Goal: Task Accomplishment & Management: Manage account settings

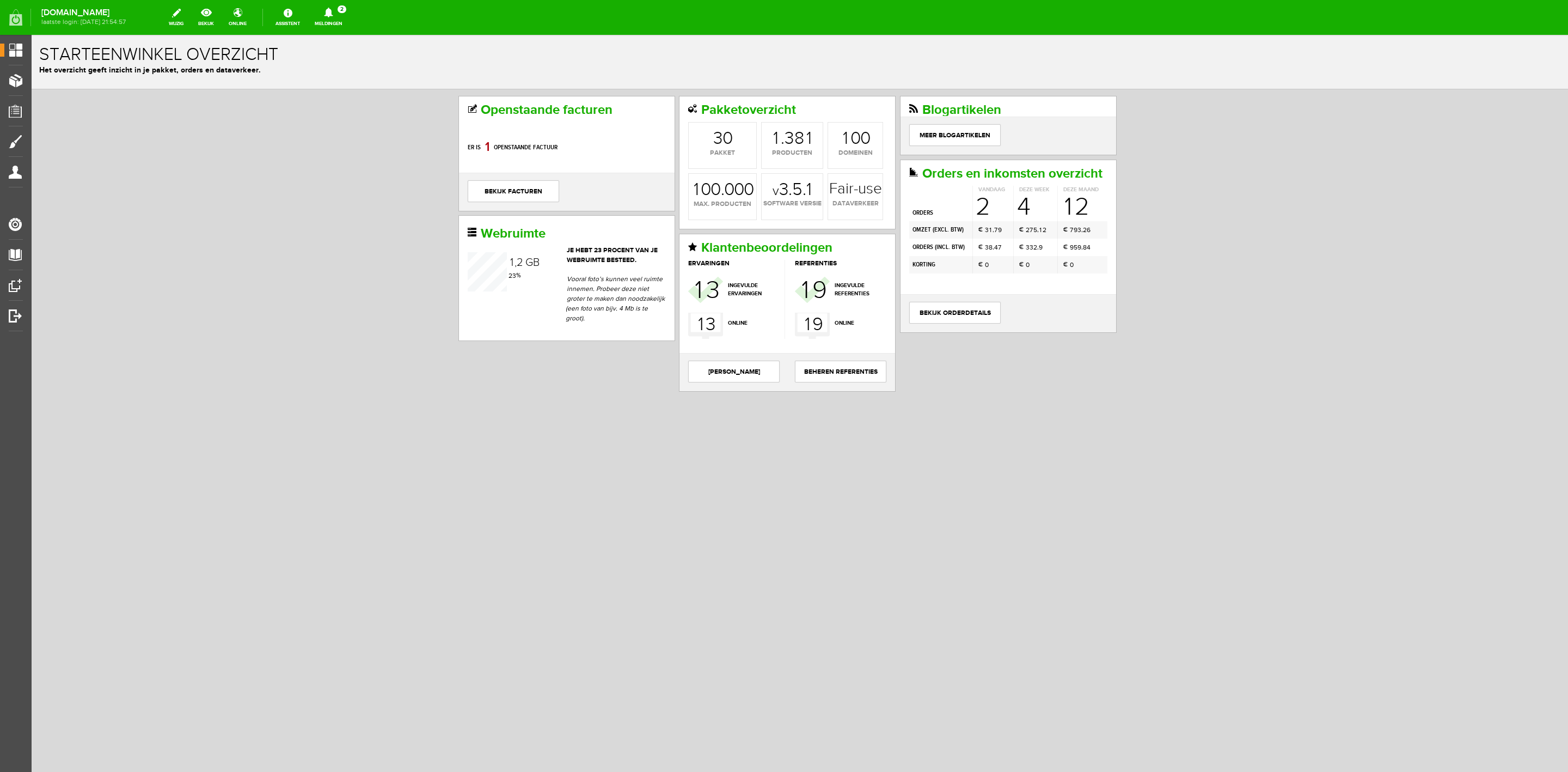
click at [349, 27] on link "Meldingen 2 Nieuwe orders Er is een nieuwe order( #6575 ) geplaatst door Marloe…" at bounding box center [329, 17] width 41 height 24
click at [371, 66] on b "#6575" at bounding box center [363, 62] width 22 height 9
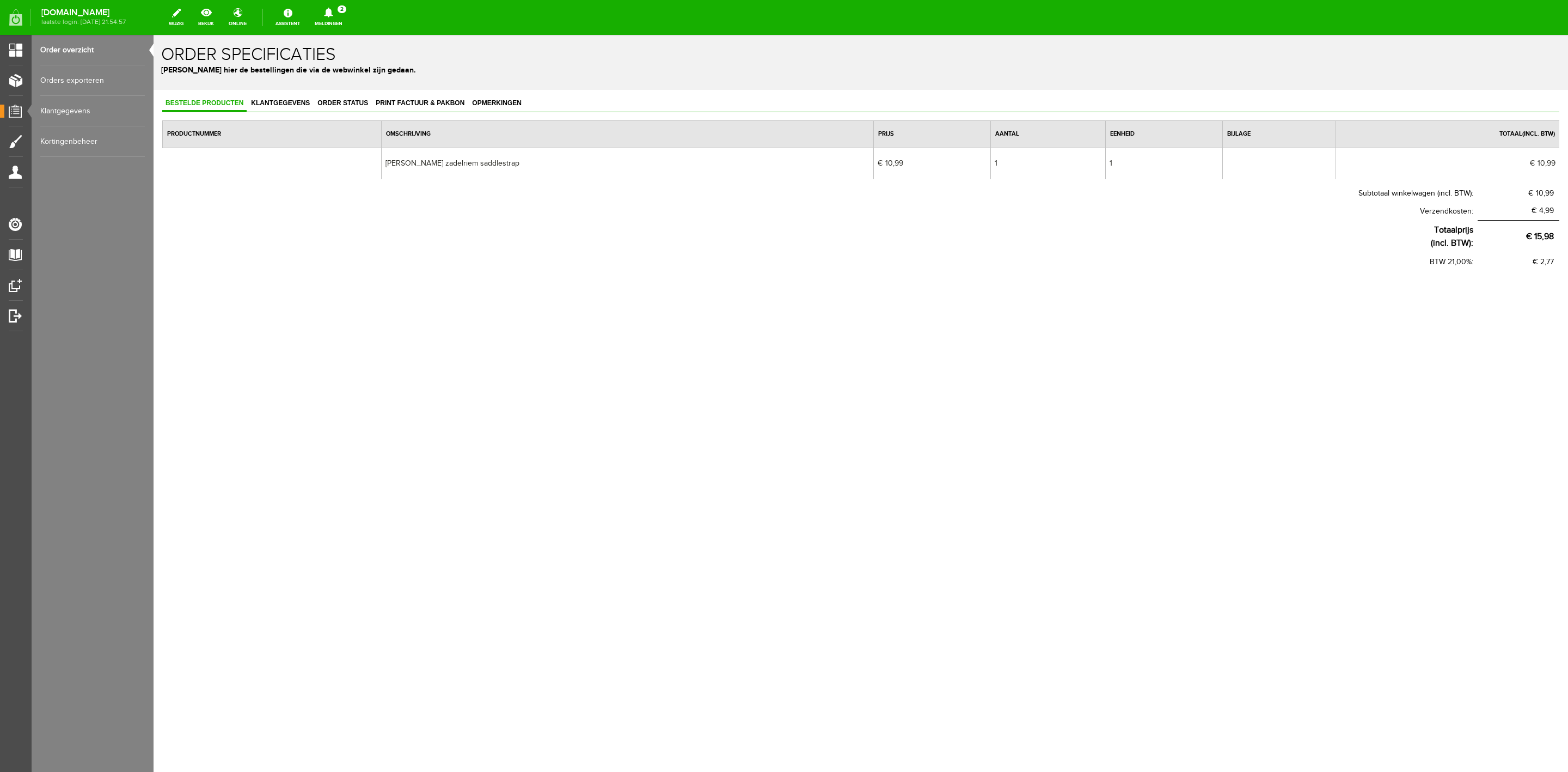
click at [456, 168] on td "[PERSON_NAME] zadelriem saddlestrap" at bounding box center [628, 163] width 493 height 31
copy td "[PERSON_NAME] zadelriem saddlestrap"
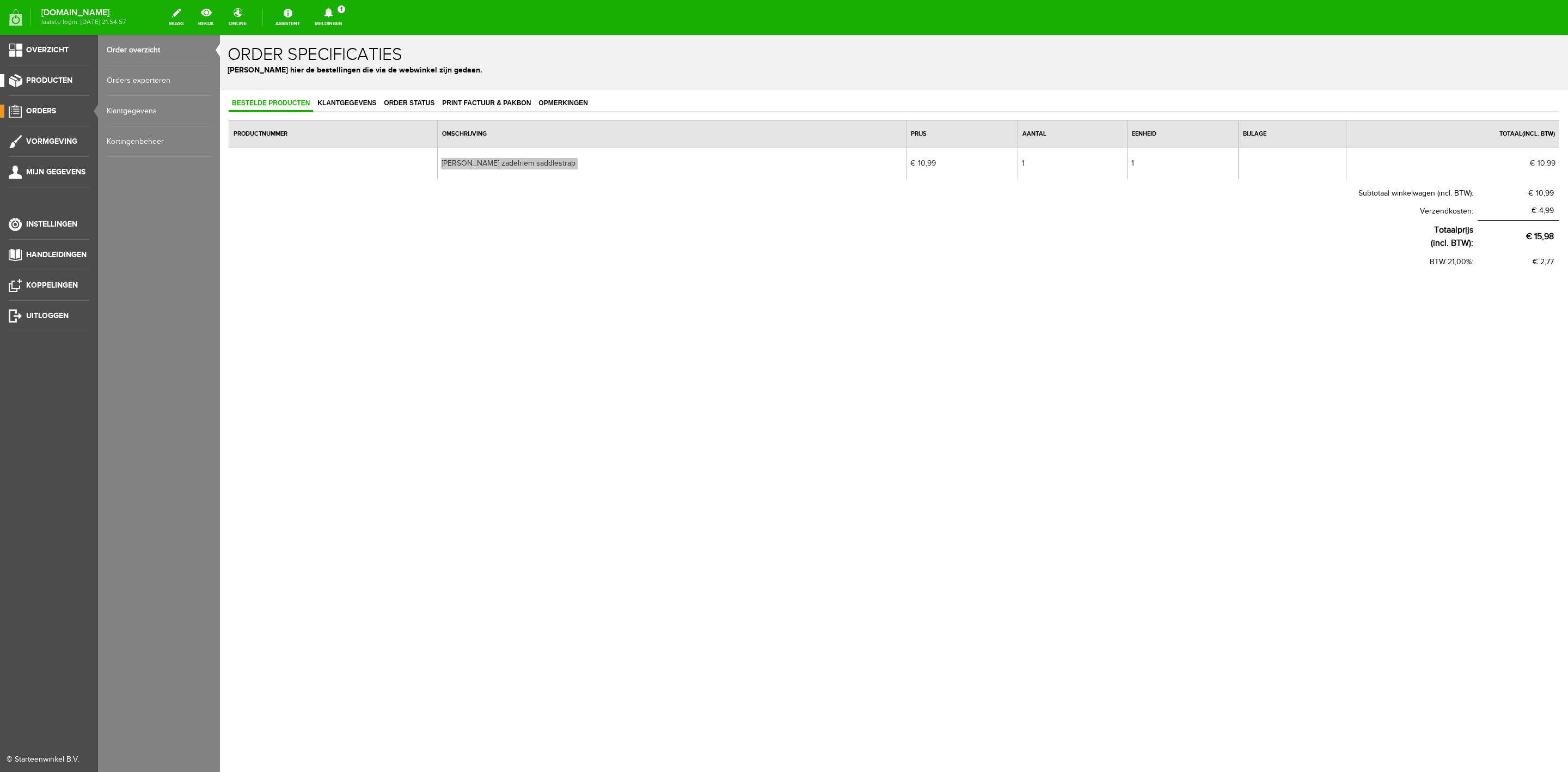
click at [39, 75] on link "Producten" at bounding box center [44, 81] width 89 height 13
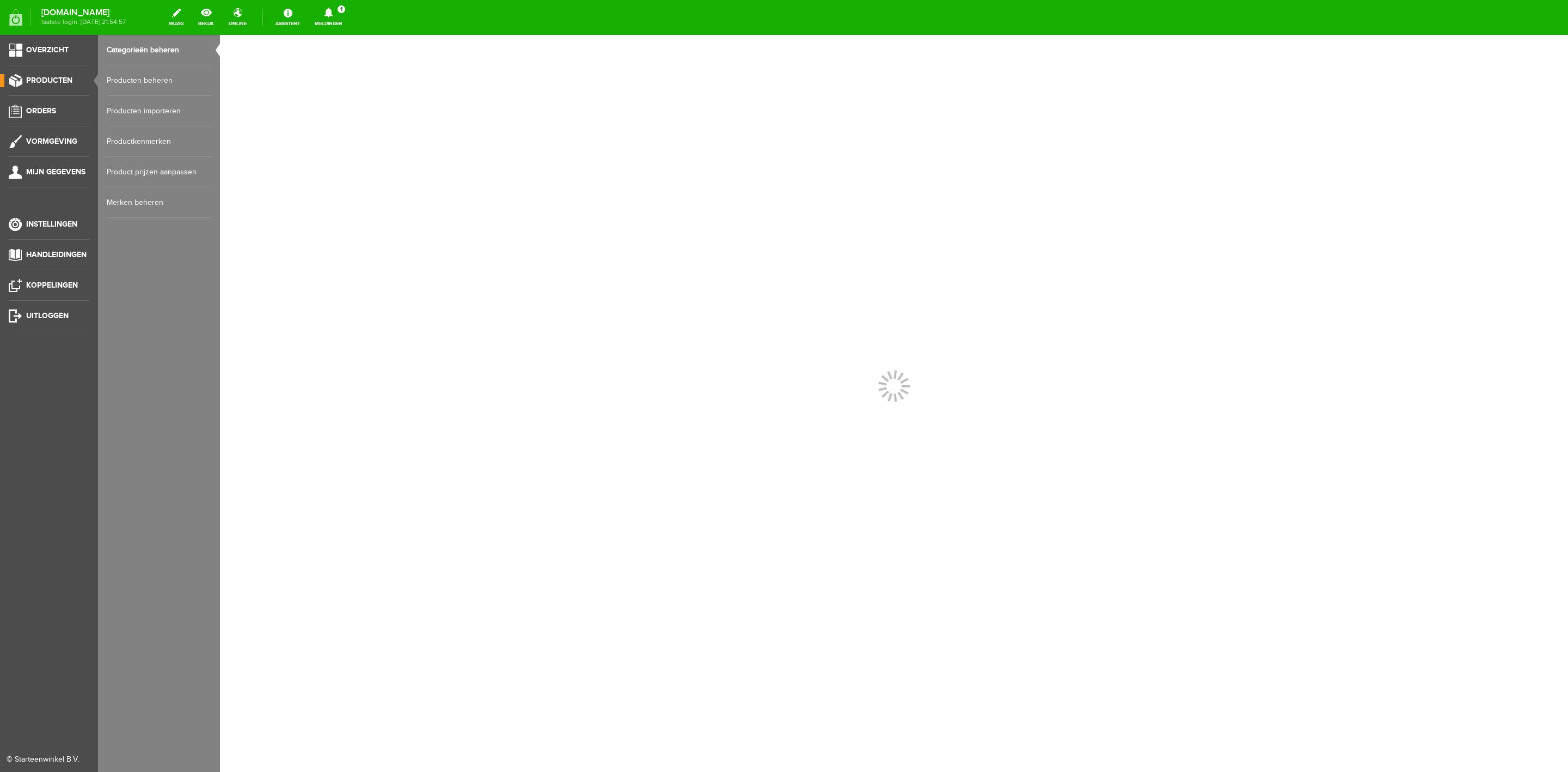
click at [137, 80] on link "Producten beheren" at bounding box center [159, 81] width 104 height 31
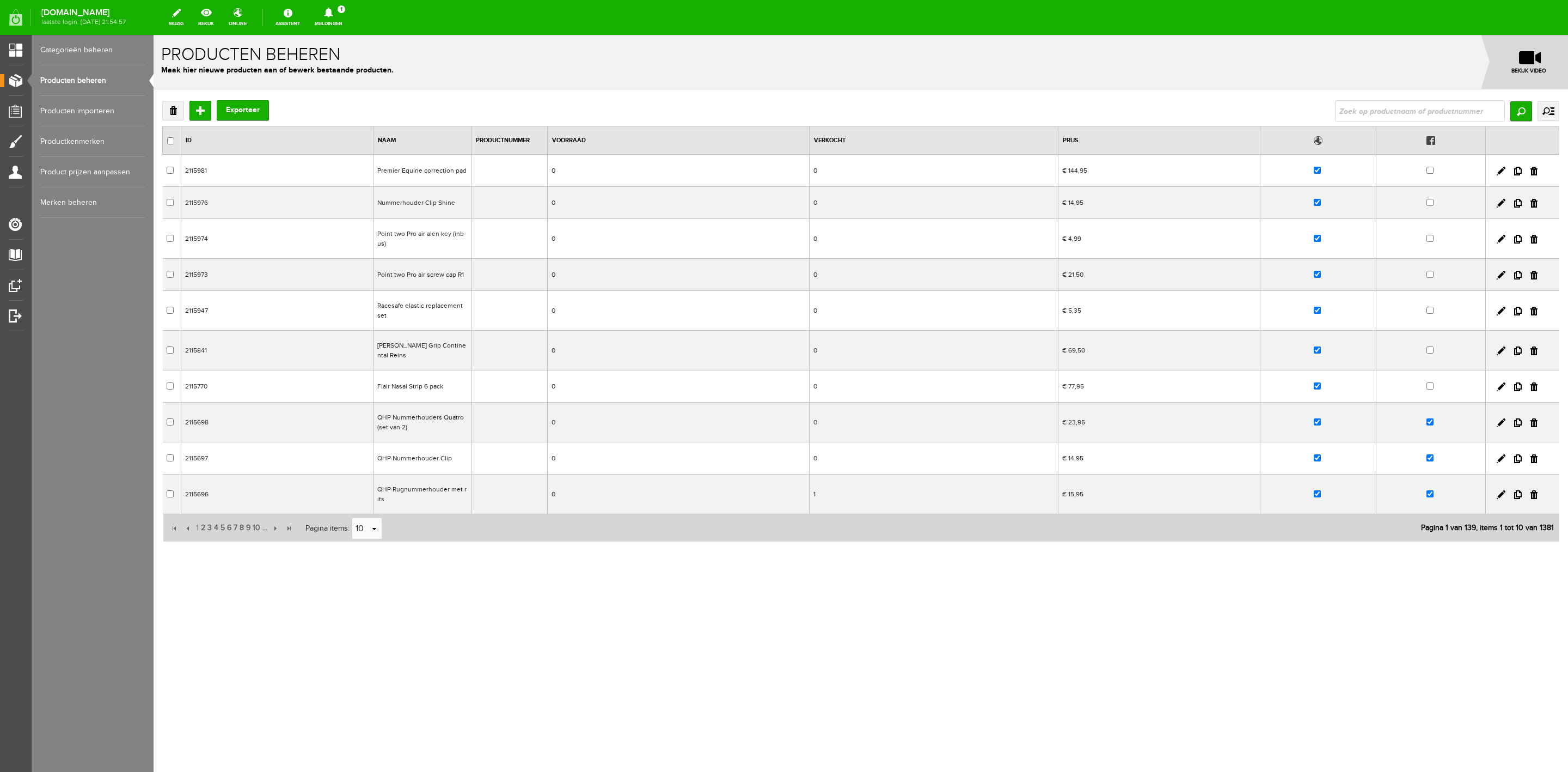
click at [1377, 111] on input "text" at bounding box center [1420, 111] width 170 height 22
type input "[PERSON_NAME] zadelriem saddlestrap"
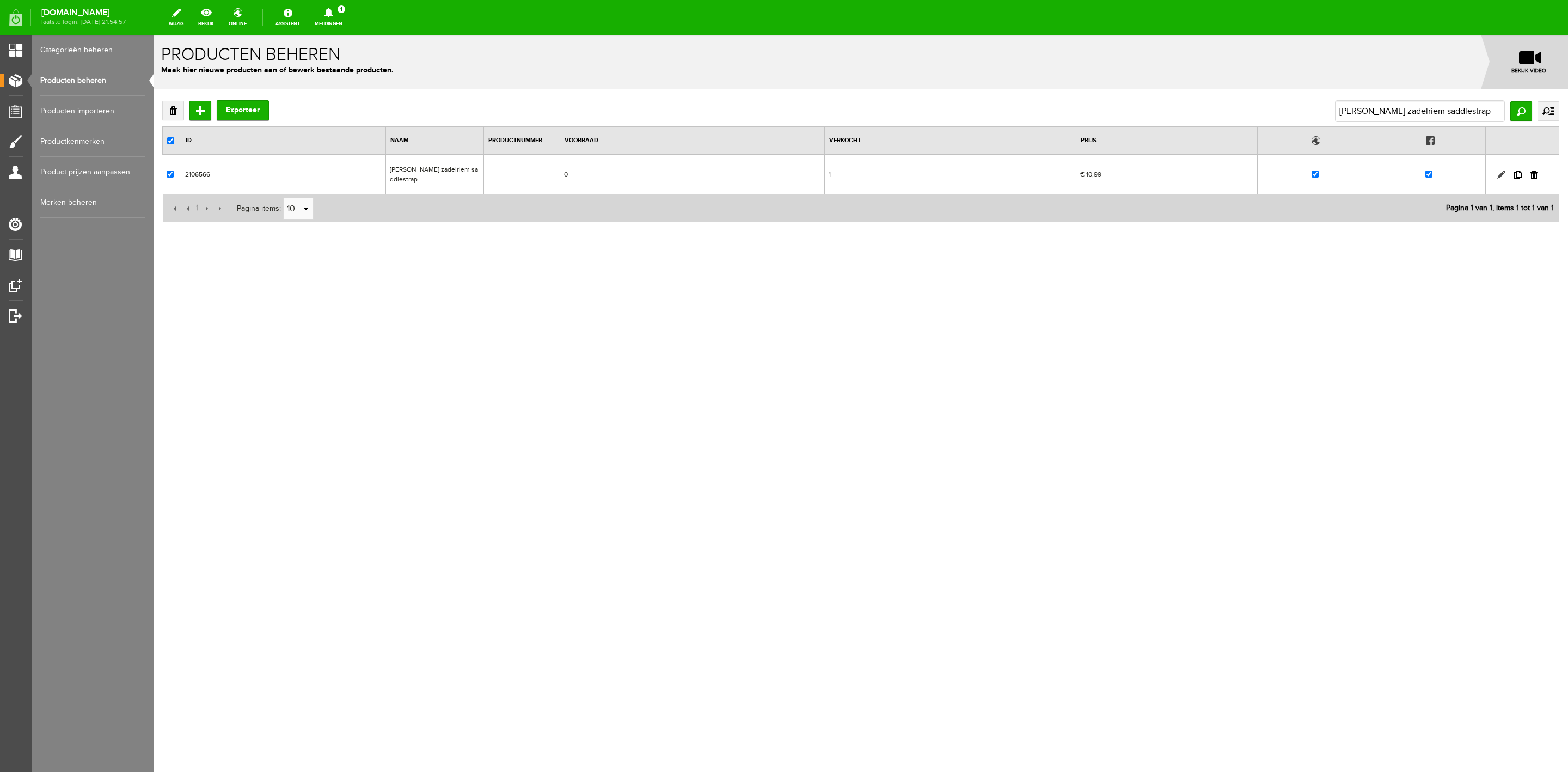
click at [1498, 174] on link at bounding box center [1501, 175] width 9 height 9
checkbox input "true"
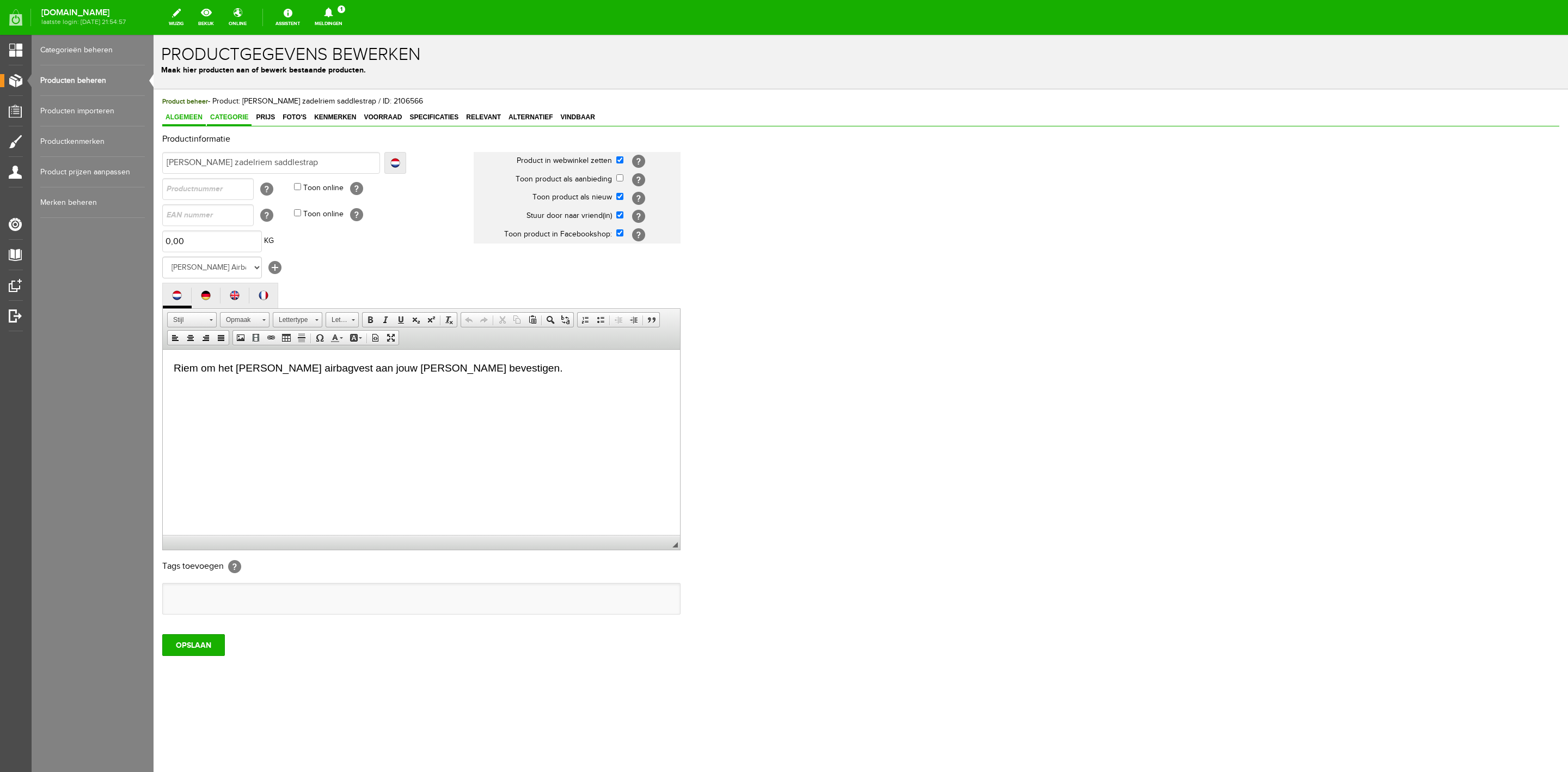
click at [234, 123] on link "Categorie" at bounding box center [229, 118] width 45 height 16
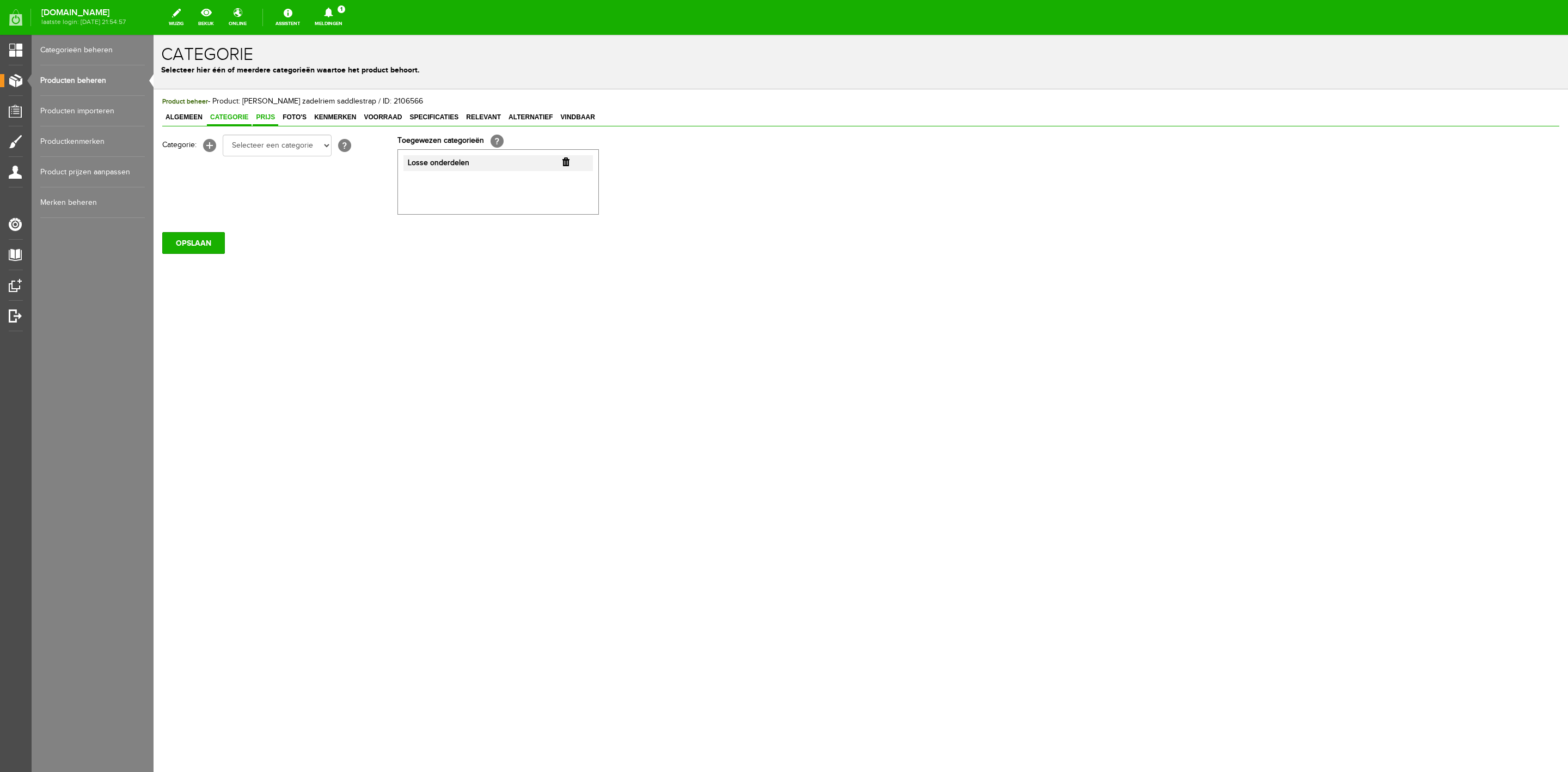
click at [266, 115] on span "Prijs" at bounding box center [266, 117] width 25 height 7
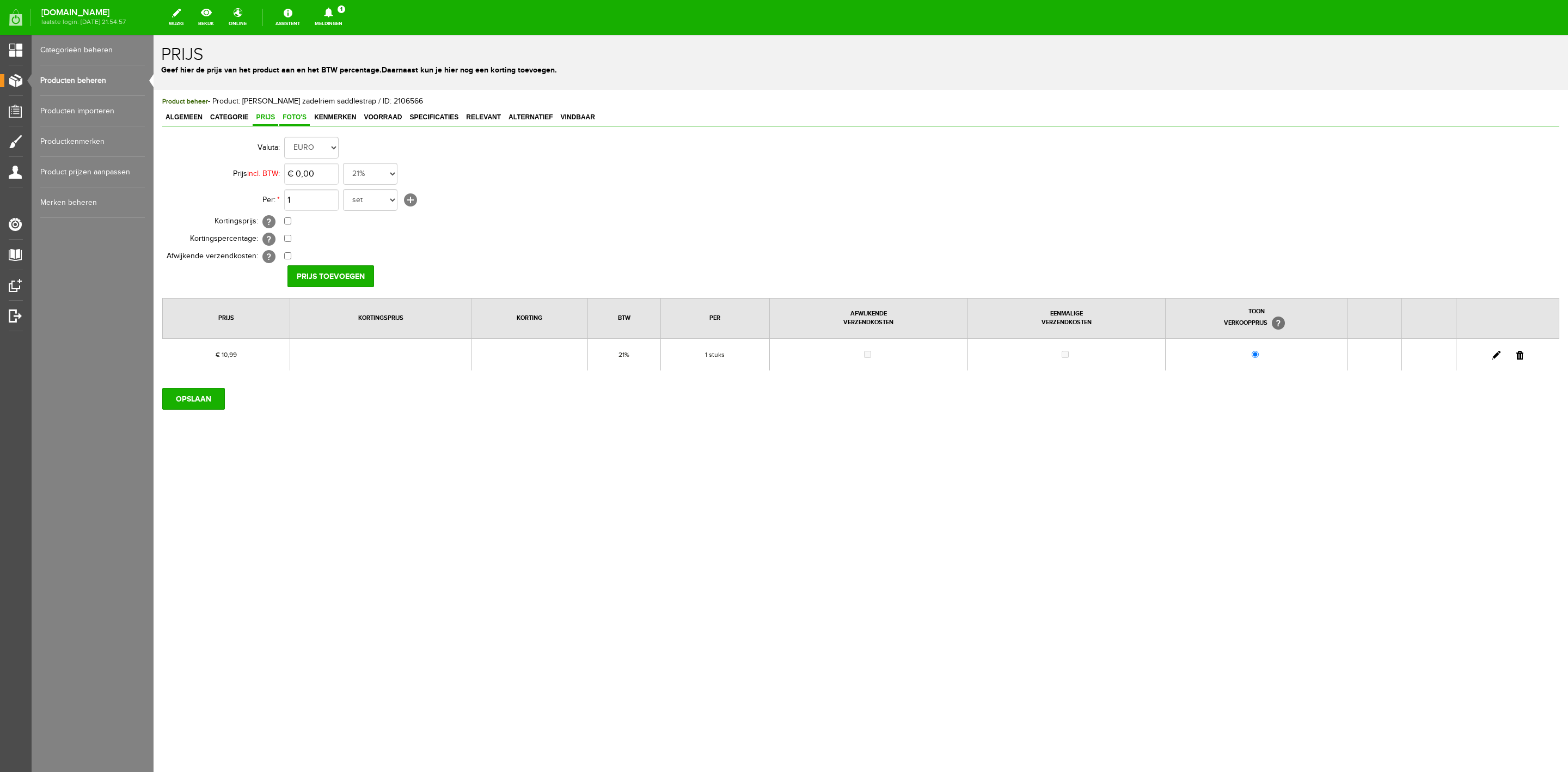
click at [290, 119] on span "Foto's" at bounding box center [294, 117] width 31 height 7
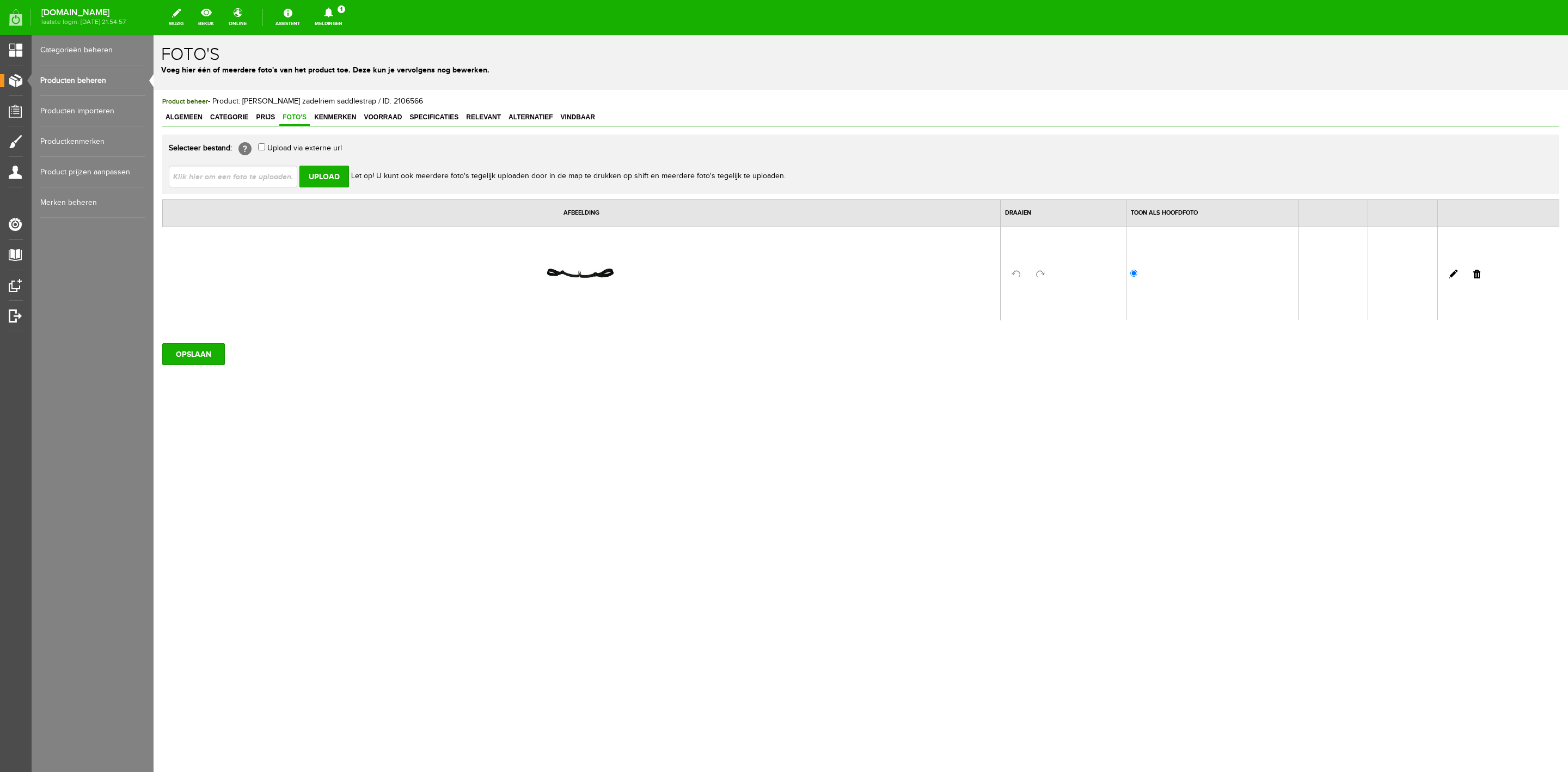
click at [299, 116] on span "Foto's" at bounding box center [294, 117] width 31 height 7
click at [343, 113] on span "Kenmerken" at bounding box center [335, 117] width 48 height 7
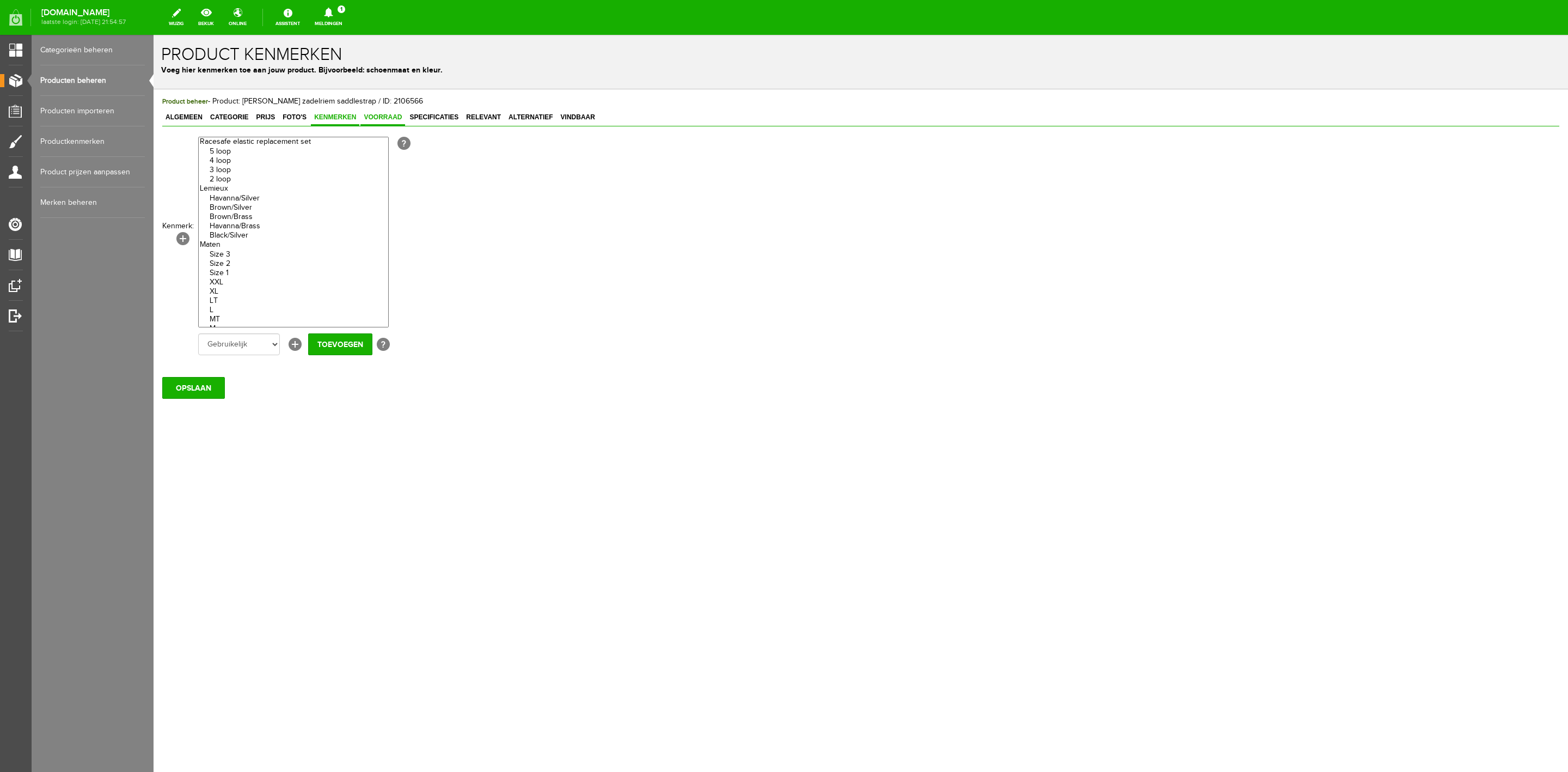
click at [361, 113] on span "Voorraad" at bounding box center [383, 117] width 45 height 7
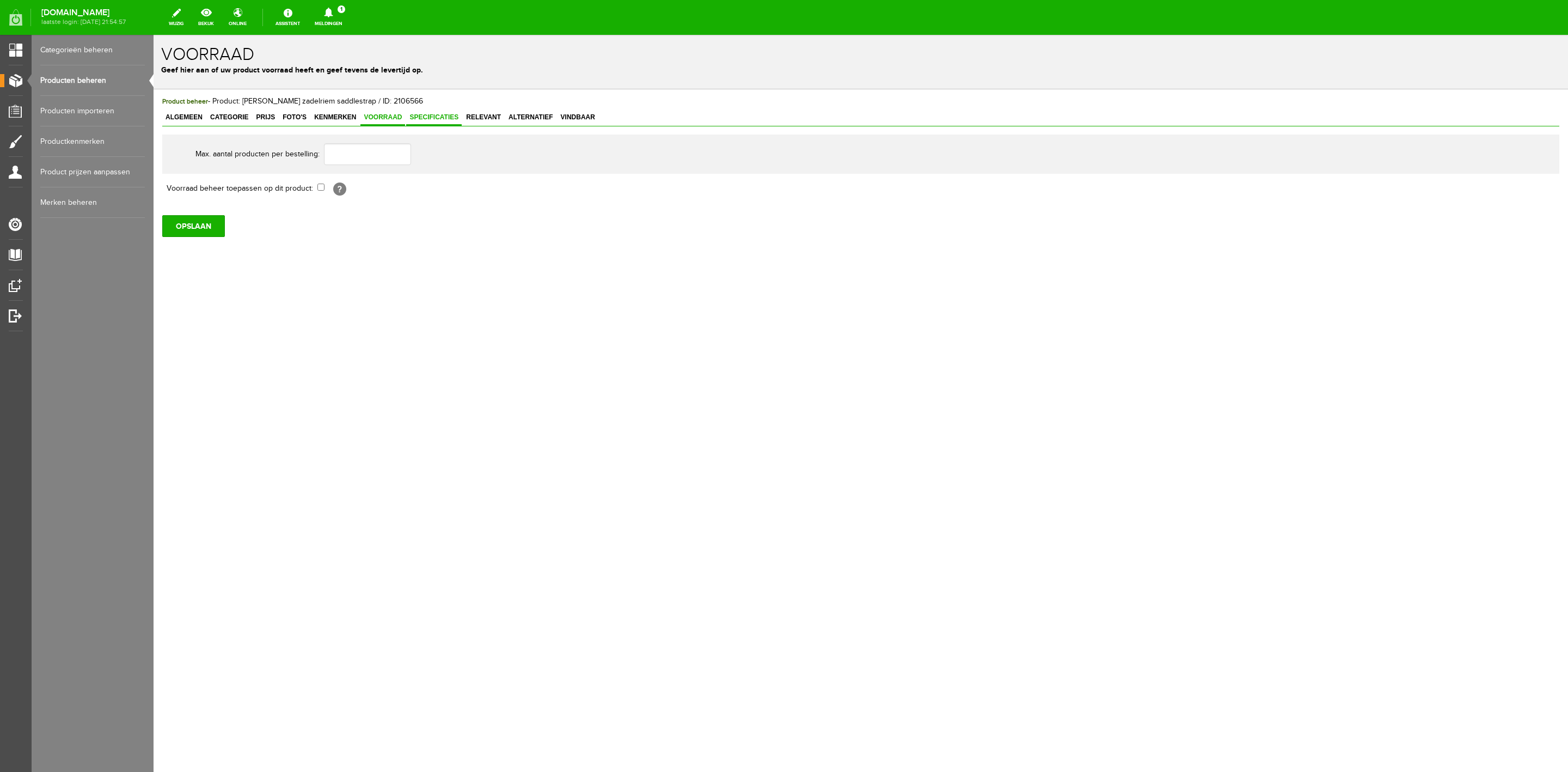
click at [450, 123] on link "Specificaties" at bounding box center [434, 118] width 56 height 16
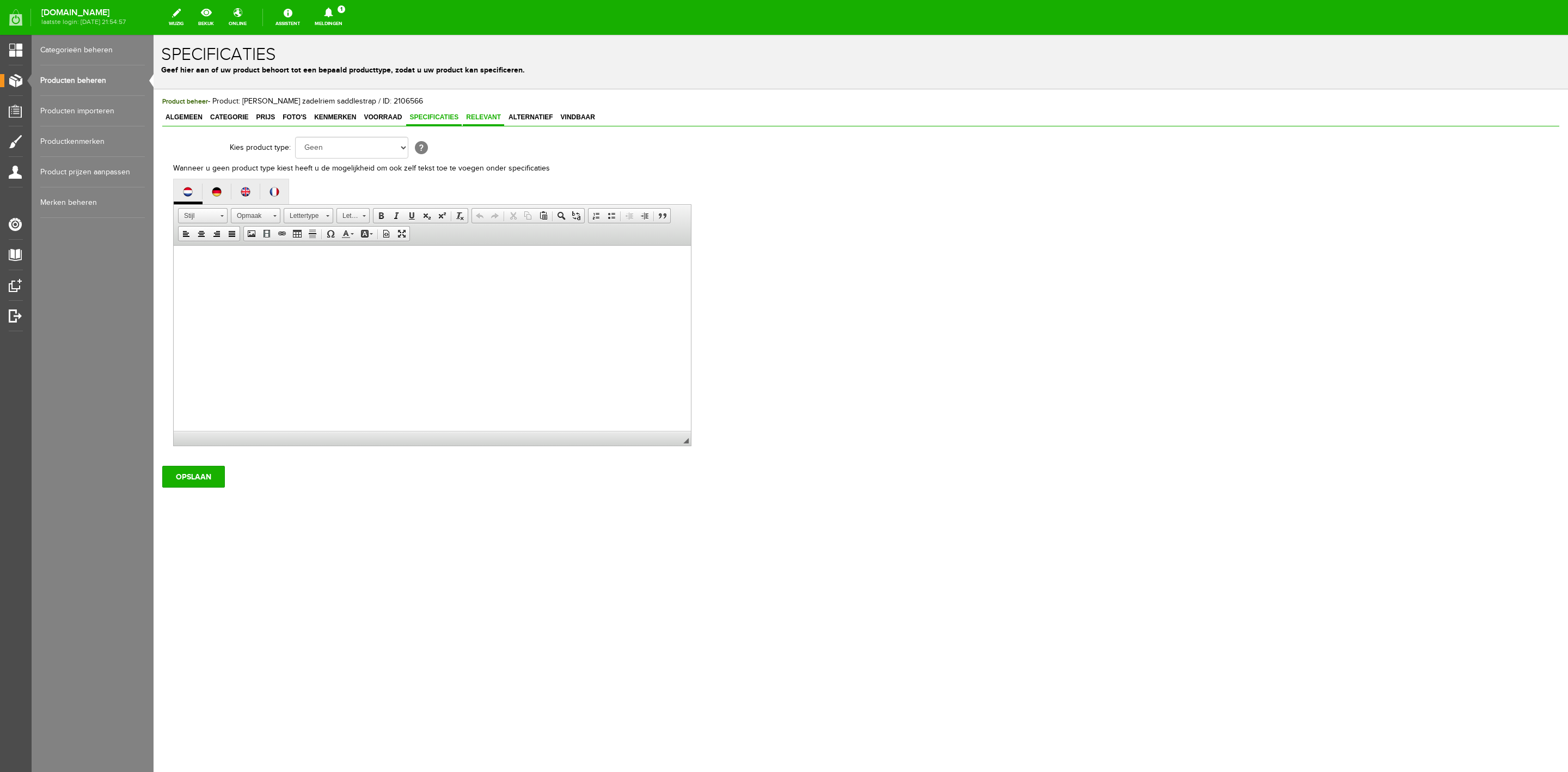
click at [469, 119] on span "Relevant" at bounding box center [484, 117] width 41 height 7
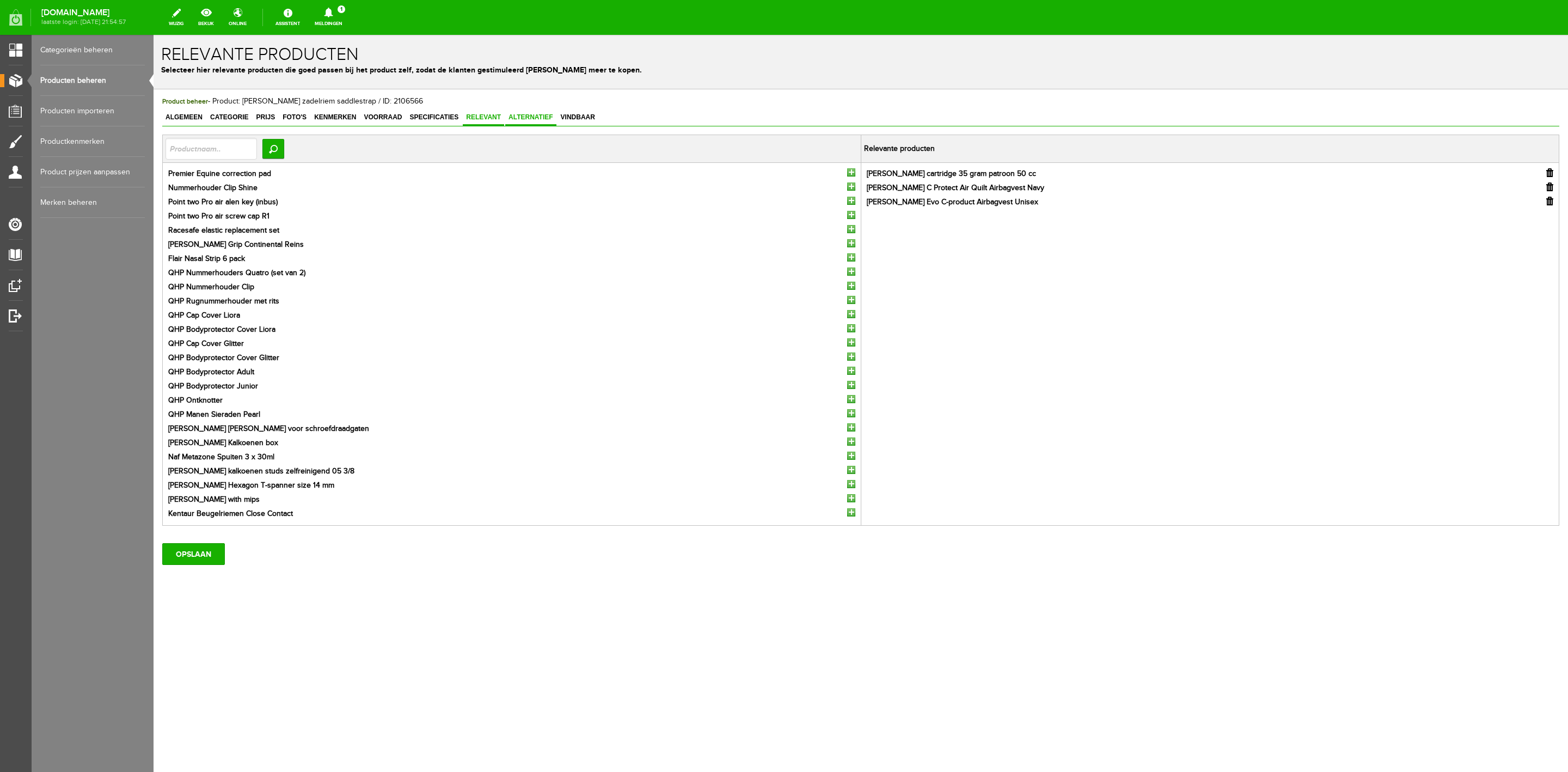
click at [510, 121] on link "Alternatief" at bounding box center [531, 118] width 51 height 16
click at [572, 117] on span "Vindbaar" at bounding box center [578, 117] width 41 height 7
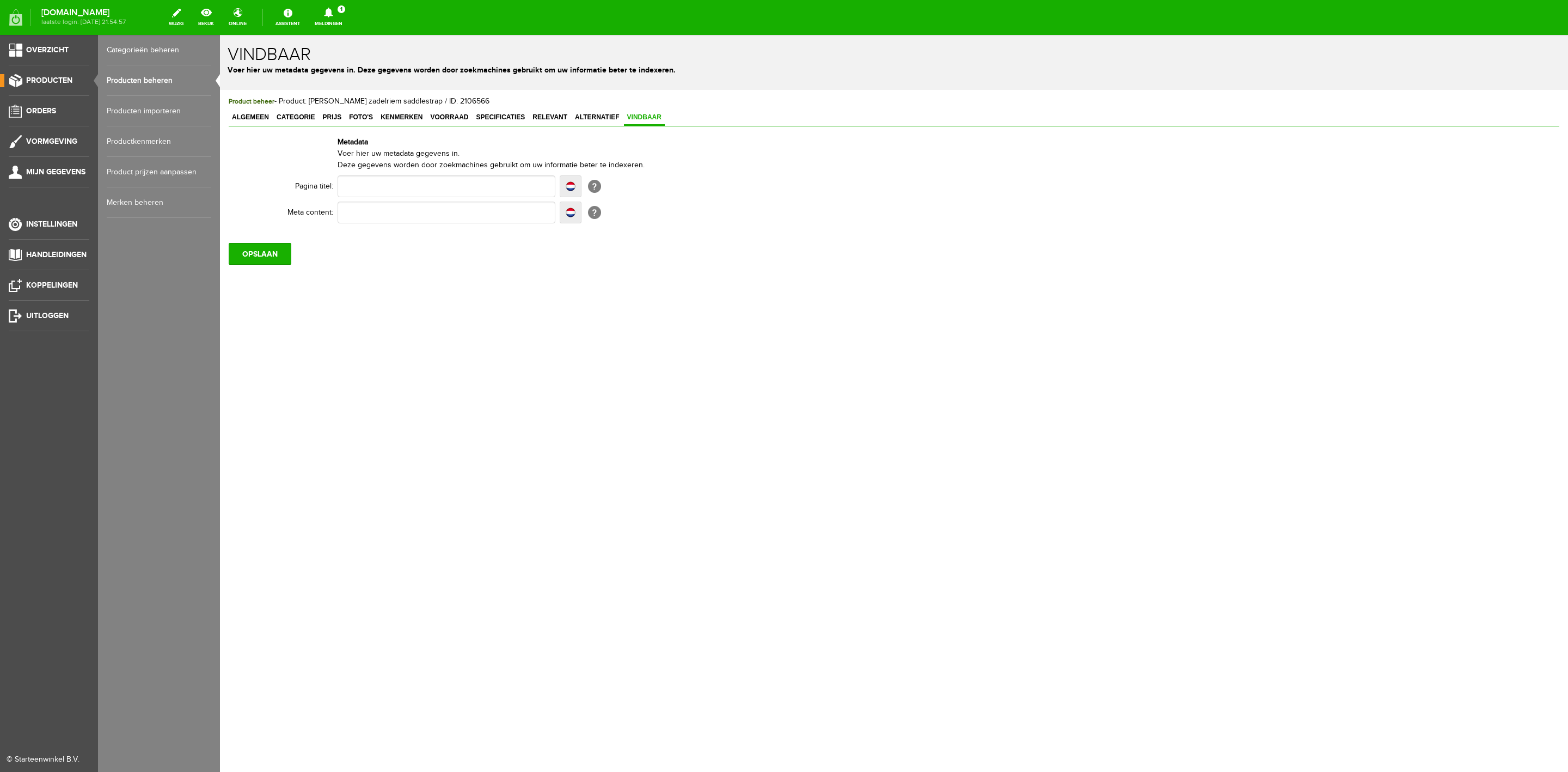
click at [5, 82] on link "Producten" at bounding box center [44, 81] width 89 height 13
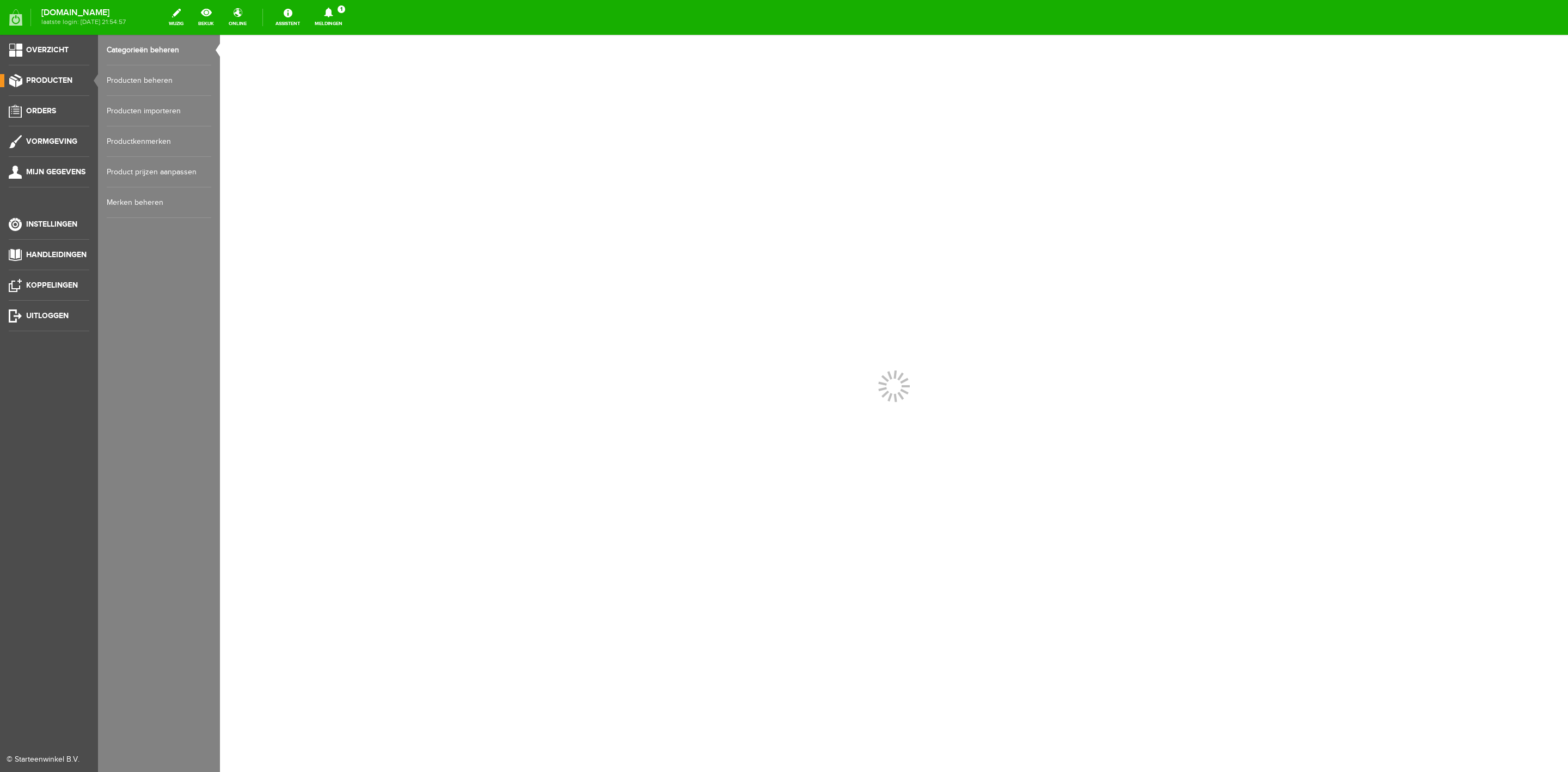
click at [37, 74] on link "Producten" at bounding box center [44, 81] width 89 height 13
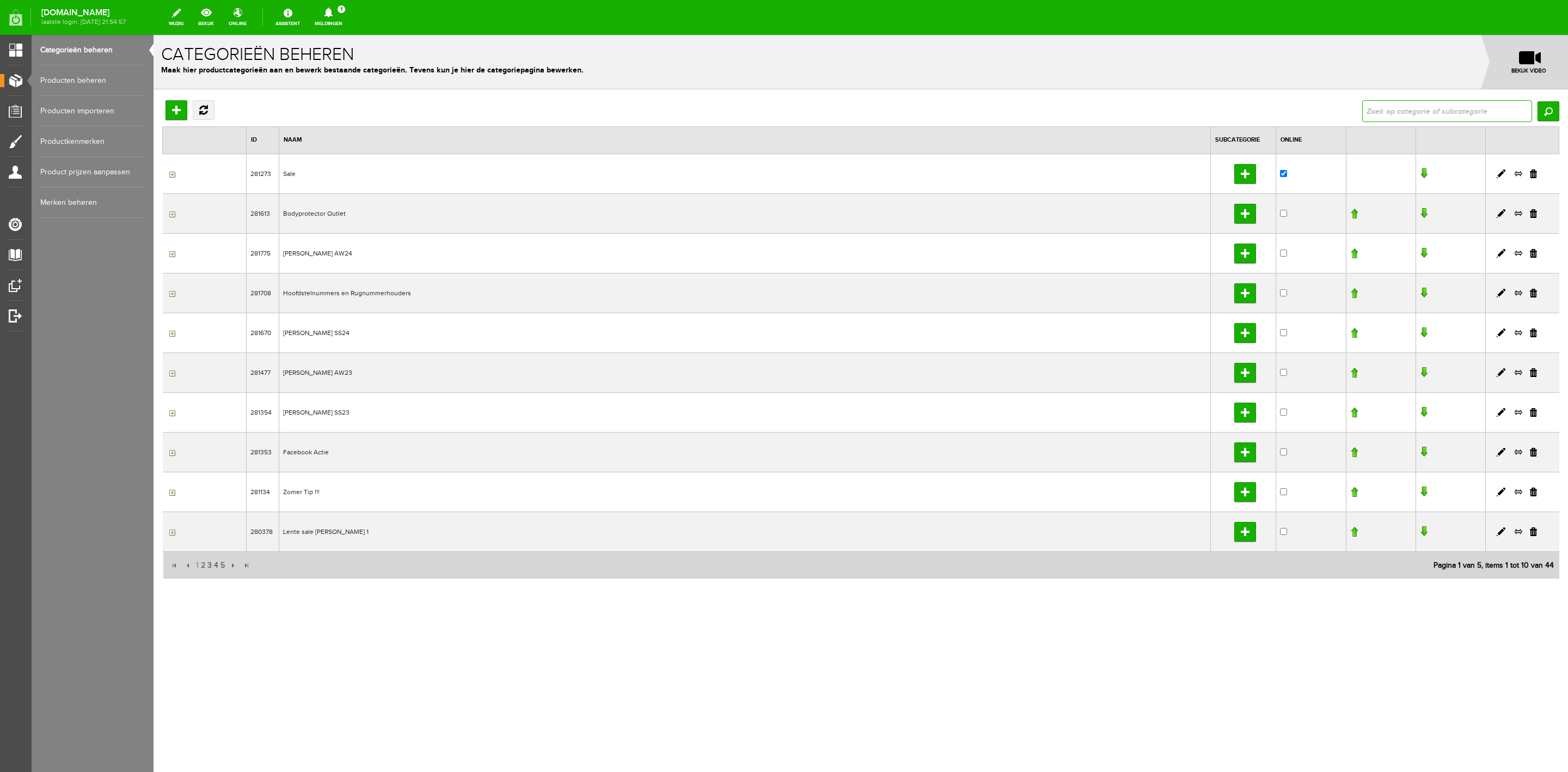
click at [1389, 117] on input "text" at bounding box center [1448, 111] width 170 height 22
type input "[PERSON_NAME] zadelriem saddlestrap"
click at [95, 78] on link "Producten beheren" at bounding box center [92, 81] width 104 height 31
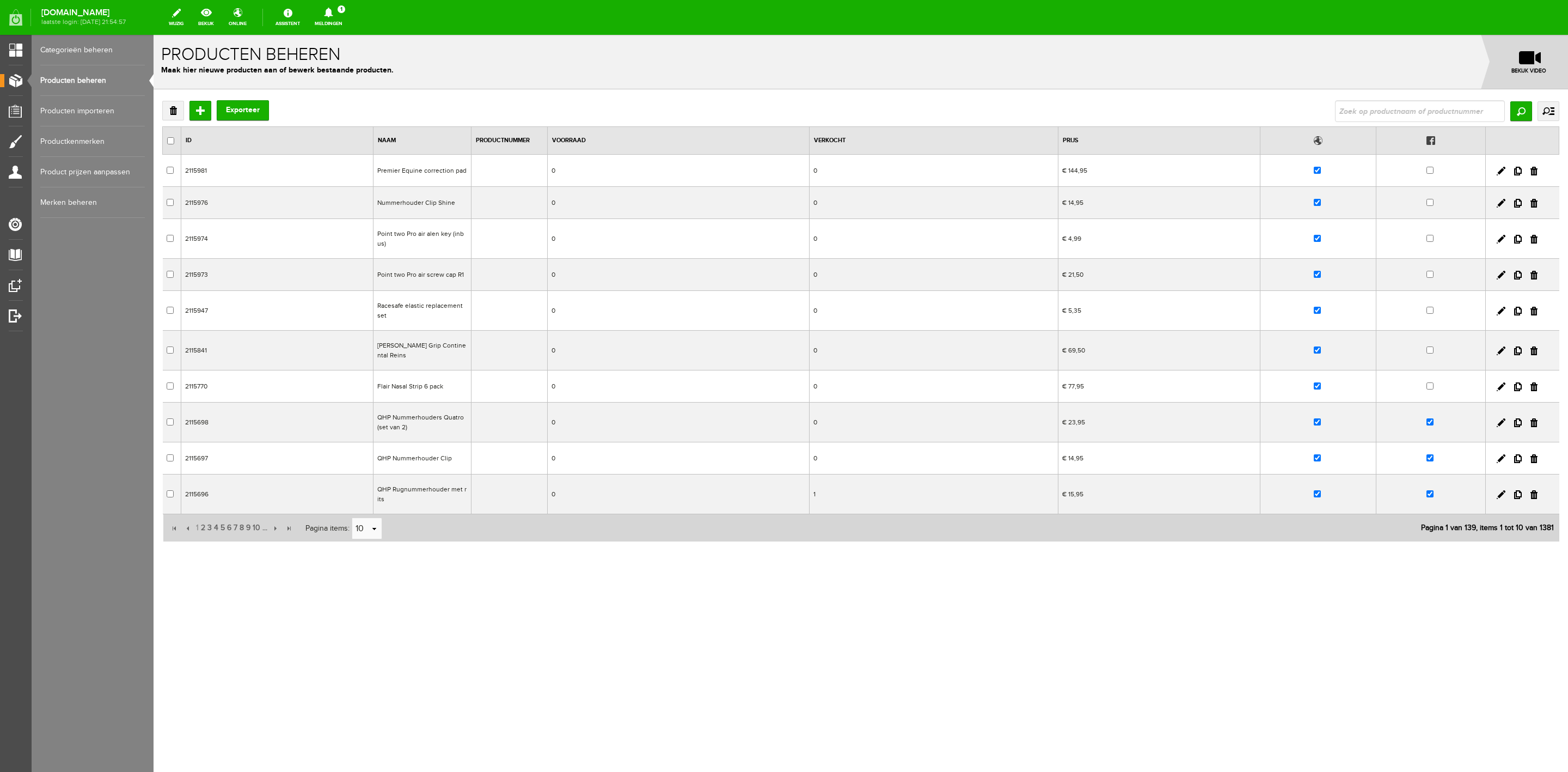
click at [1351, 103] on input "text" at bounding box center [1420, 111] width 170 height 22
type input "[PERSON_NAME] zadelriem saddlestrap"
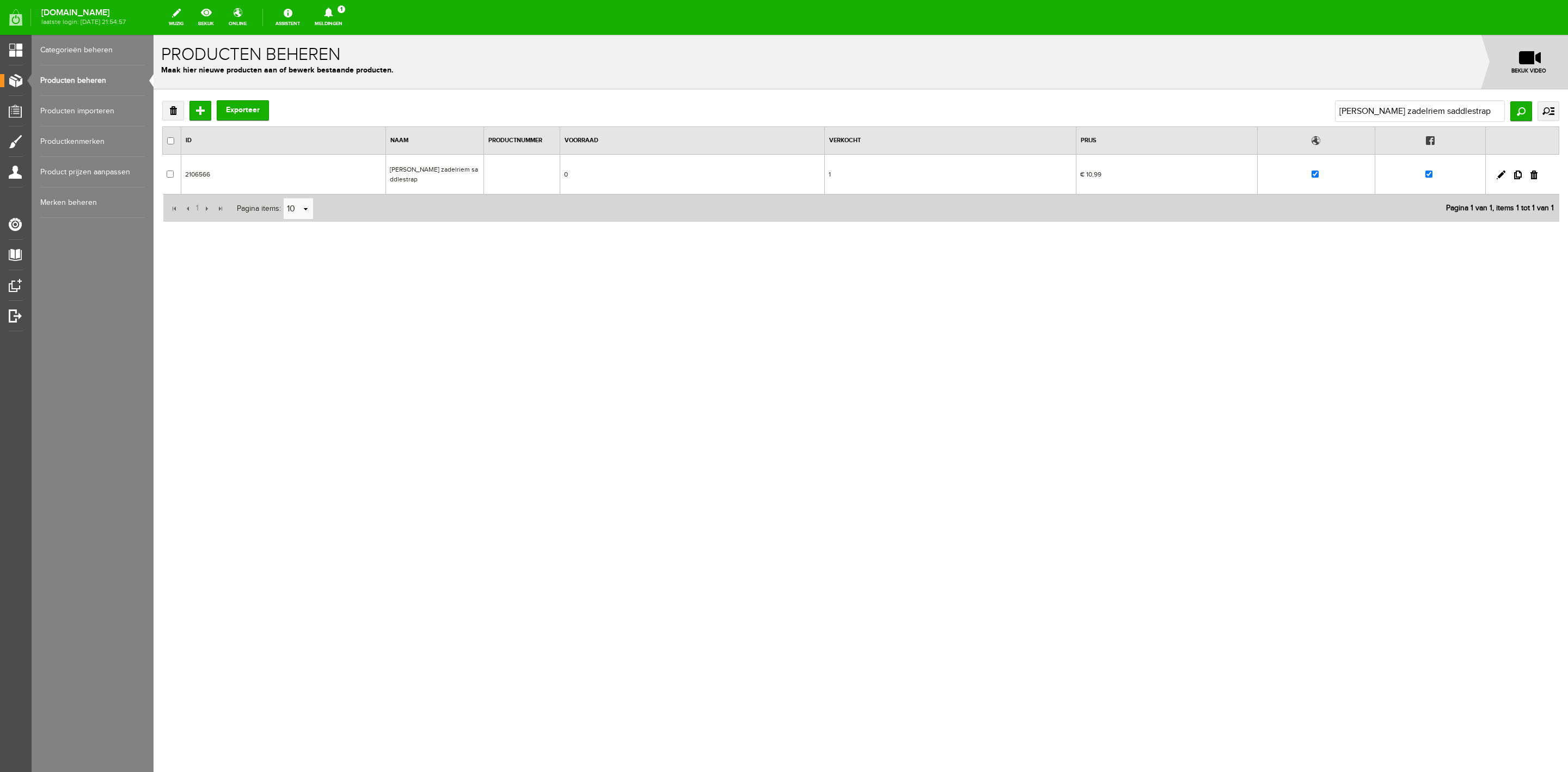
click at [1433, 171] on td at bounding box center [1429, 174] width 110 height 40
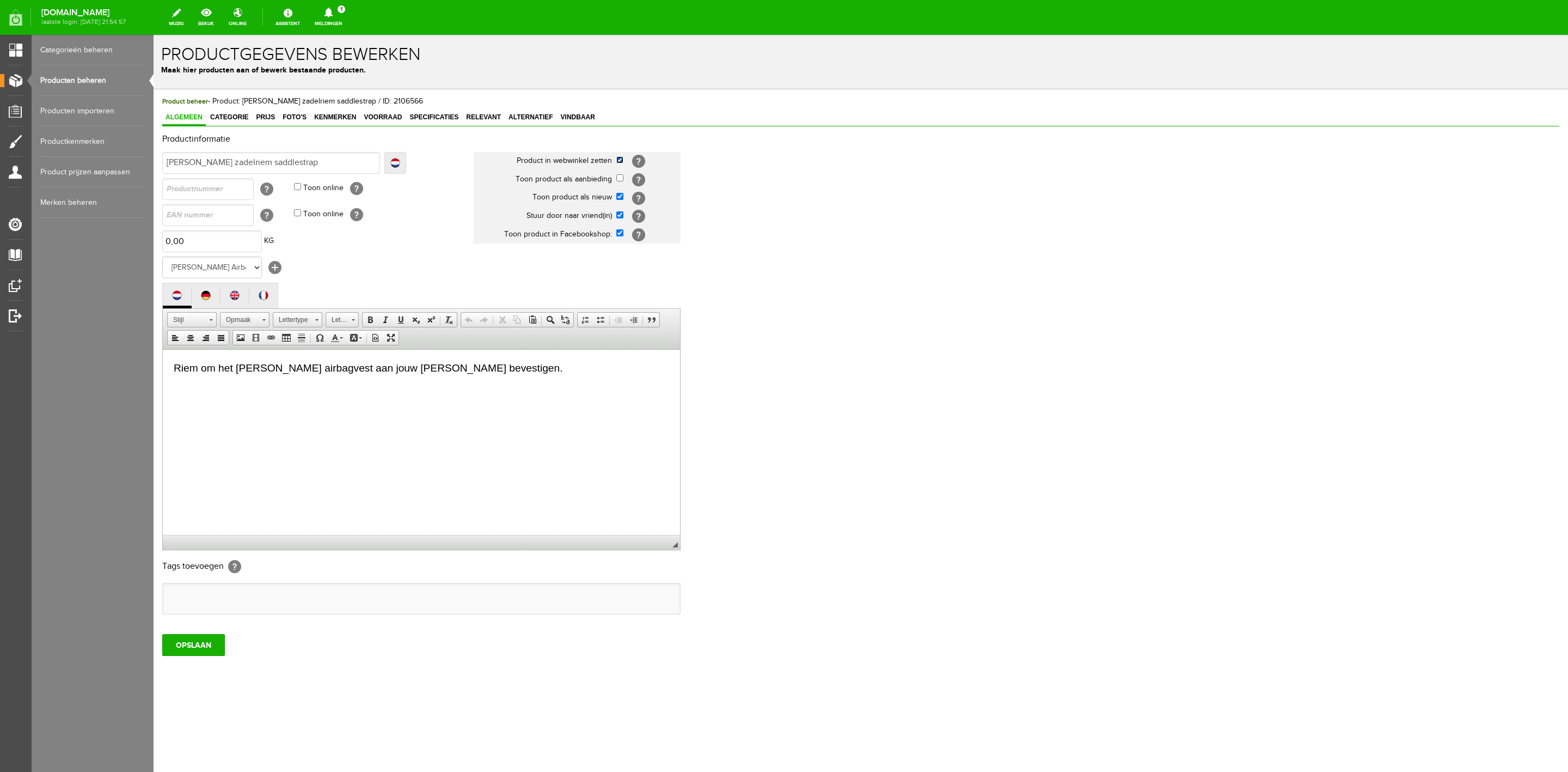
click at [620, 161] on input "checkbox" at bounding box center [620, 160] width 7 height 7
checkbox input "false"
click at [97, 78] on link "Producten beheren" at bounding box center [92, 81] width 104 height 31
click at [215, 641] on input "OPSLAAN" at bounding box center [193, 645] width 63 height 22
click at [104, 82] on link "Producten beheren" at bounding box center [92, 81] width 104 height 31
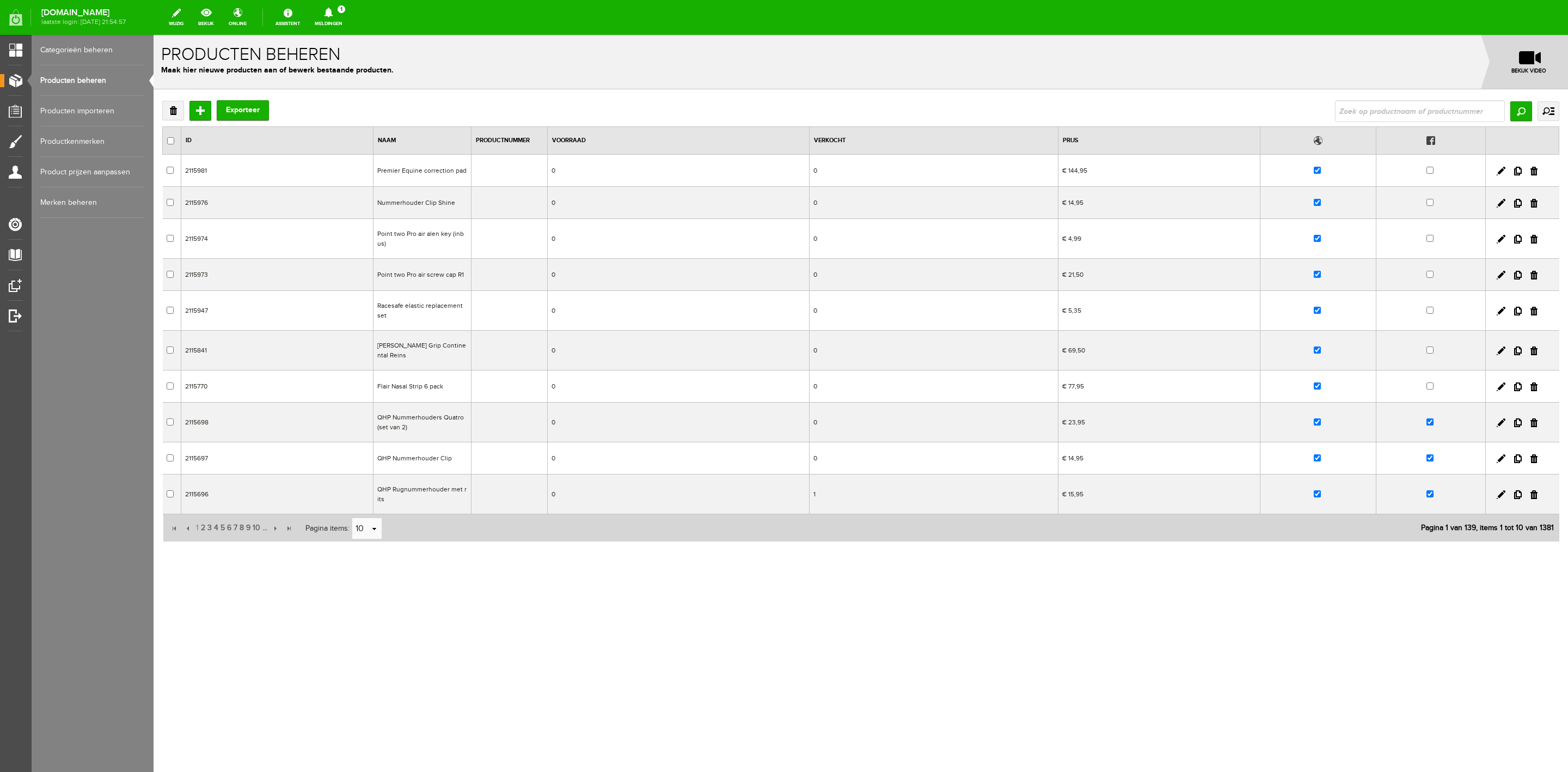
click at [1405, 101] on input "text" at bounding box center [1420, 111] width 170 height 22
type input "[PERSON_NAME] zadelriem saddlestrap"
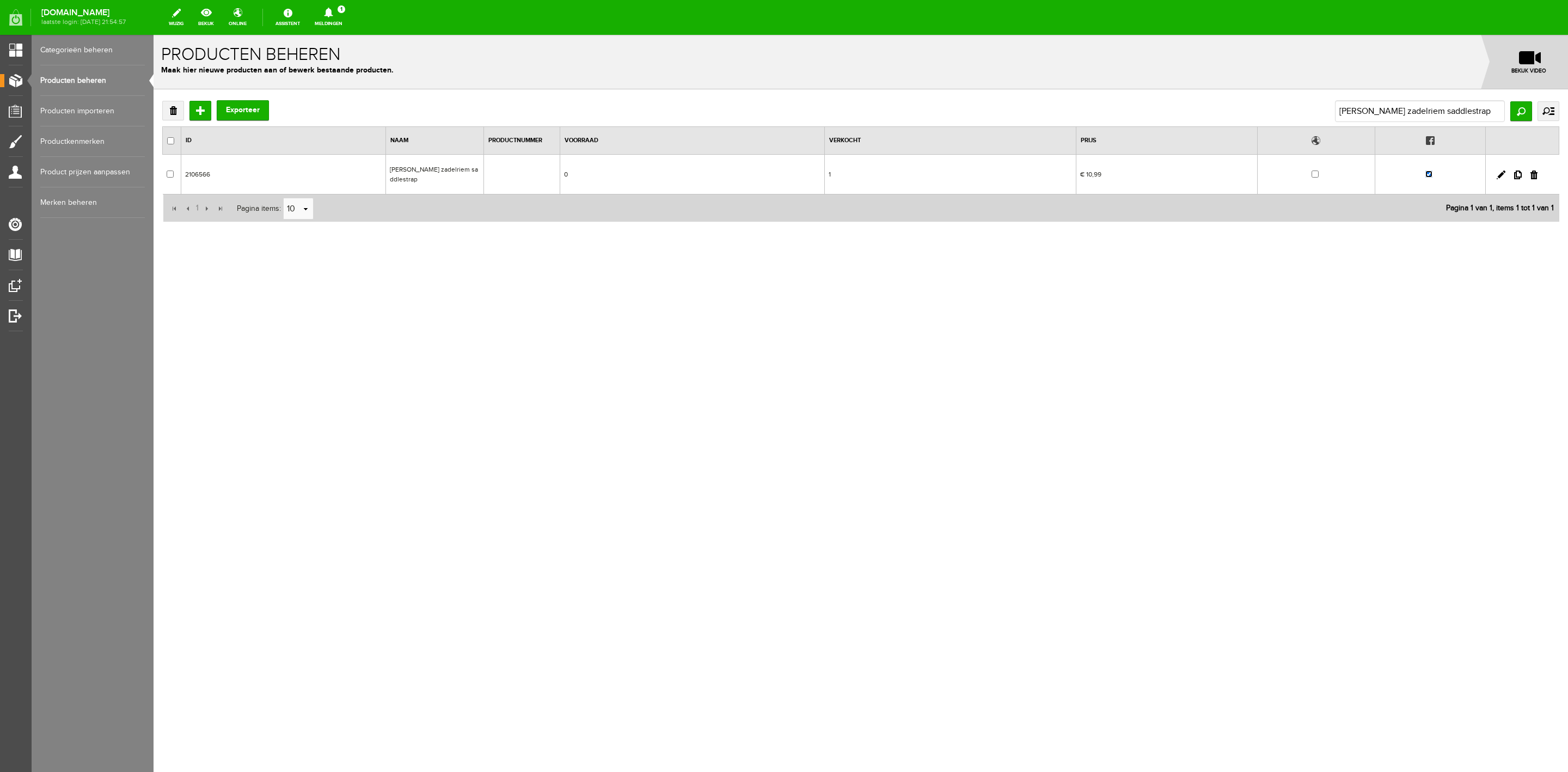
click at [1427, 171] on input "checkbox" at bounding box center [1429, 174] width 7 height 7
checkbox input "false"
click at [93, 87] on link "Producten beheren" at bounding box center [92, 81] width 104 height 31
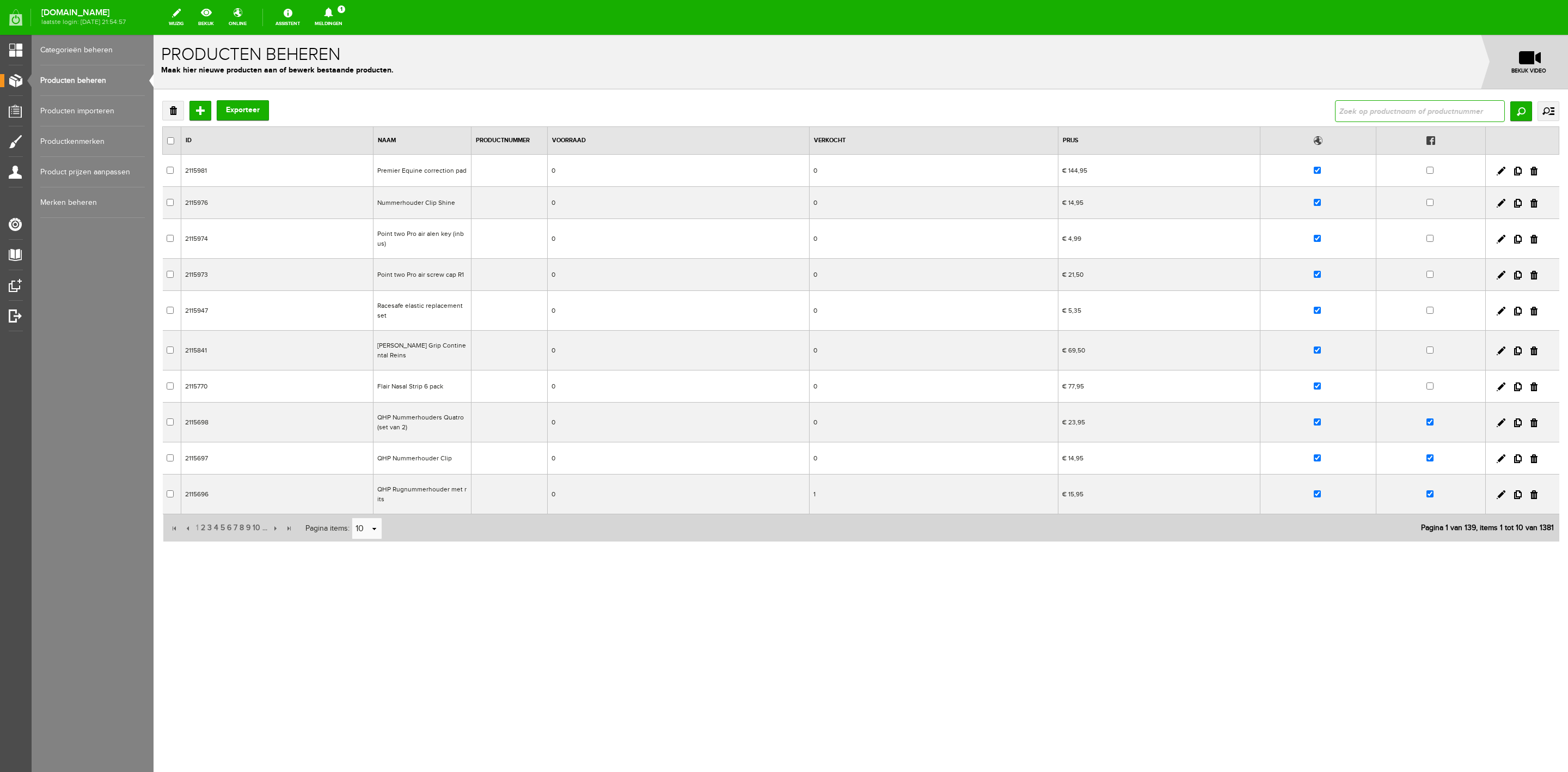
click at [1364, 103] on input "text" at bounding box center [1420, 111] width 170 height 22
type input "[PERSON_NAME]"
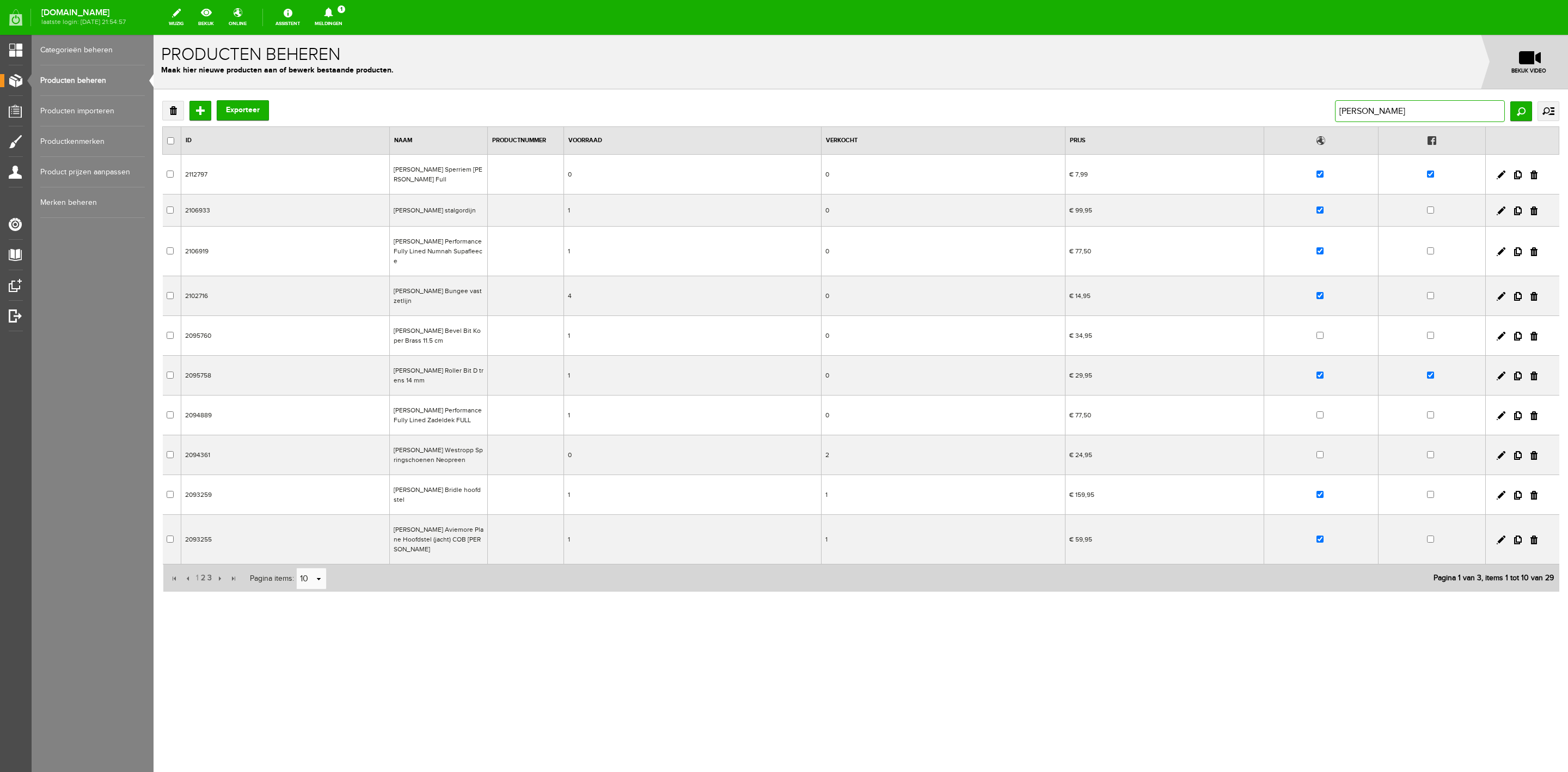
click at [1450, 104] on input "[PERSON_NAME]" at bounding box center [1420, 111] width 170 height 22
type input "[PERSON_NAME] cap"
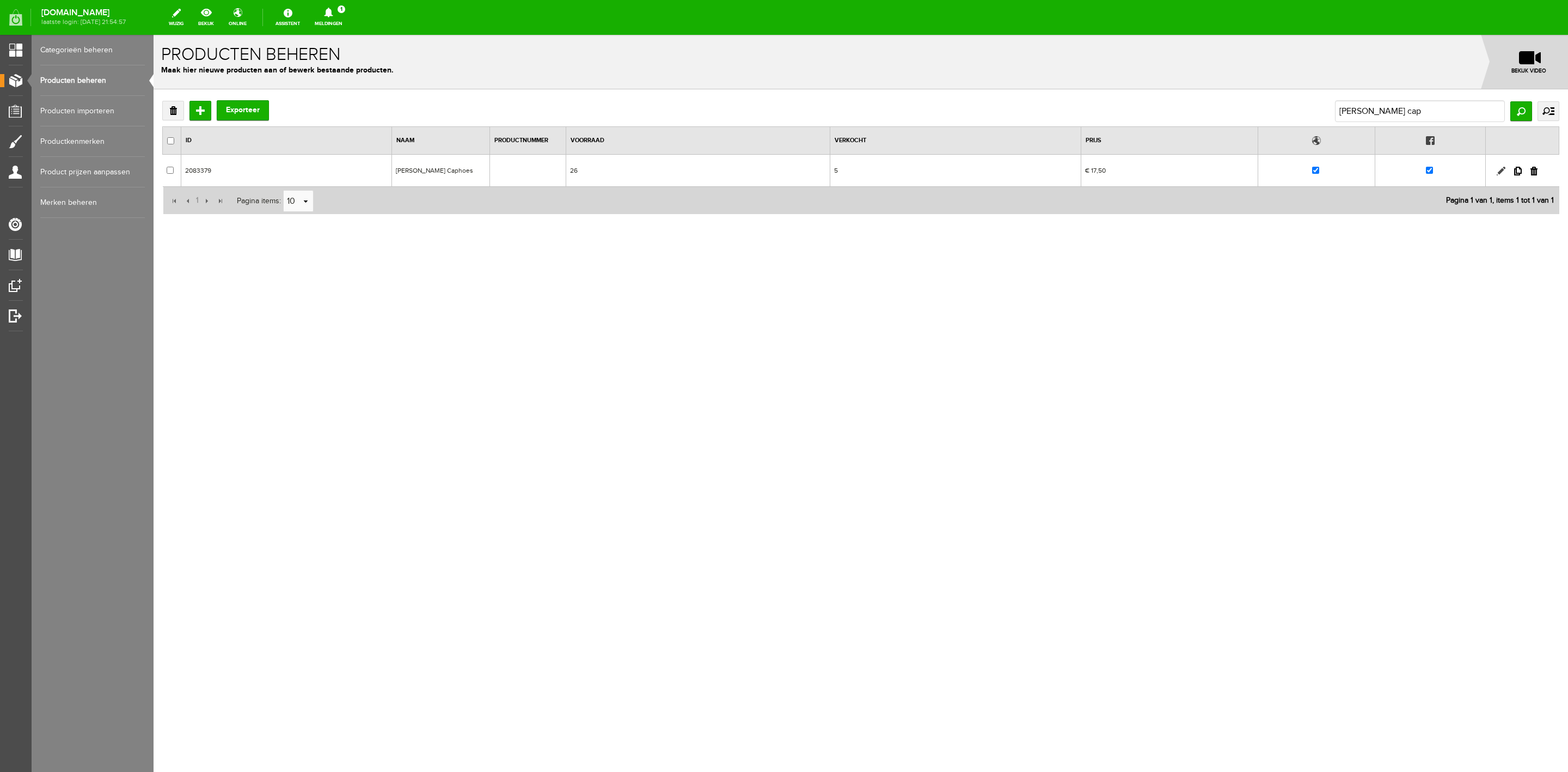
click at [1502, 168] on link at bounding box center [1501, 171] width 9 height 9
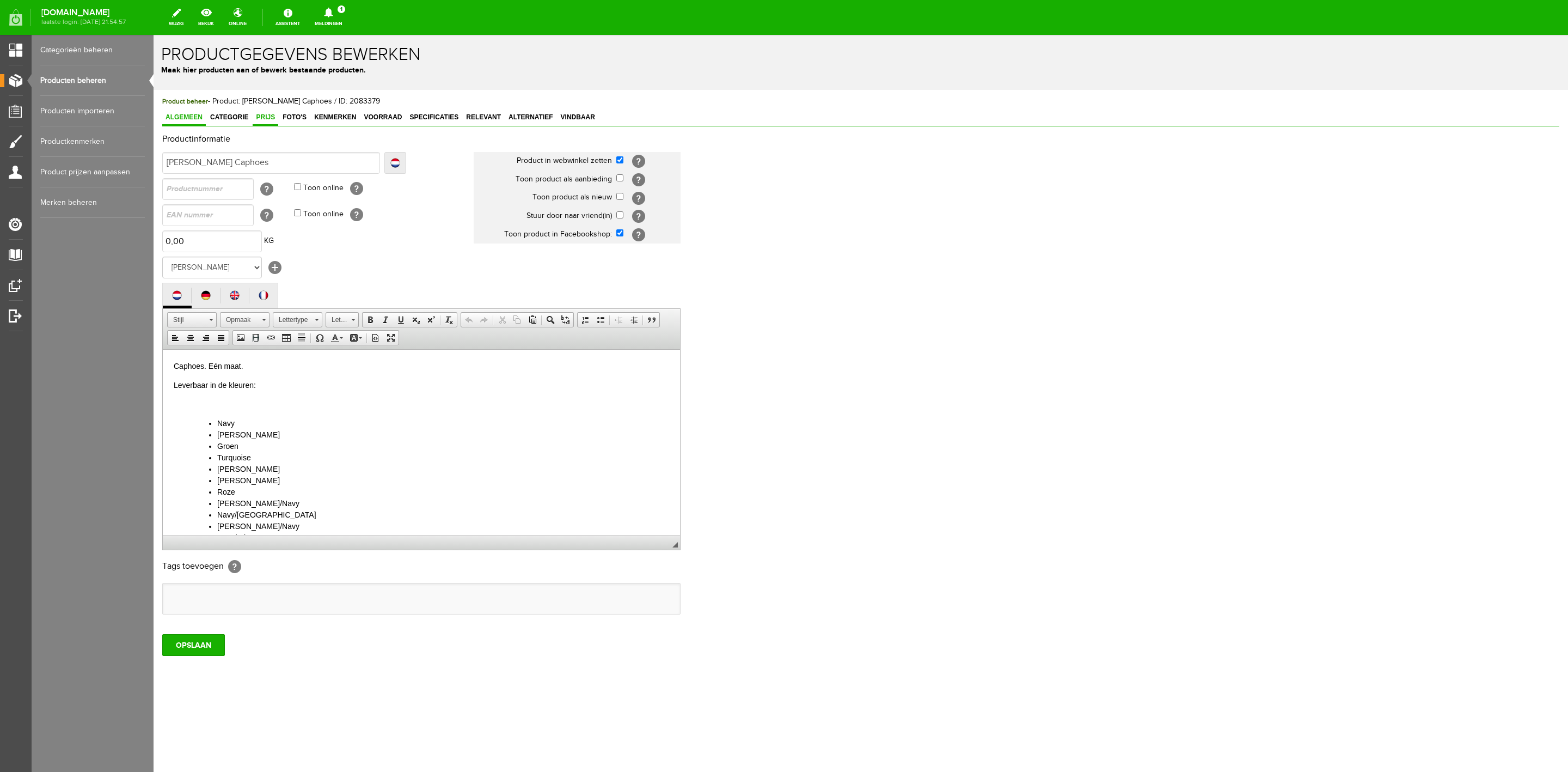
click at [268, 121] on span "Prijs" at bounding box center [266, 117] width 25 height 7
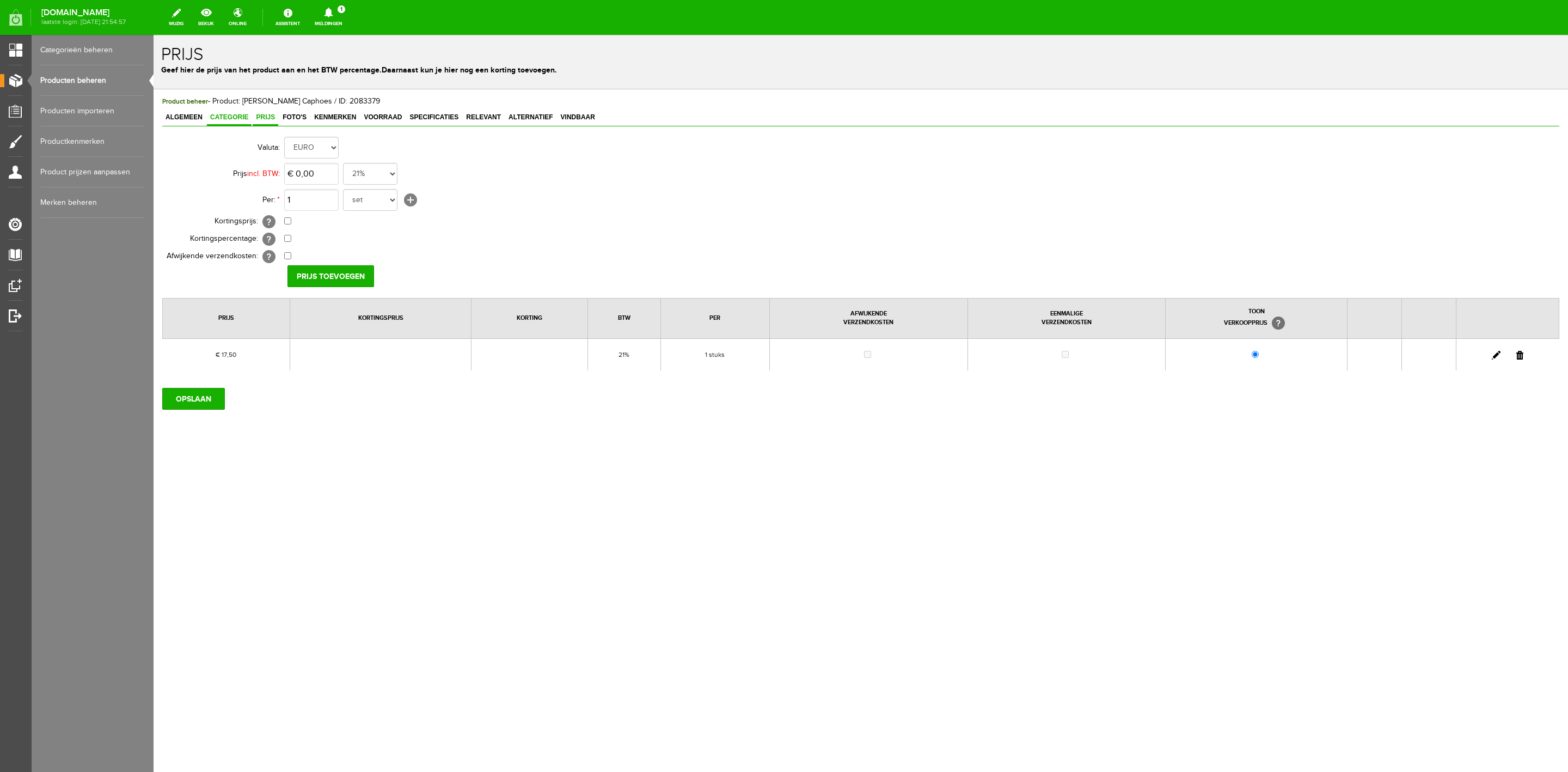
click at [230, 120] on span "Categorie" at bounding box center [229, 117] width 45 height 7
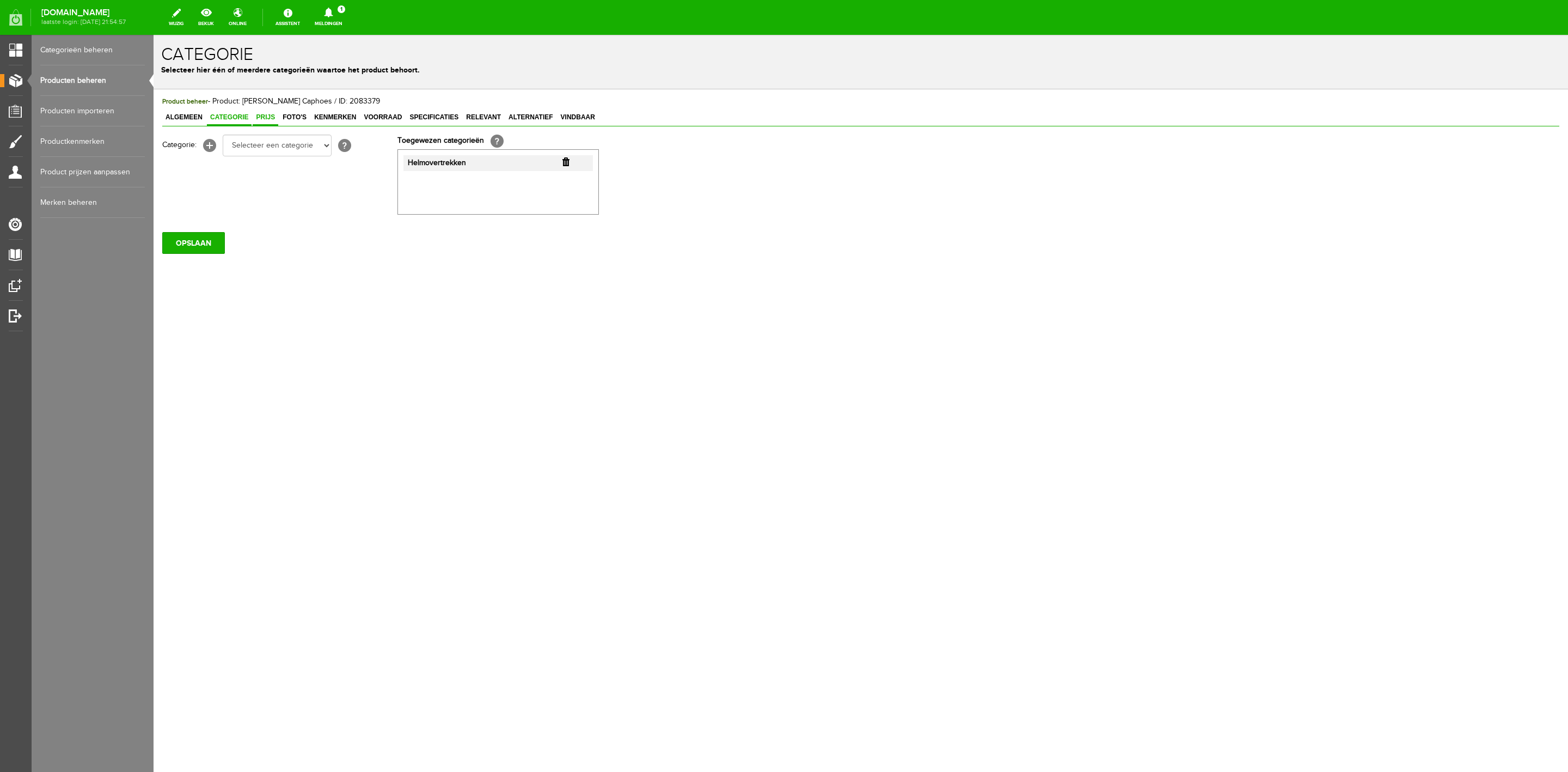
click at [266, 116] on span "Prijs" at bounding box center [266, 117] width 25 height 7
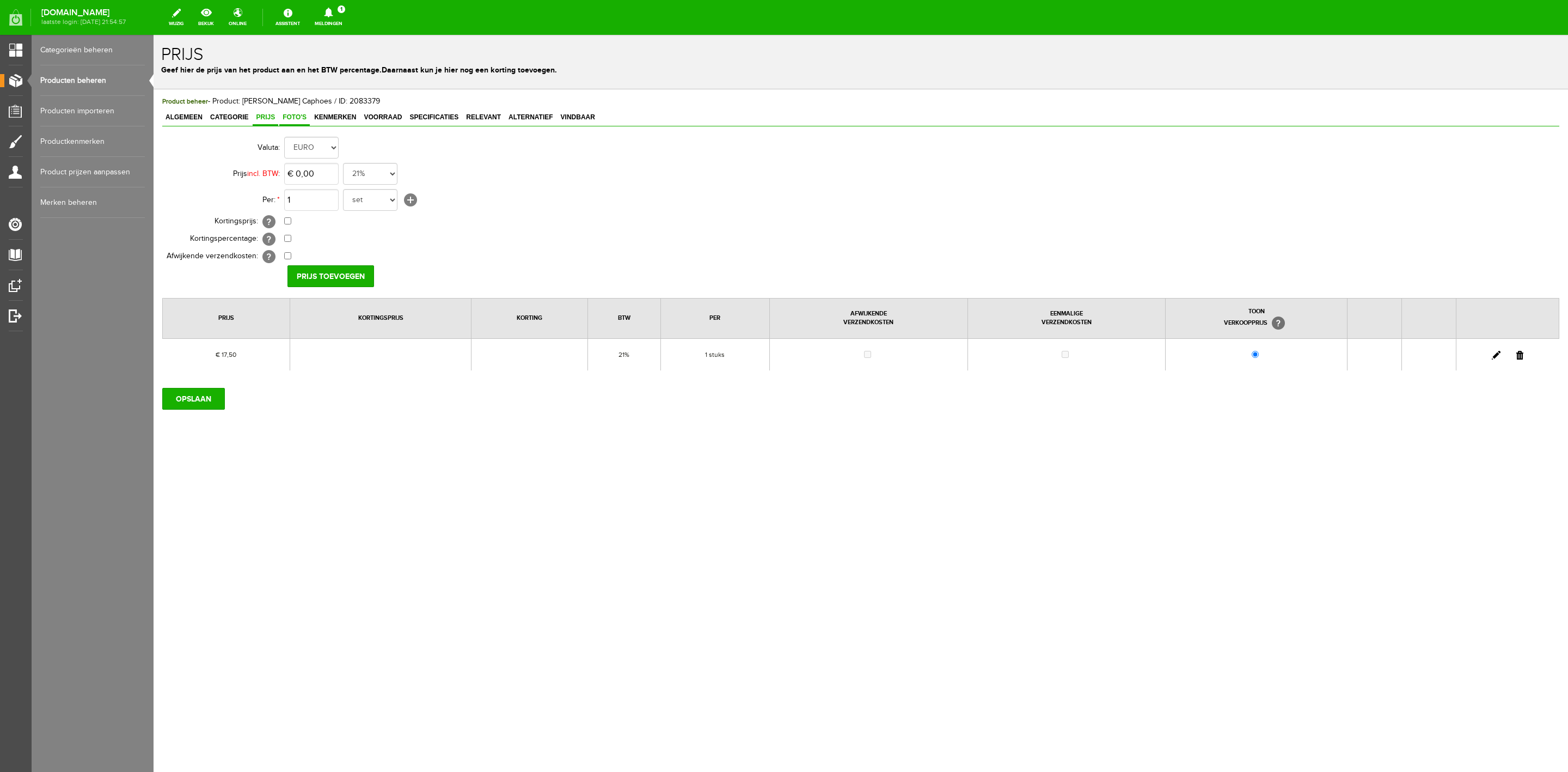
click at [283, 115] on span "Foto's" at bounding box center [294, 117] width 31 height 7
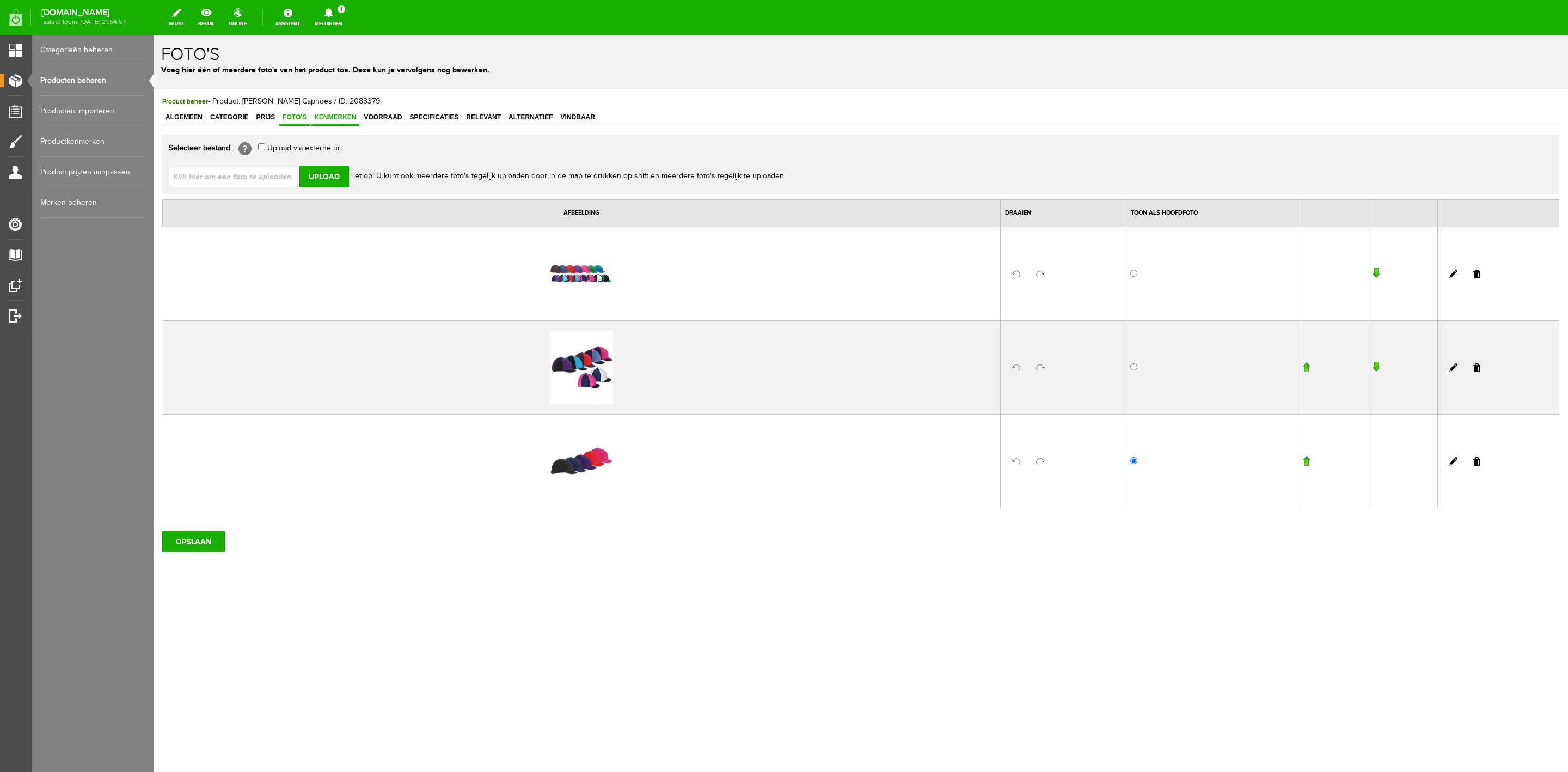
click at [324, 117] on span "Kenmerken" at bounding box center [335, 117] width 48 height 7
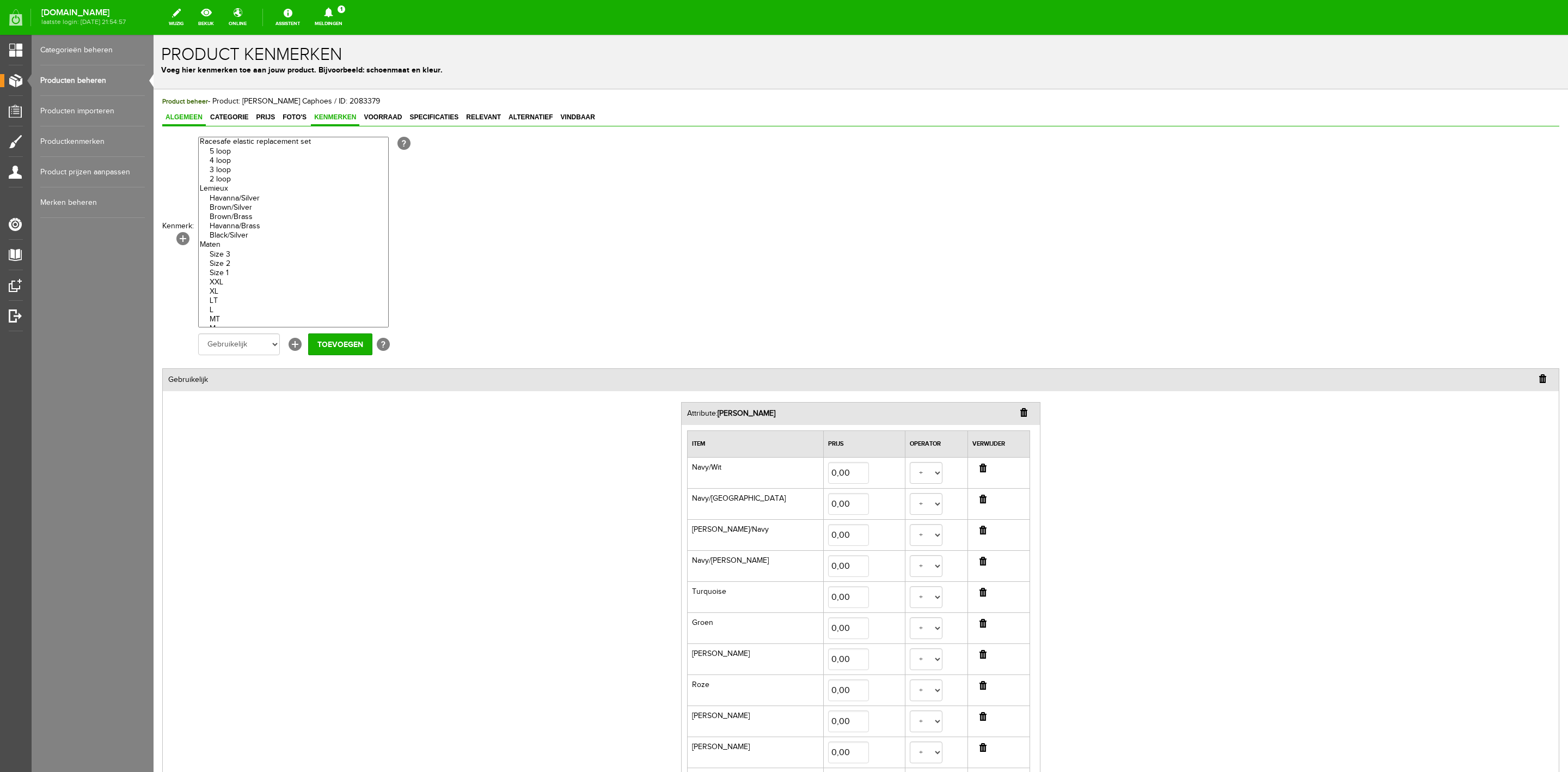
click at [189, 121] on link "Algemeen" at bounding box center [183, 118] width 43 height 16
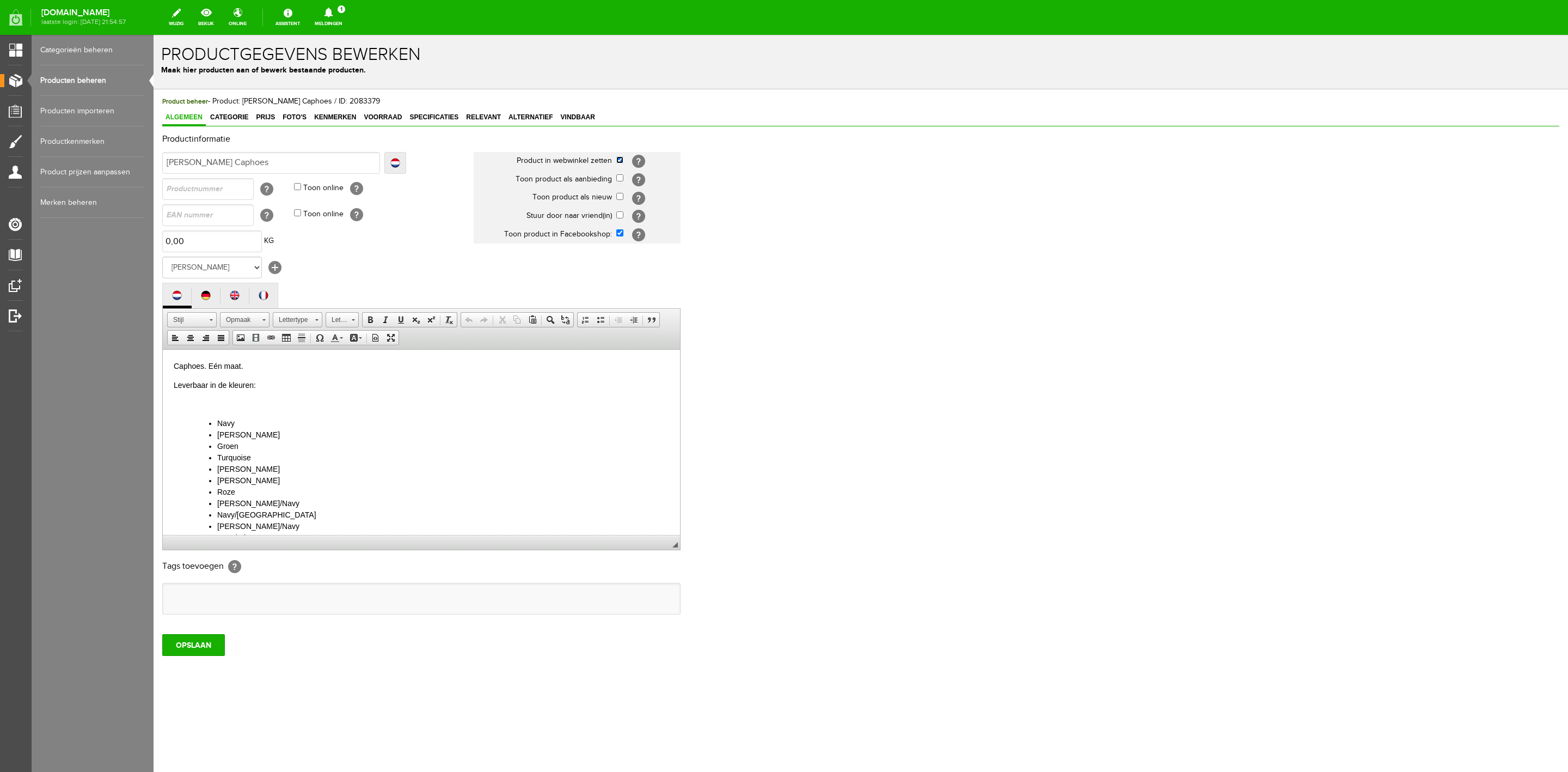
click at [621, 162] on input "checkbox" at bounding box center [620, 160] width 7 height 7
checkbox input "false"
click at [620, 232] on div "Toon product in Facebookshop" at bounding box center [638, 216] width 114 height 31
click at [621, 238] on td "[?]" at bounding box center [648, 234] width 64 height 19
click at [621, 235] on input "checkbox" at bounding box center [620, 233] width 7 height 7
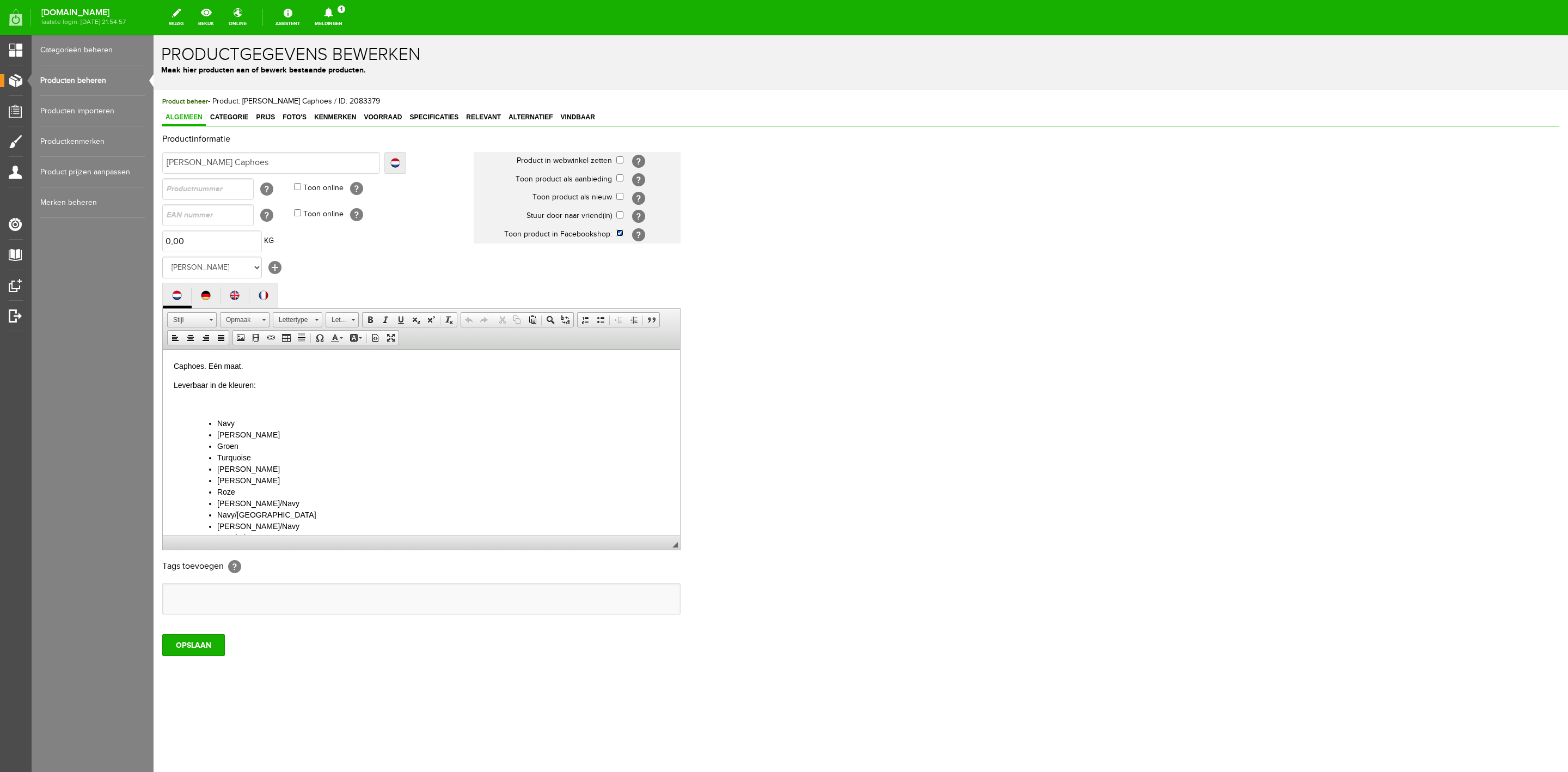
checkbox input "false"
click at [196, 642] on input "OPSLAAN" at bounding box center [193, 645] width 63 height 22
click at [101, 84] on link "Producten beheren" at bounding box center [92, 81] width 104 height 31
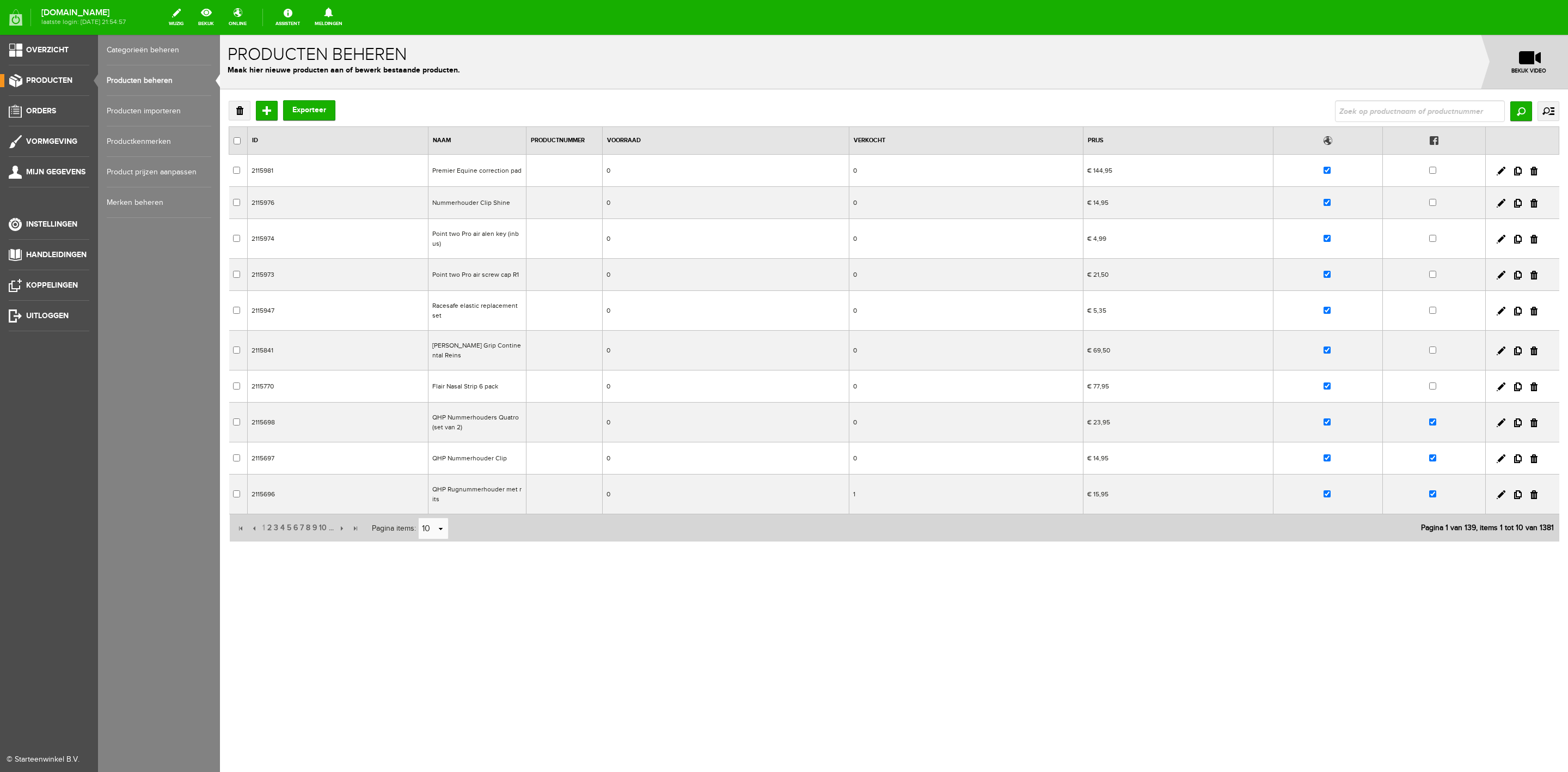
click at [52, 79] on span "Producten" at bounding box center [49, 80] width 46 height 9
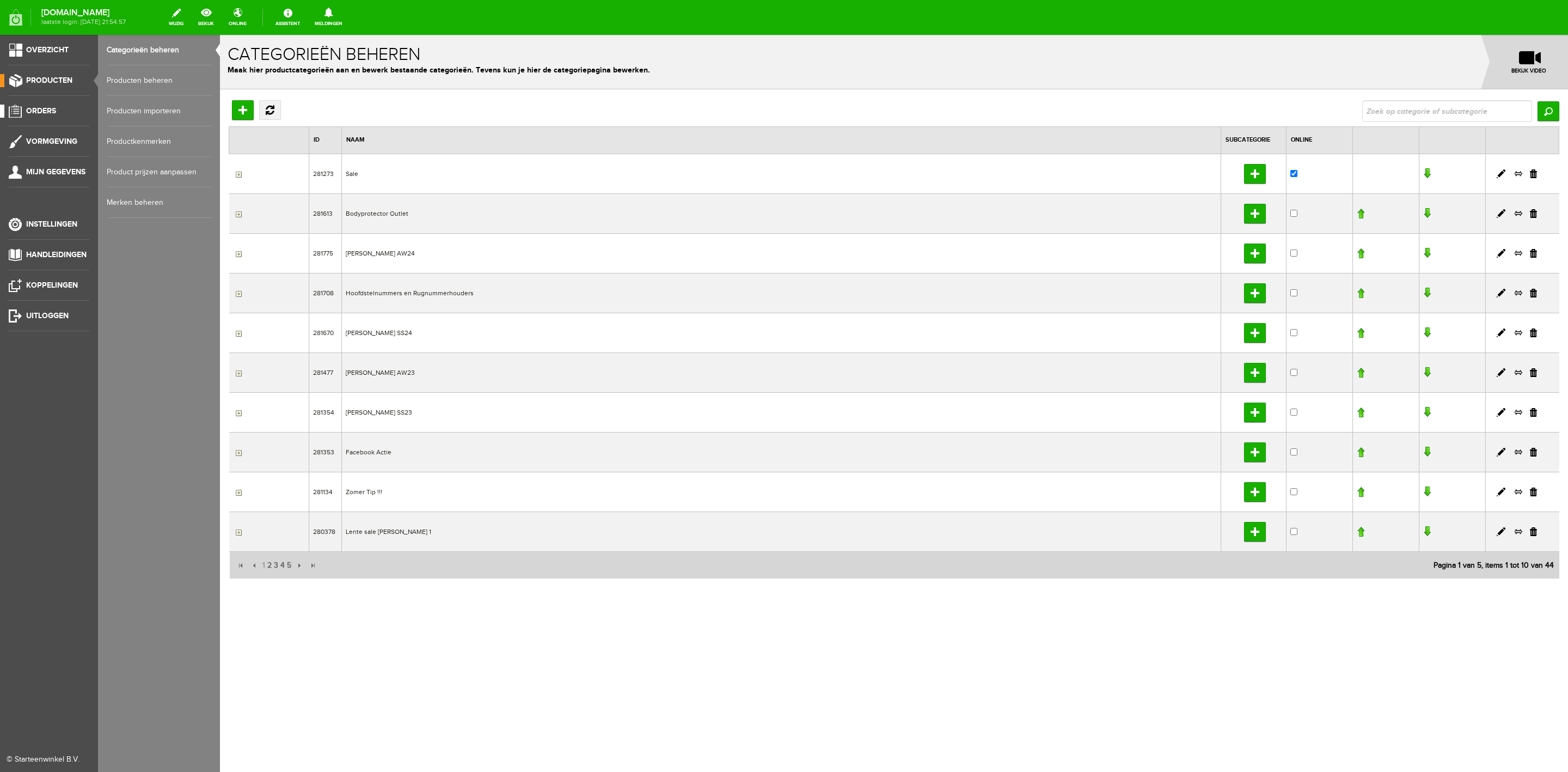
click at [45, 116] on link "Orders" at bounding box center [44, 111] width 89 height 13
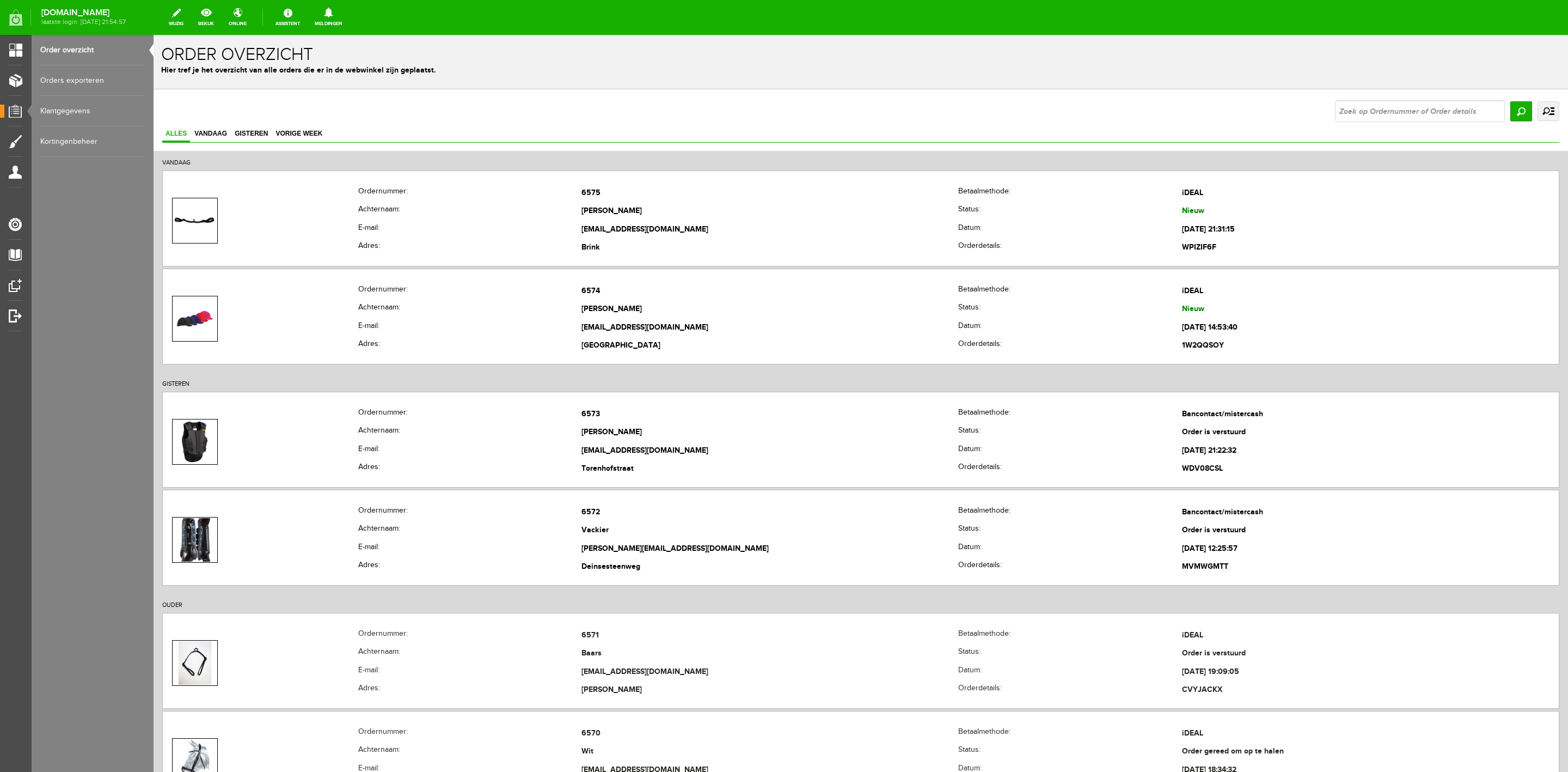
click at [1542, 113] on link "uitgebreid zoeken" at bounding box center [1549, 110] width 22 height 19
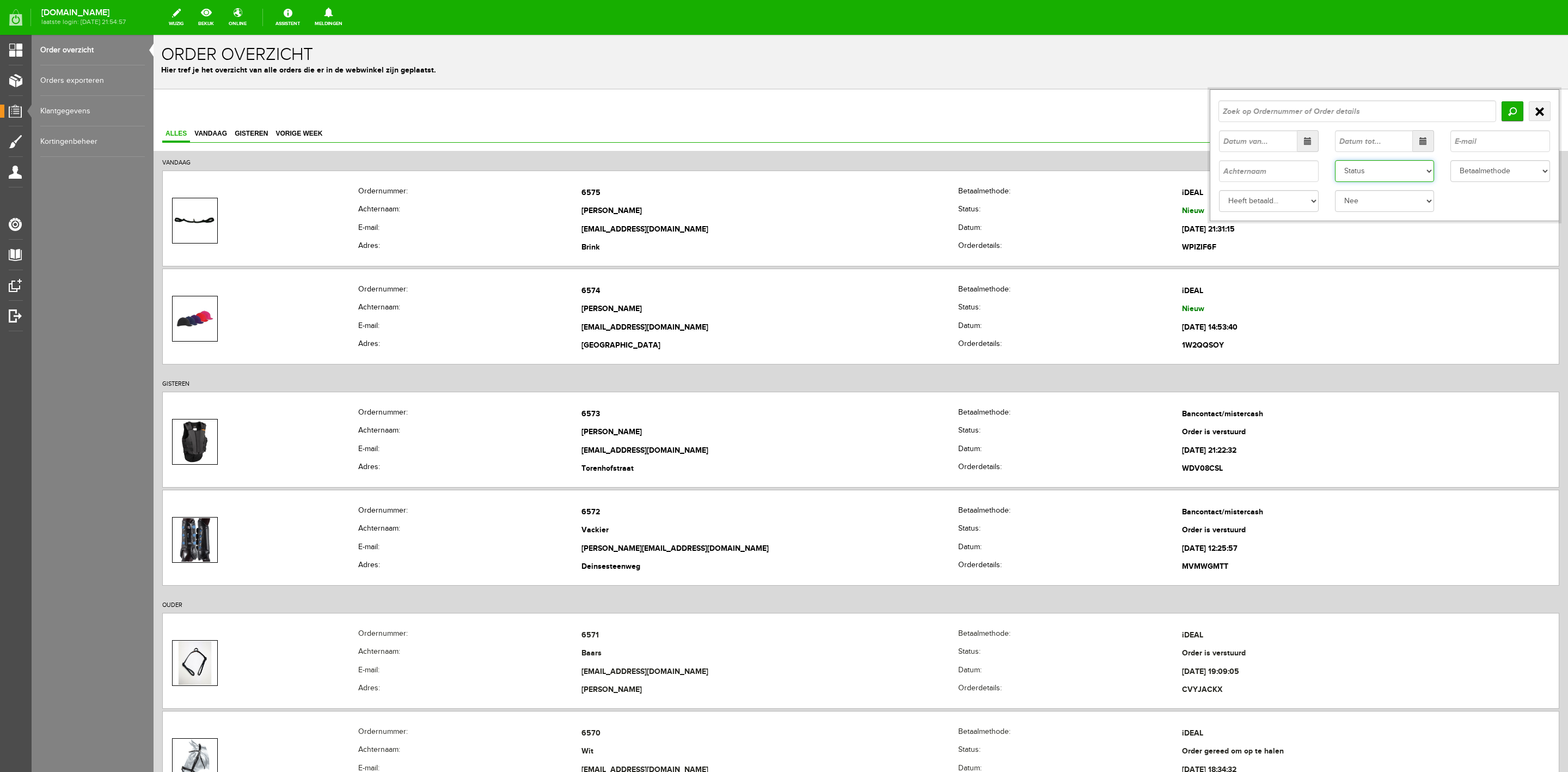
click at [1394, 165] on select "Status Order niet afgerond Nieuw Order in behandeling Wacht op leverancier Wach…" at bounding box center [1385, 171] width 100 height 22
click at [1335, 160] on select "Status Order niet afgerond Nieuw Order in behandeling Wacht op leverancier Wach…" at bounding box center [1385, 171] width 100 height 22
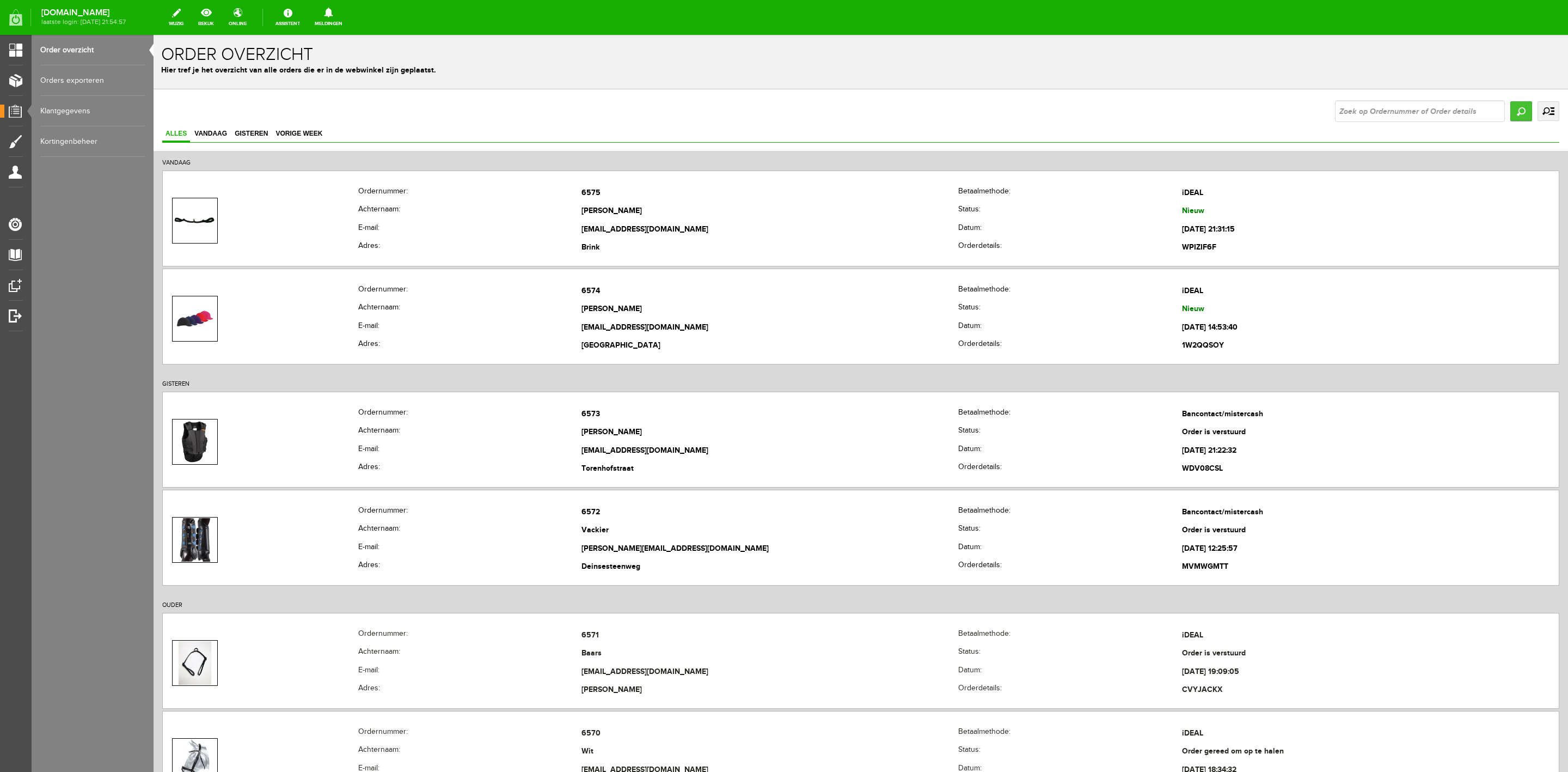
click at [1510, 111] on input "Zoeken" at bounding box center [1521, 110] width 22 height 19
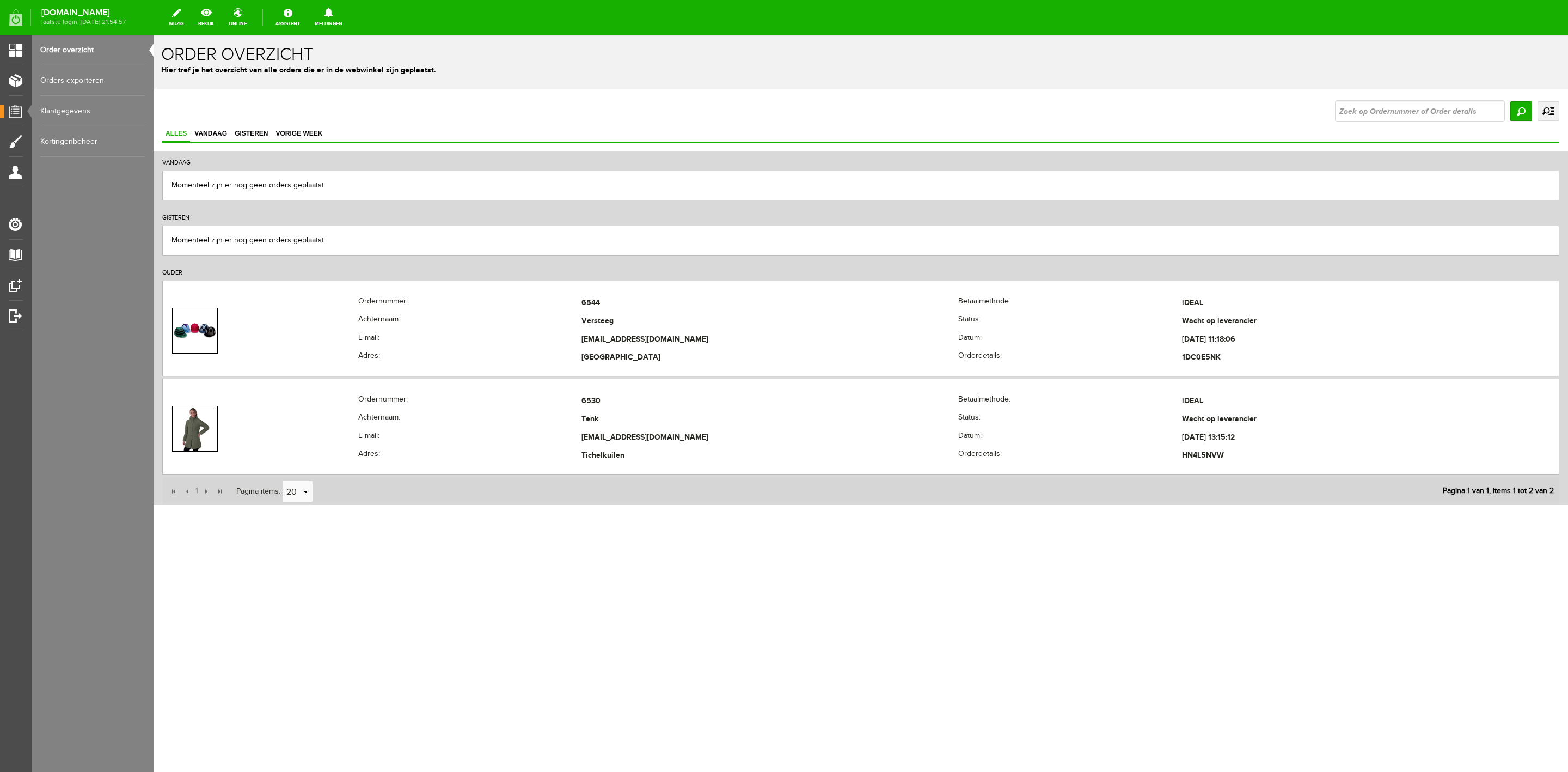
click at [1550, 108] on link "uitgebreid zoeken" at bounding box center [1549, 110] width 22 height 19
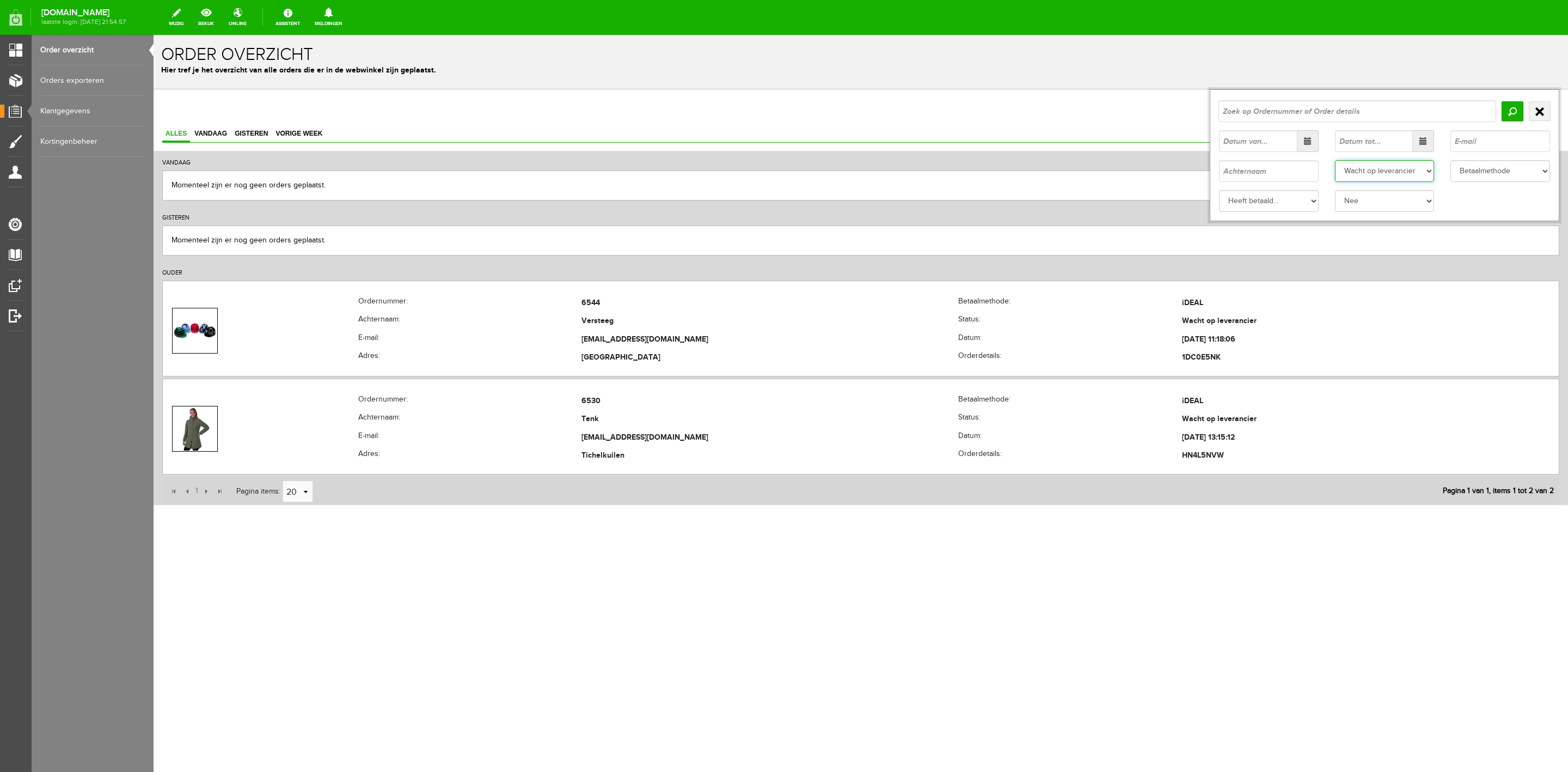
click at [1425, 171] on select "Status Order niet afgerond Nieuw Order in behandeling Wacht op leverancier Wach…" at bounding box center [1385, 171] width 100 height 22
click at [1335, 160] on select "Status Order niet afgerond Nieuw Order in behandeling Wacht op leverancier Wach…" at bounding box center [1385, 171] width 100 height 22
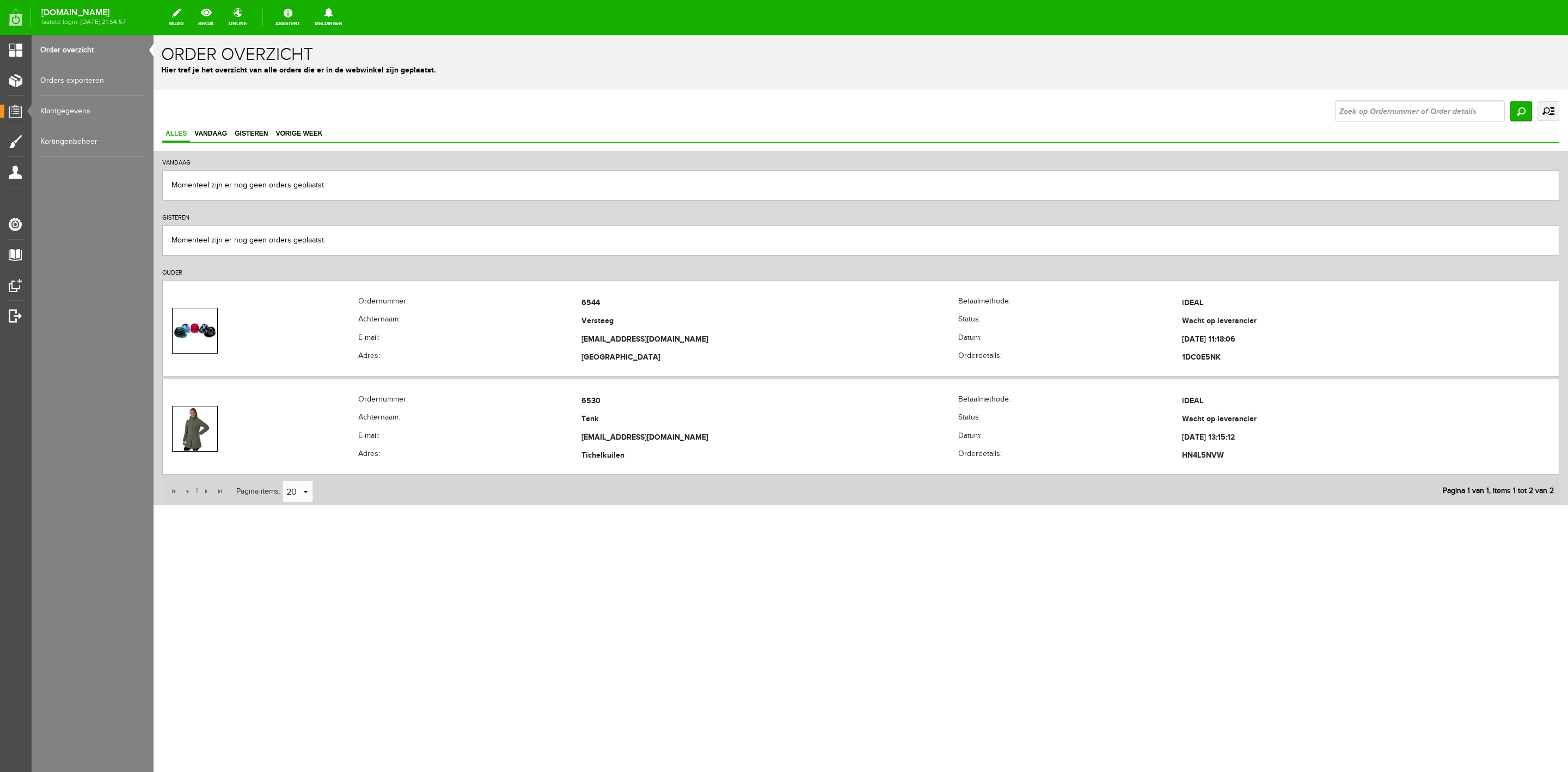
click at [1554, 100] on div "Zoeken uitgebreid zoeken Status Order niet afgerond Nieuw Order in behandeling …" at bounding box center [1447, 111] width 224 height 22
click at [1554, 110] on link "uitgebreid zoeken" at bounding box center [1549, 110] width 22 height 19
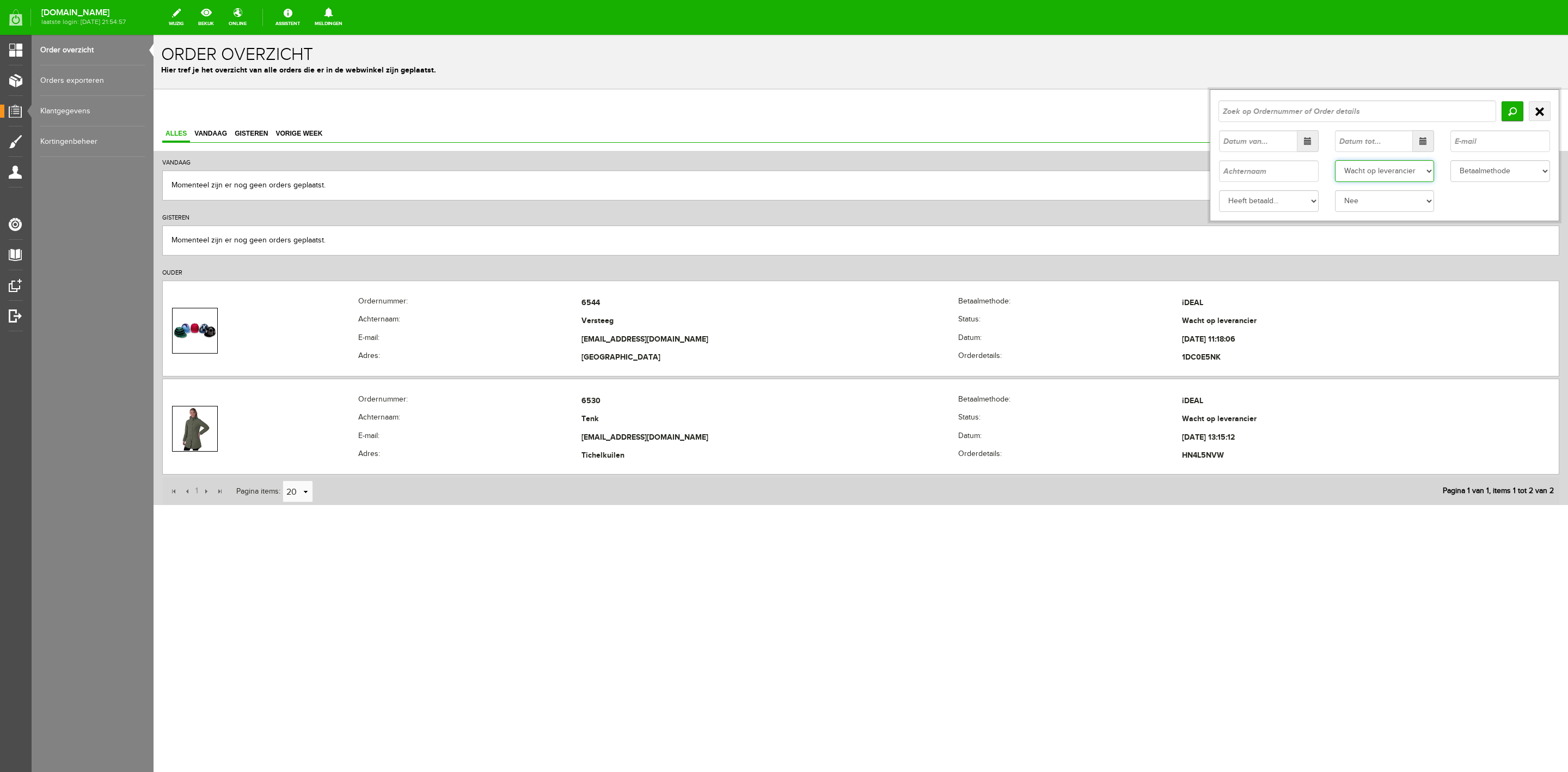
click at [1418, 169] on select "Status Order niet afgerond Nieuw Order in behandeling Wacht op leverancier Wach…" at bounding box center [1385, 171] width 100 height 22
click at [1335, 160] on select "Status Order niet afgerond Nieuw Order in behandeling Wacht op leverancier Wach…" at bounding box center [1385, 171] width 100 height 22
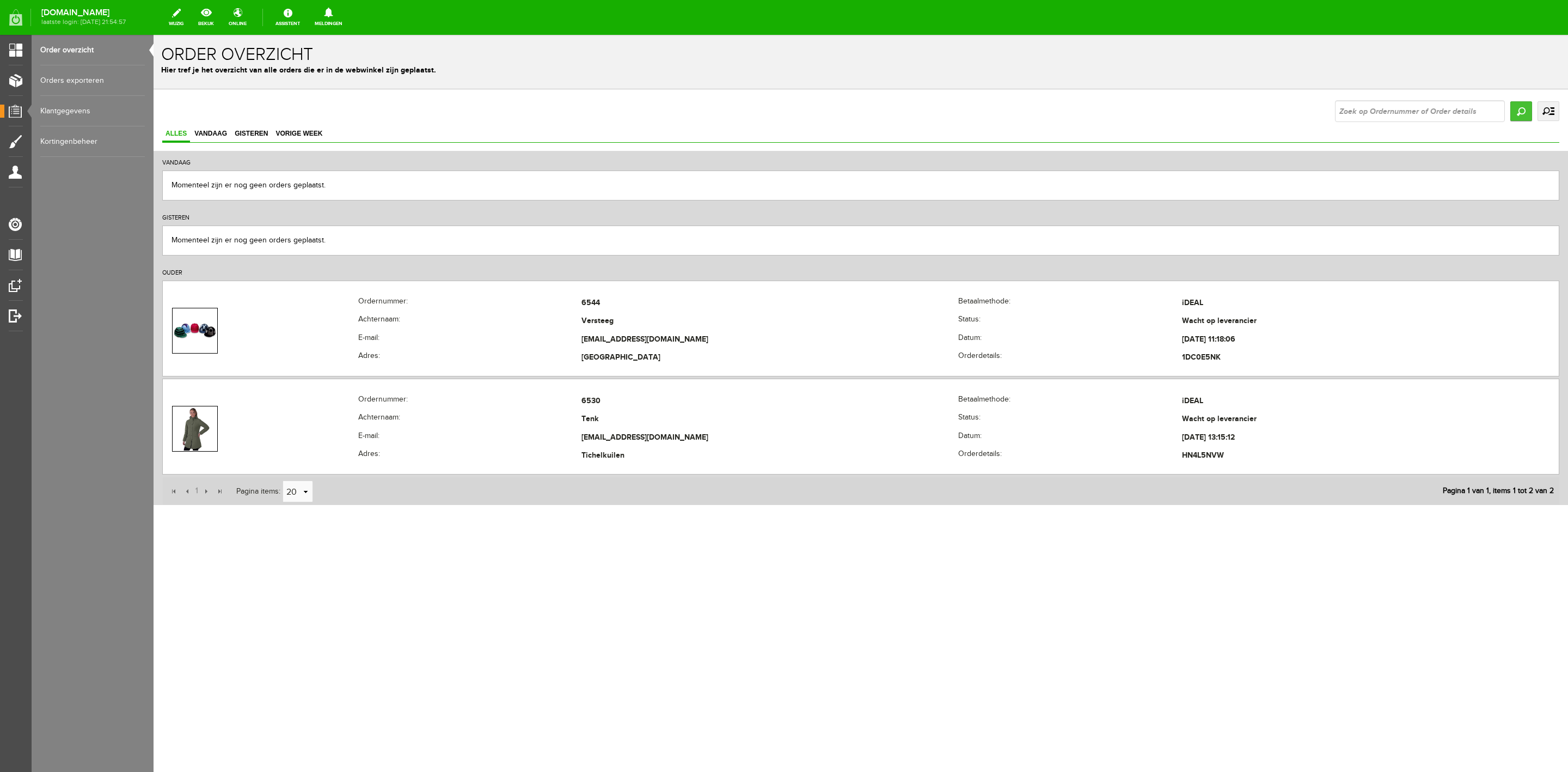
click at [1523, 119] on input "Zoeken" at bounding box center [1521, 110] width 22 height 19
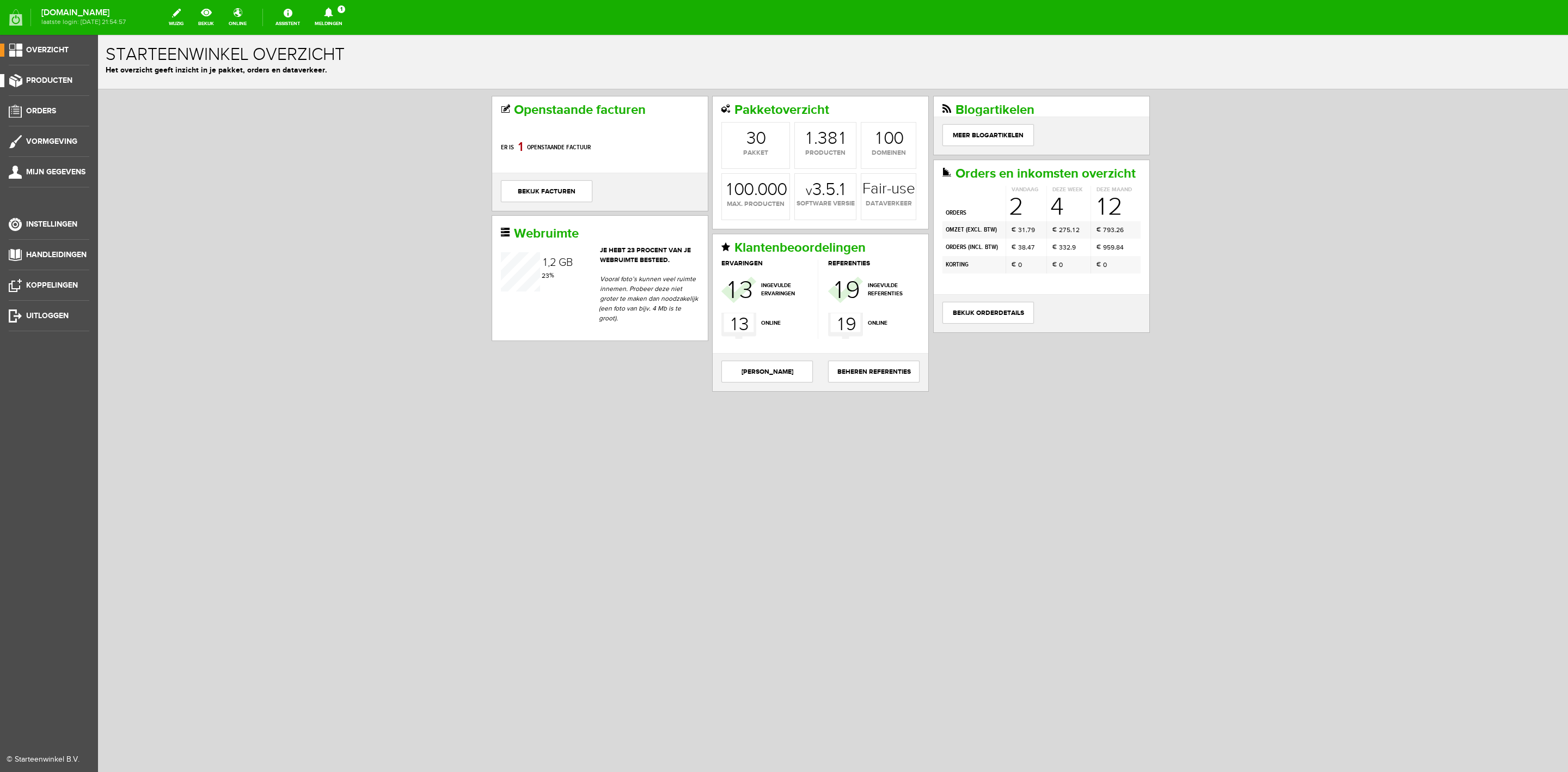
click at [51, 77] on span "Producten" at bounding box center [49, 80] width 46 height 9
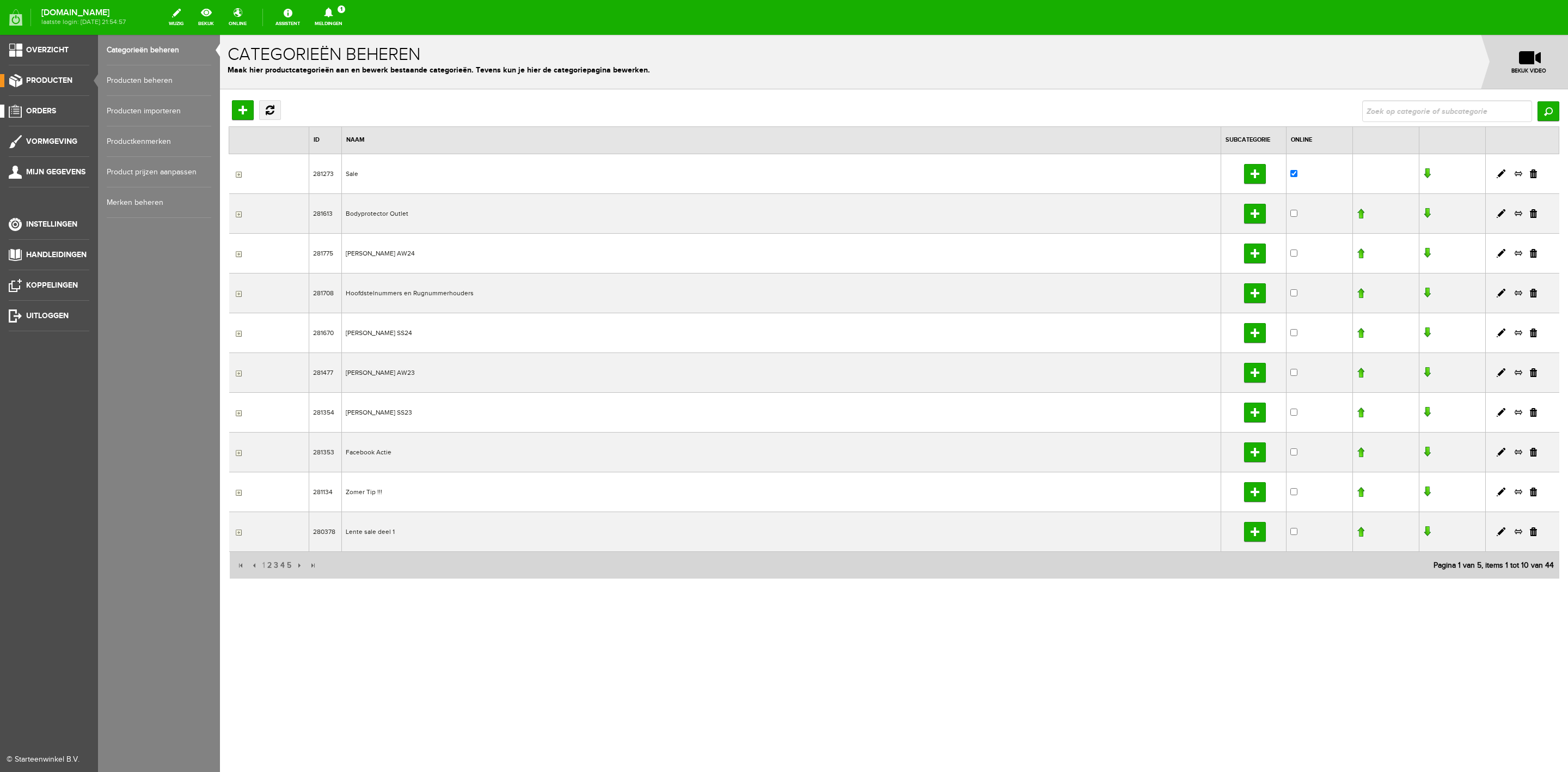
click at [48, 106] on span "Orders" at bounding box center [41, 111] width 30 height 9
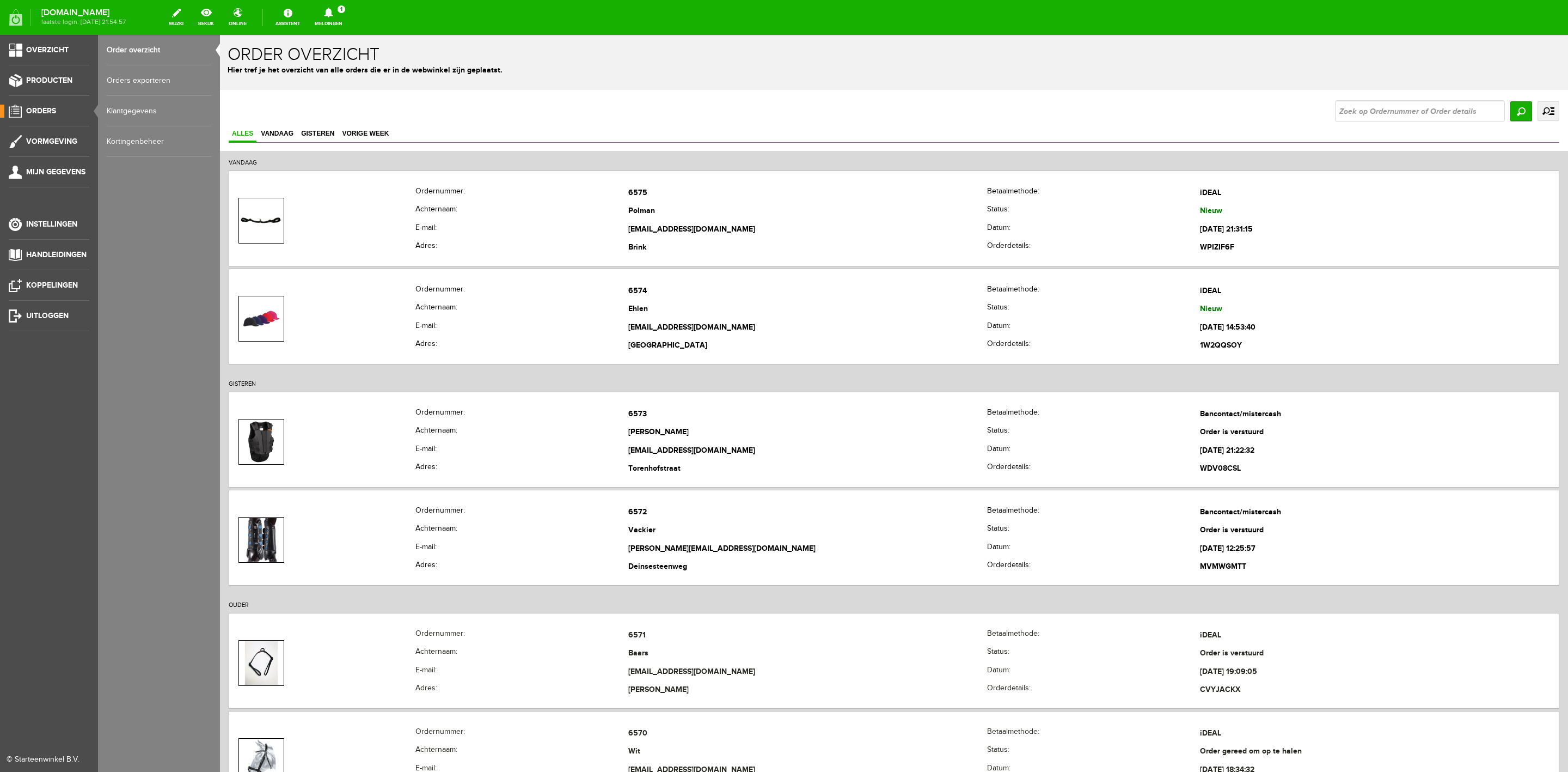
click at [129, 137] on link "Kortingenbeheer" at bounding box center [159, 142] width 104 height 31
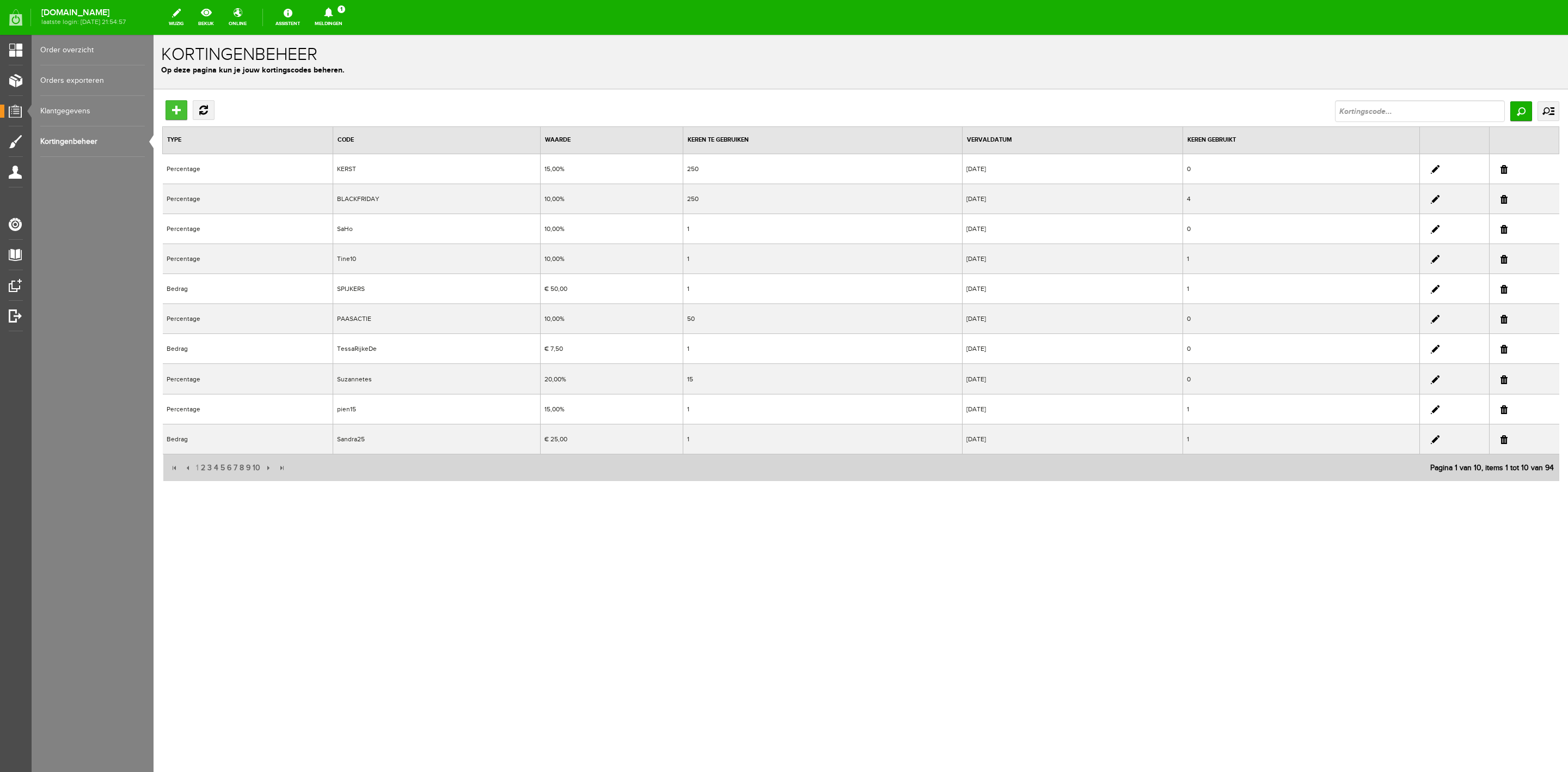
click at [175, 104] on input "Toevoegen" at bounding box center [176, 110] width 22 height 19
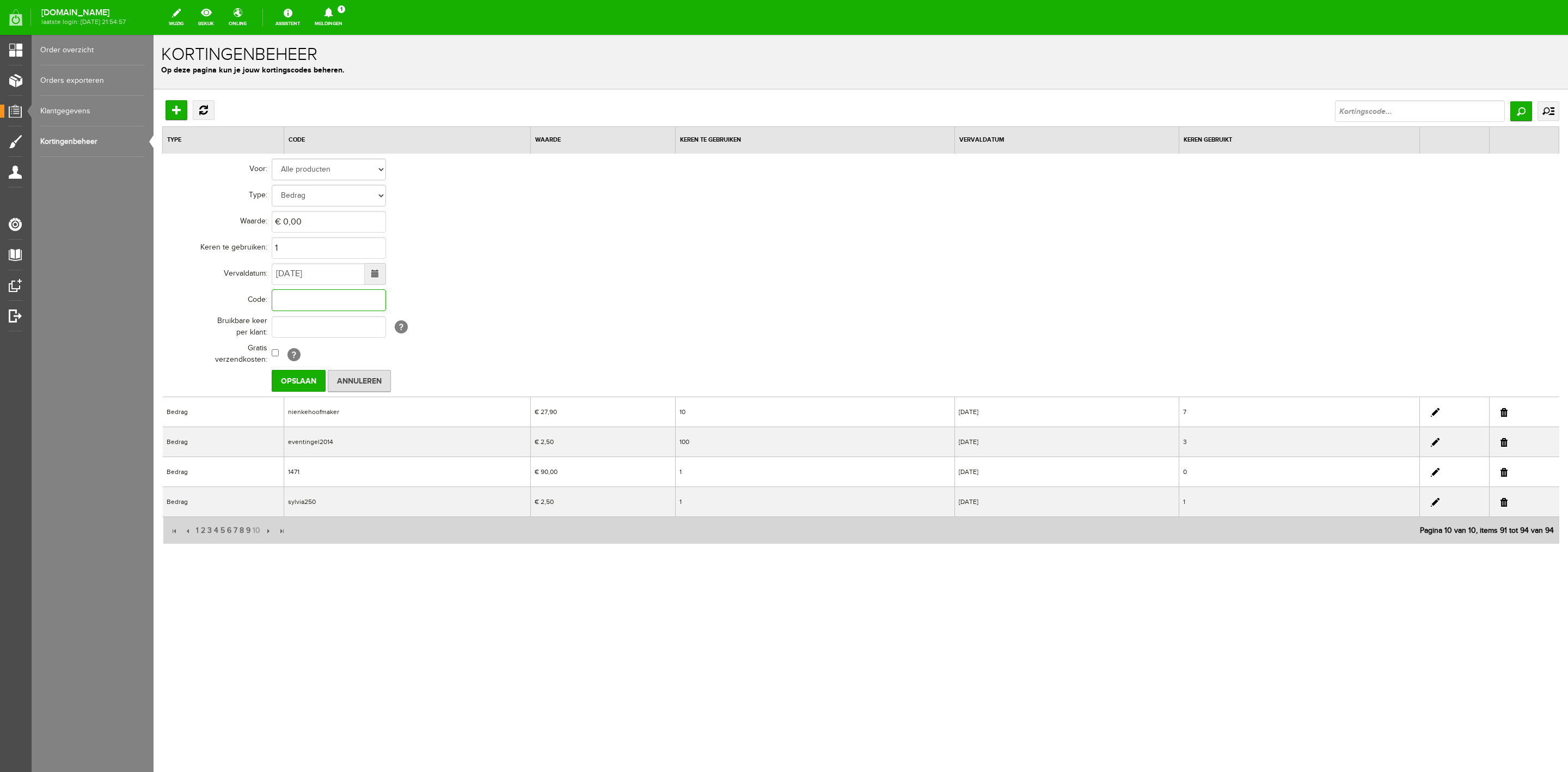
click at [341, 306] on input "text" at bounding box center [329, 300] width 114 height 22
type input "Korting"
click at [290, 273] on input "[DATE]" at bounding box center [318, 274] width 93 height 22
type input "0"
click at [374, 275] on span at bounding box center [375, 273] width 7 height 7
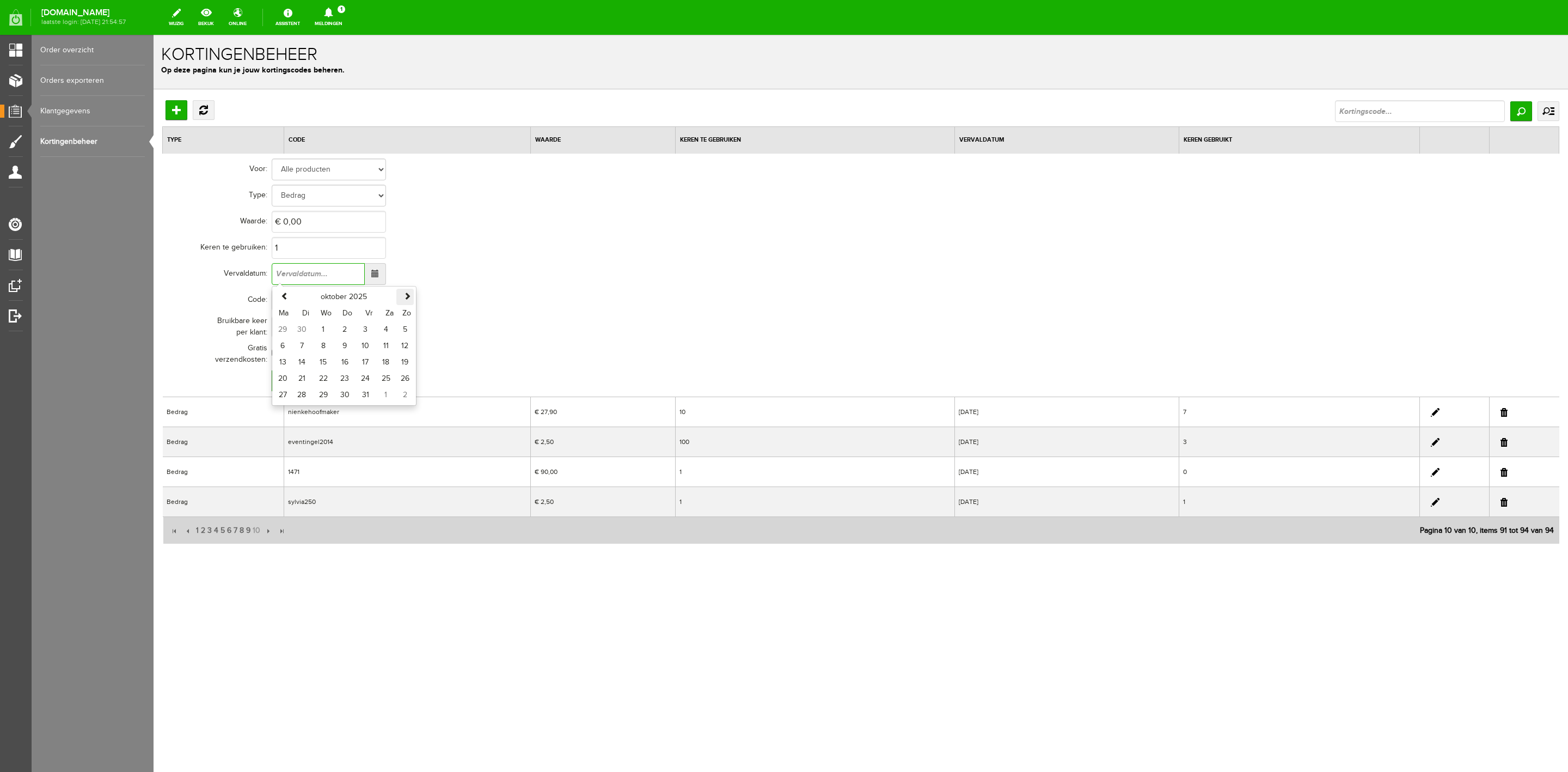
click at [408, 303] on th at bounding box center [405, 297] width 17 height 16
click at [327, 398] on td "31" at bounding box center [323, 395] width 22 height 16
type input "31-12-2025"
click at [308, 321] on input "text" at bounding box center [329, 327] width 114 height 22
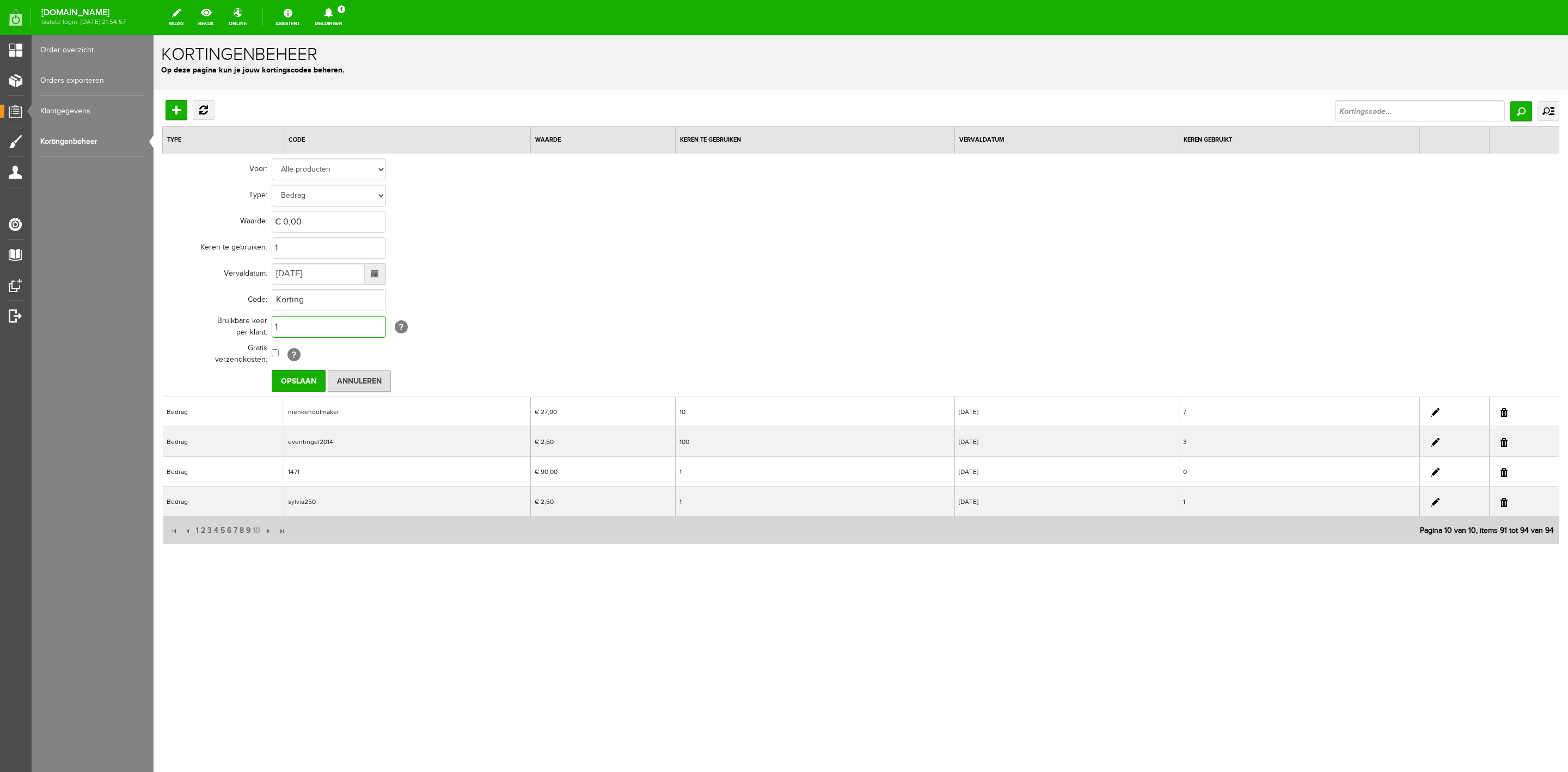
type input "1"
click at [302, 230] on input "0" at bounding box center [329, 222] width 114 height 22
type input "€ 25,00"
click at [448, 230] on td "€ 25,00" at bounding box center [478, 222] width 414 height 26
click at [346, 175] on select "Alle producten Geselecteerde producten Geselecteerde categorieën" at bounding box center [329, 169] width 114 height 22
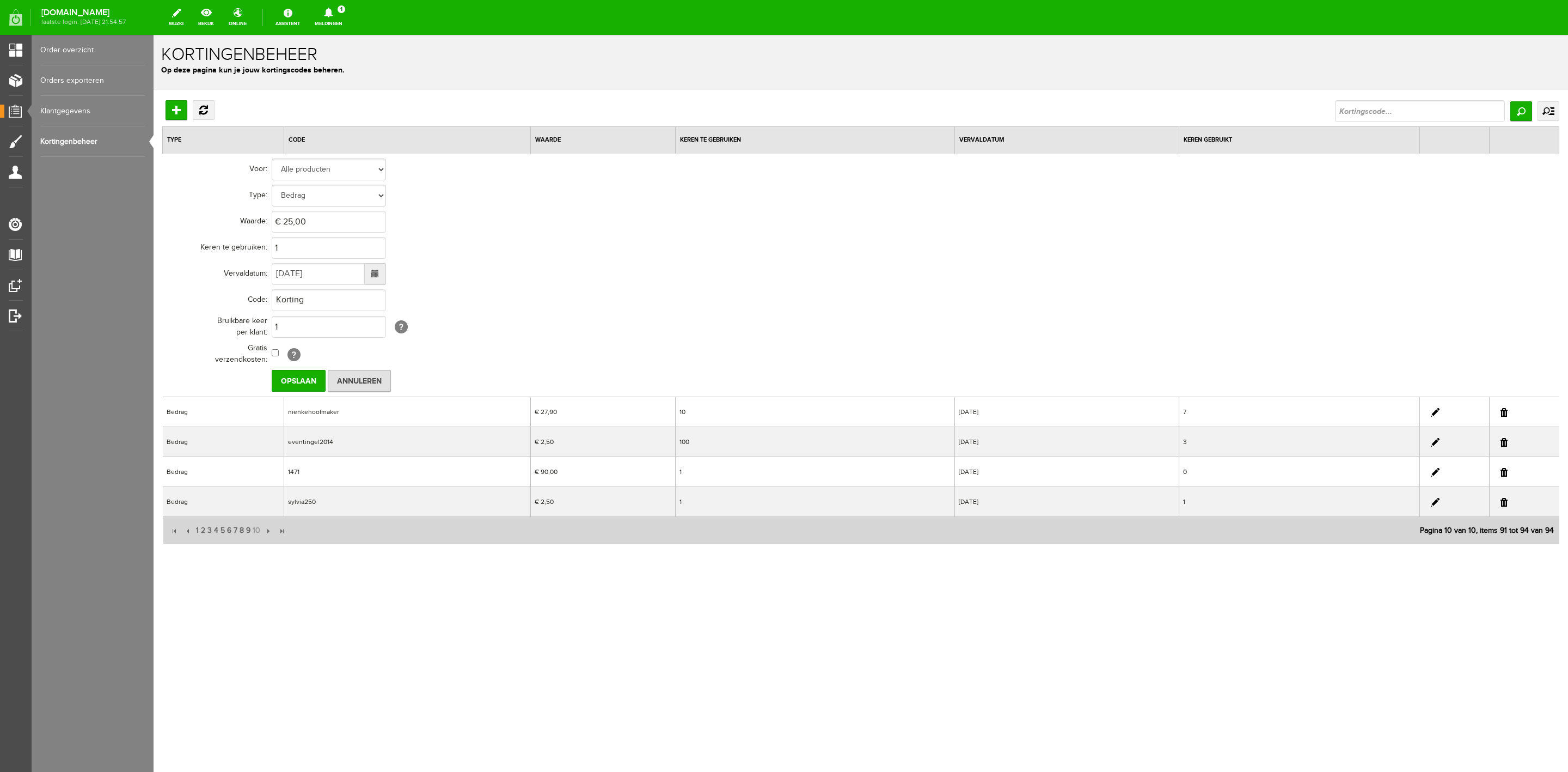
click at [408, 168] on td "Alle producten Geselecteerde producten Geselecteerde categorieën" at bounding box center [478, 169] width 414 height 26
click at [329, 209] on td "€ 25,00" at bounding box center [478, 222] width 414 height 26
click at [329, 200] on select "Bedrag Percentage" at bounding box center [329, 196] width 114 height 22
click at [402, 189] on td "Bedrag Percentage" at bounding box center [478, 196] width 414 height 26
click at [307, 378] on input "Opslaan" at bounding box center [298, 380] width 54 height 22
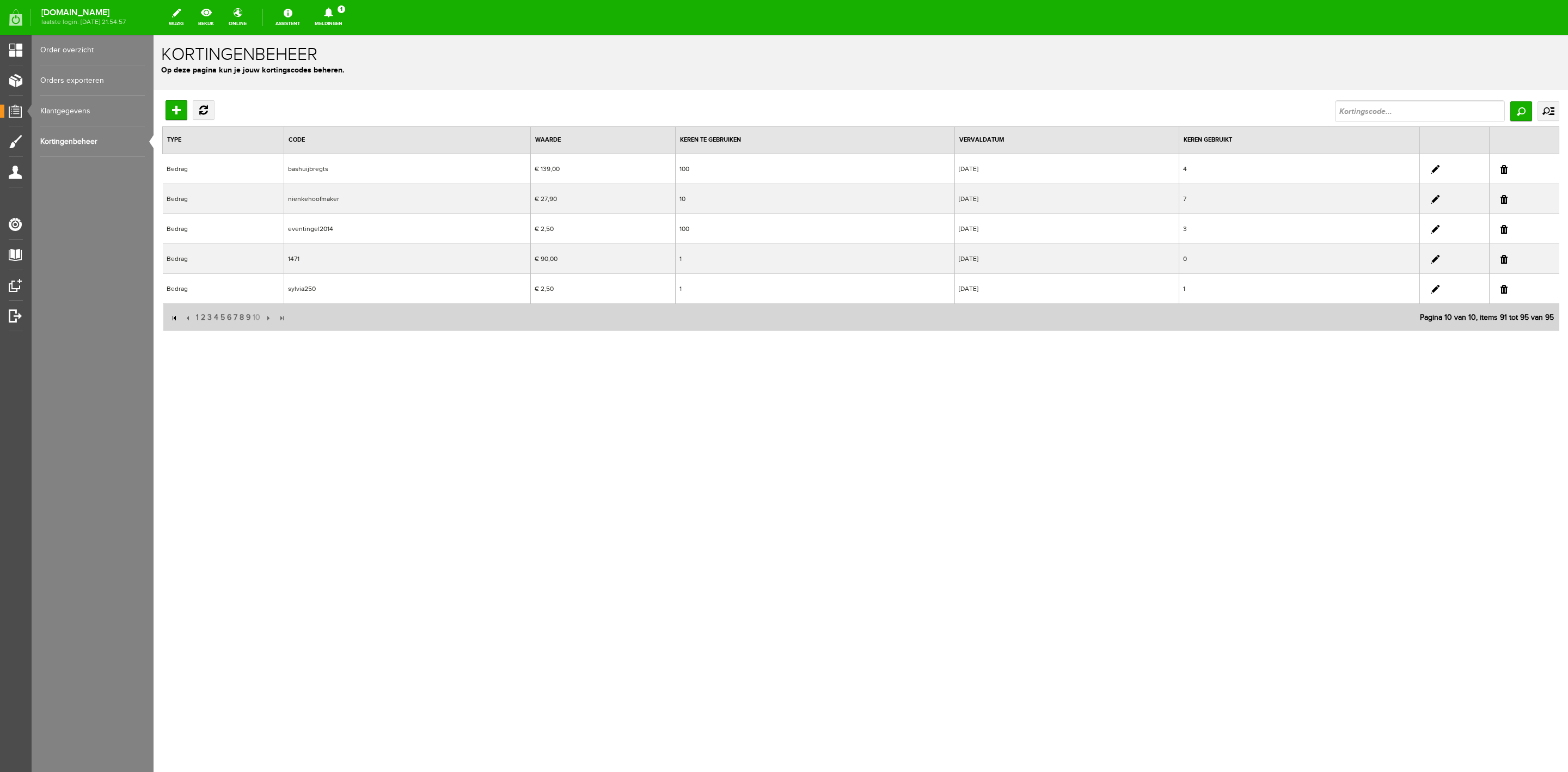
click at [173, 317] on input "button" at bounding box center [175, 318] width 12 height 12
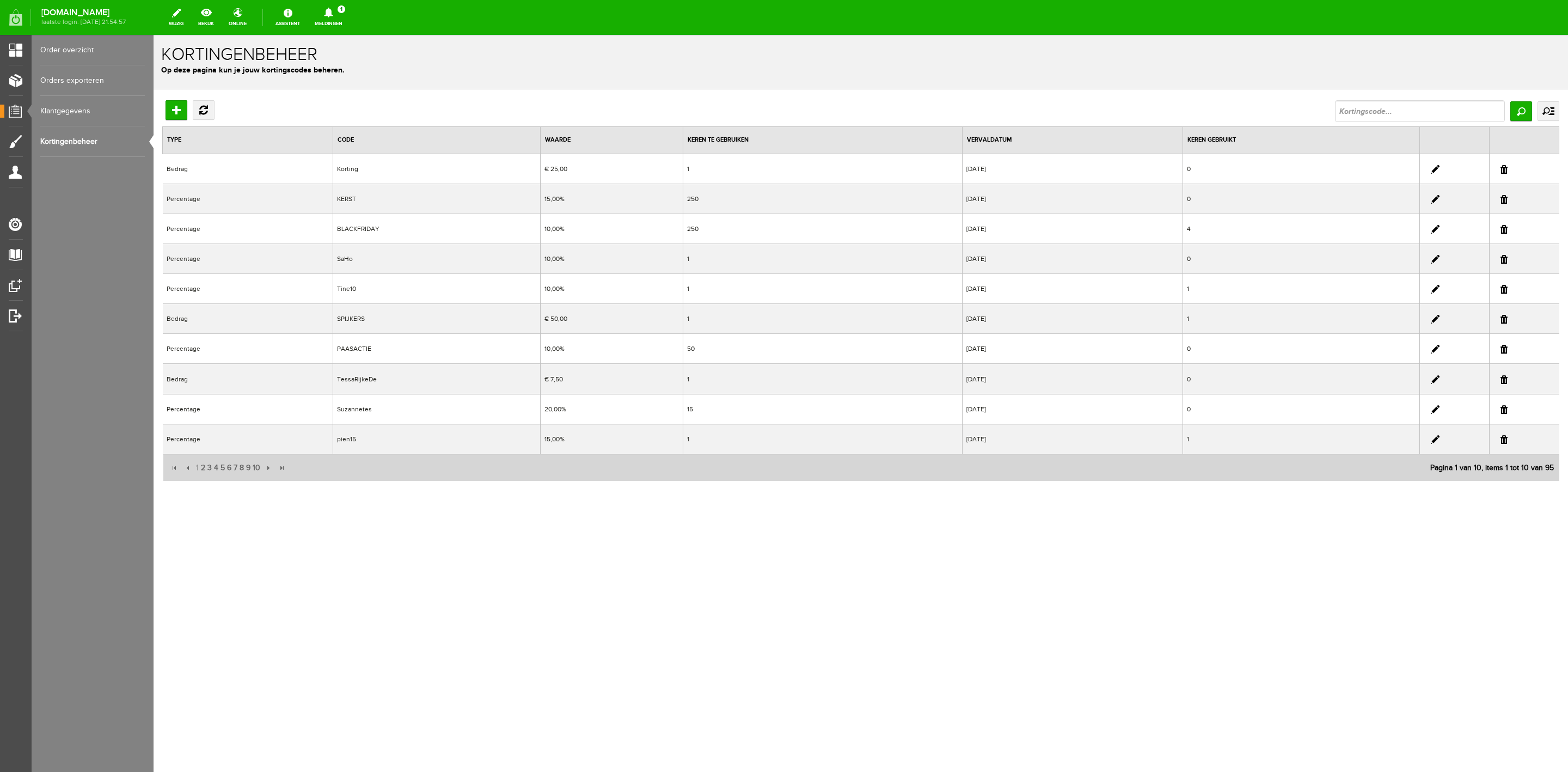
click at [343, 15] on icon at bounding box center [328, 12] width 27 height 10
click at [353, 79] on li "Er is een nieuwe order( #6574 ) geplaatst door Nathalie Ehlen" at bounding box center [329, 74] width 106 height 46
click at [343, 15] on icon at bounding box center [328, 12] width 27 height 10
click at [357, 60] on link "Er is een nieuwe order( #6574 ) geplaatst door Nathalie Ehlen" at bounding box center [329, 74] width 106 height 33
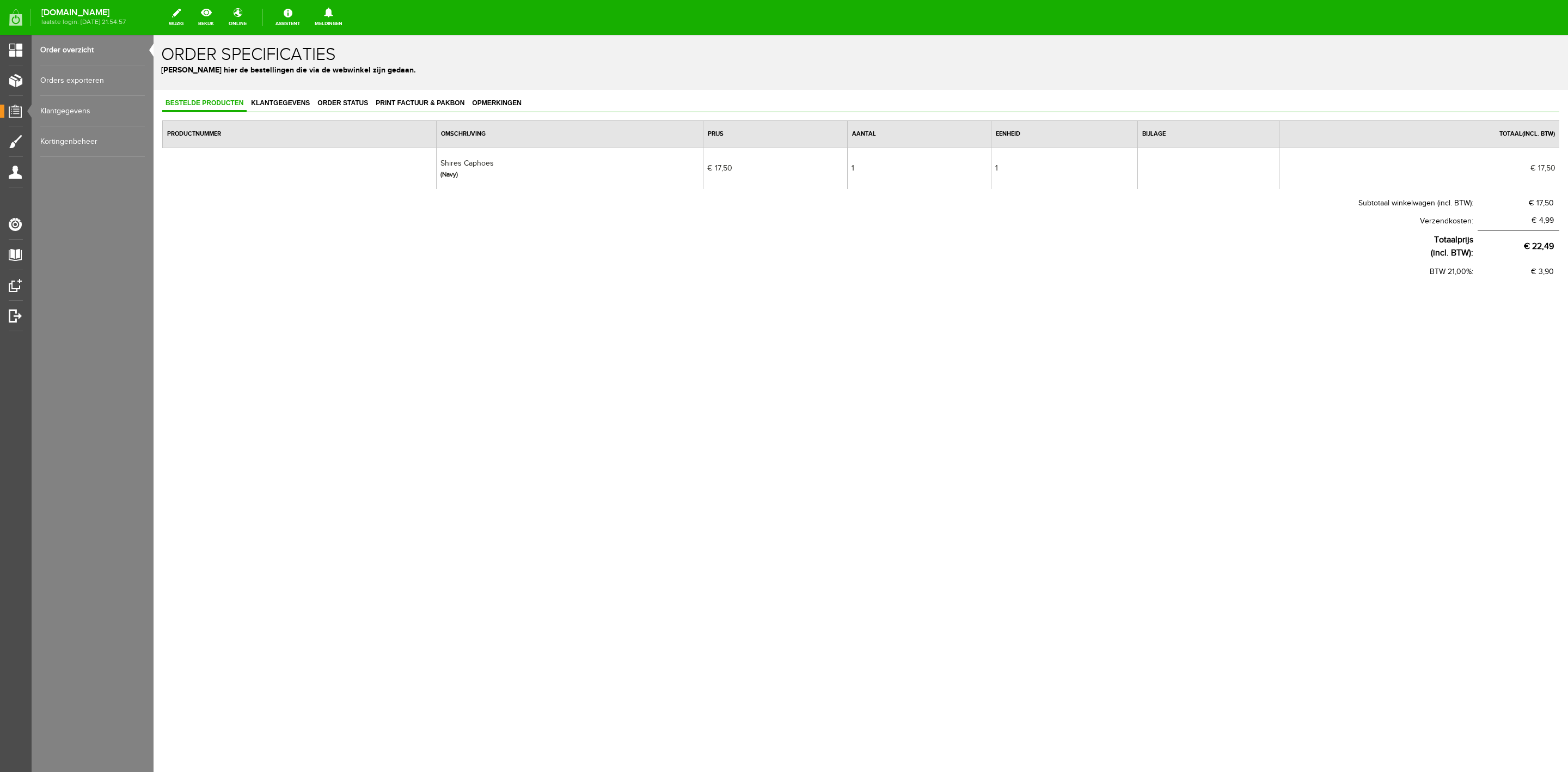
click at [86, 57] on link "Order overzicht" at bounding box center [92, 50] width 104 height 31
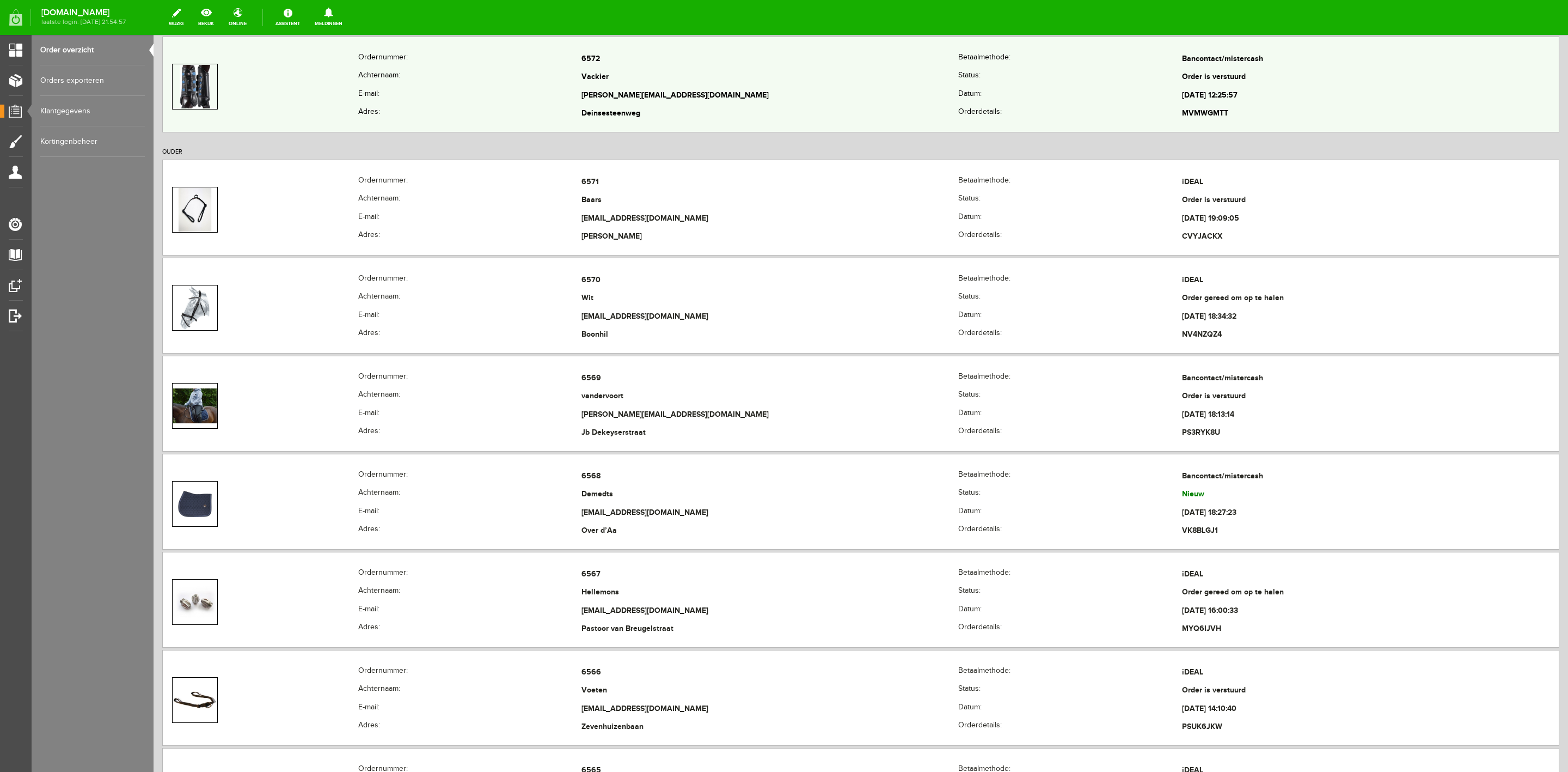
scroll to position [572, 0]
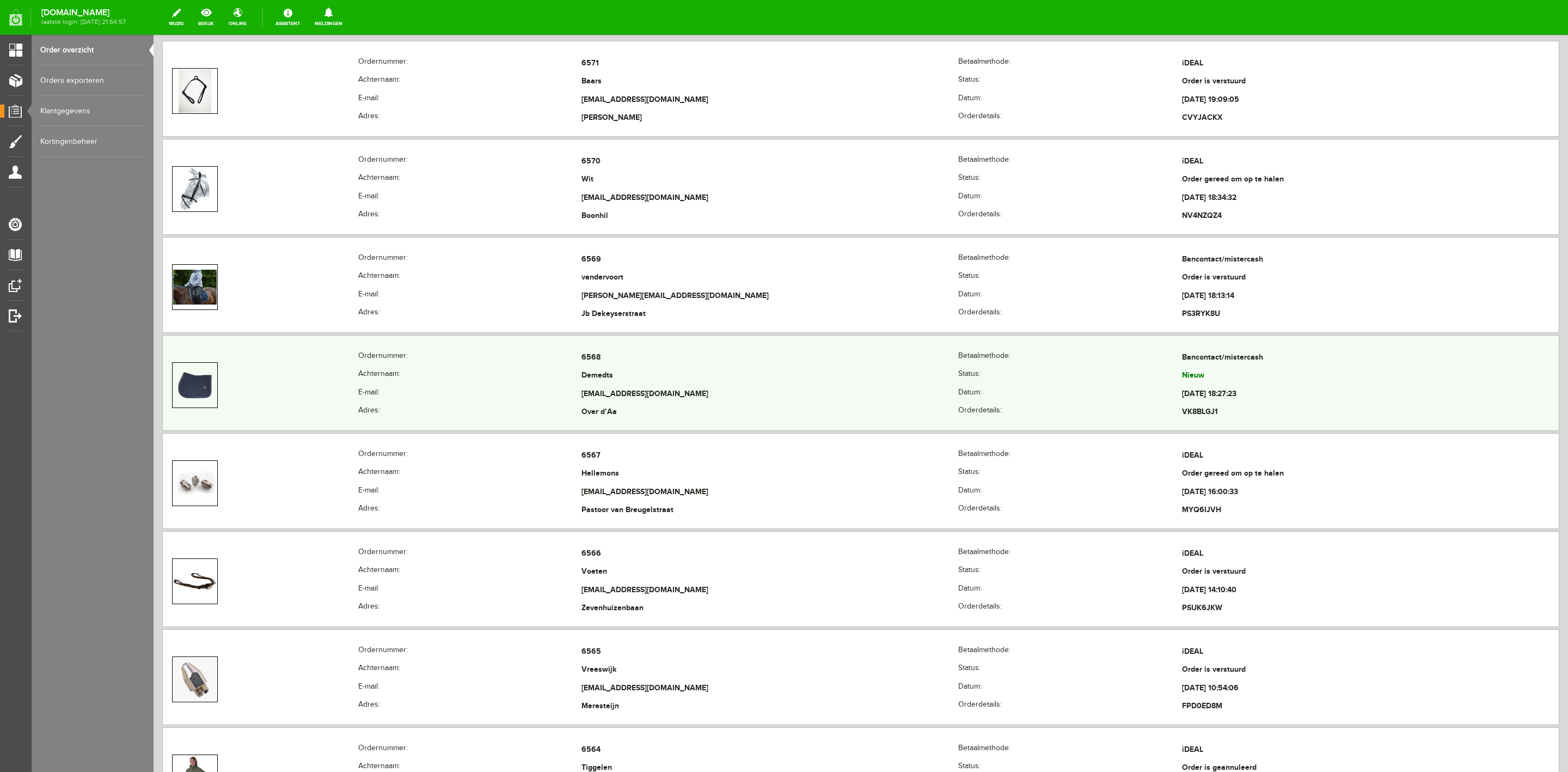
click at [576, 380] on th "Achternaam:" at bounding box center [470, 376] width 224 height 19
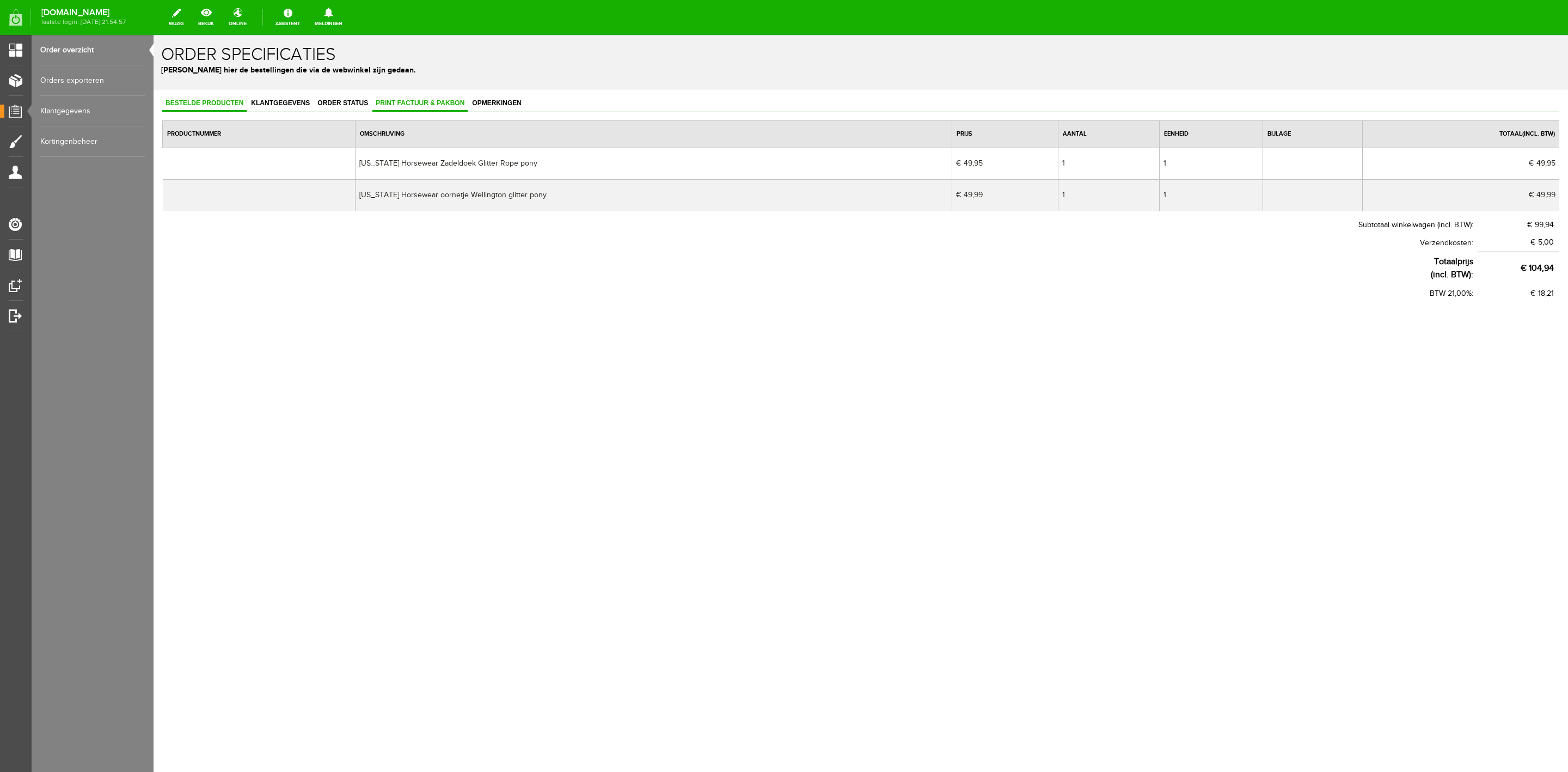
click at [434, 104] on span "Print factuur & pakbon" at bounding box center [420, 102] width 95 height 7
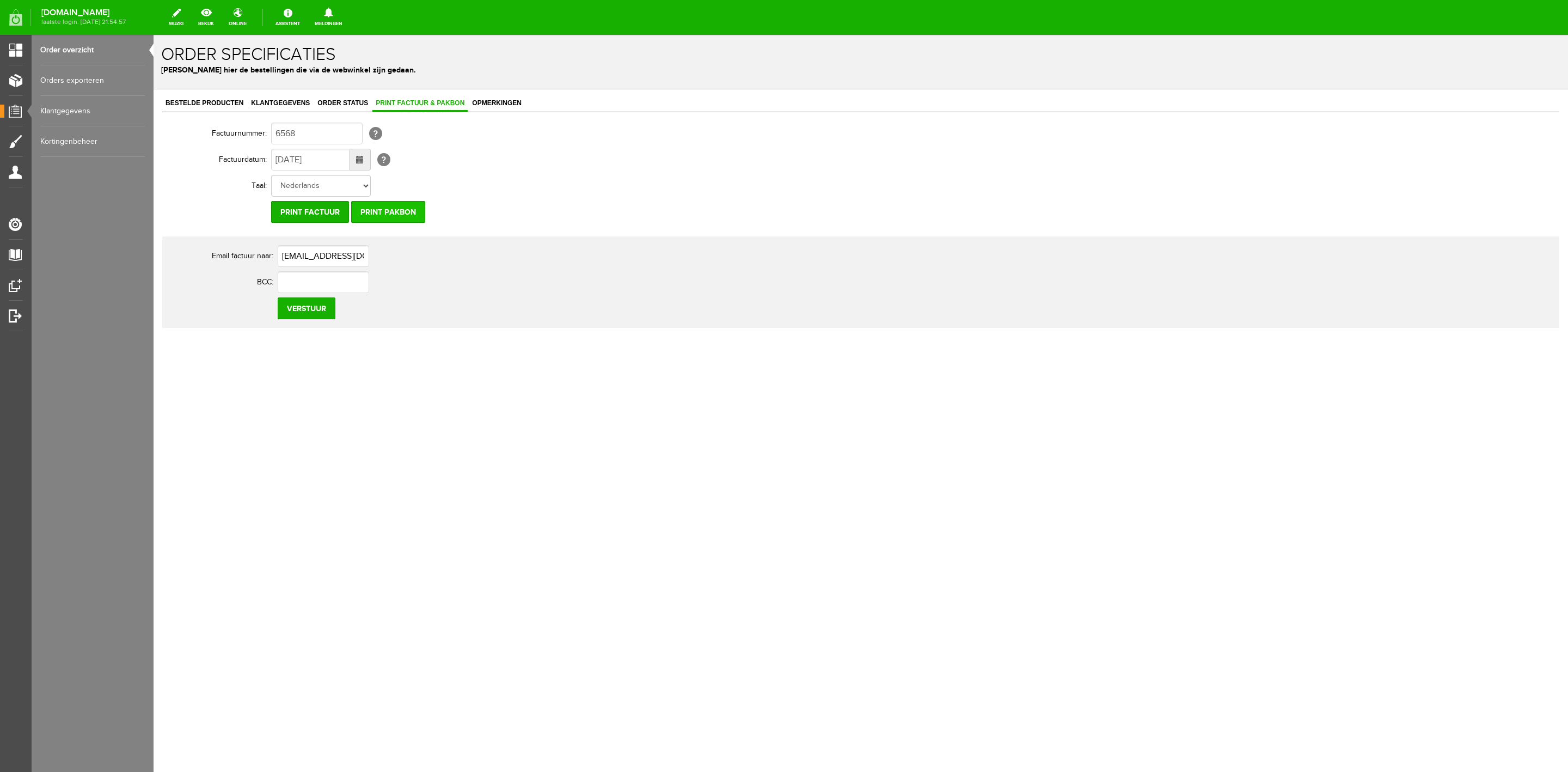
click at [387, 206] on input "Print pakbon" at bounding box center [388, 212] width 74 height 22
click at [238, 103] on span "Bestelde producten" at bounding box center [204, 102] width 84 height 7
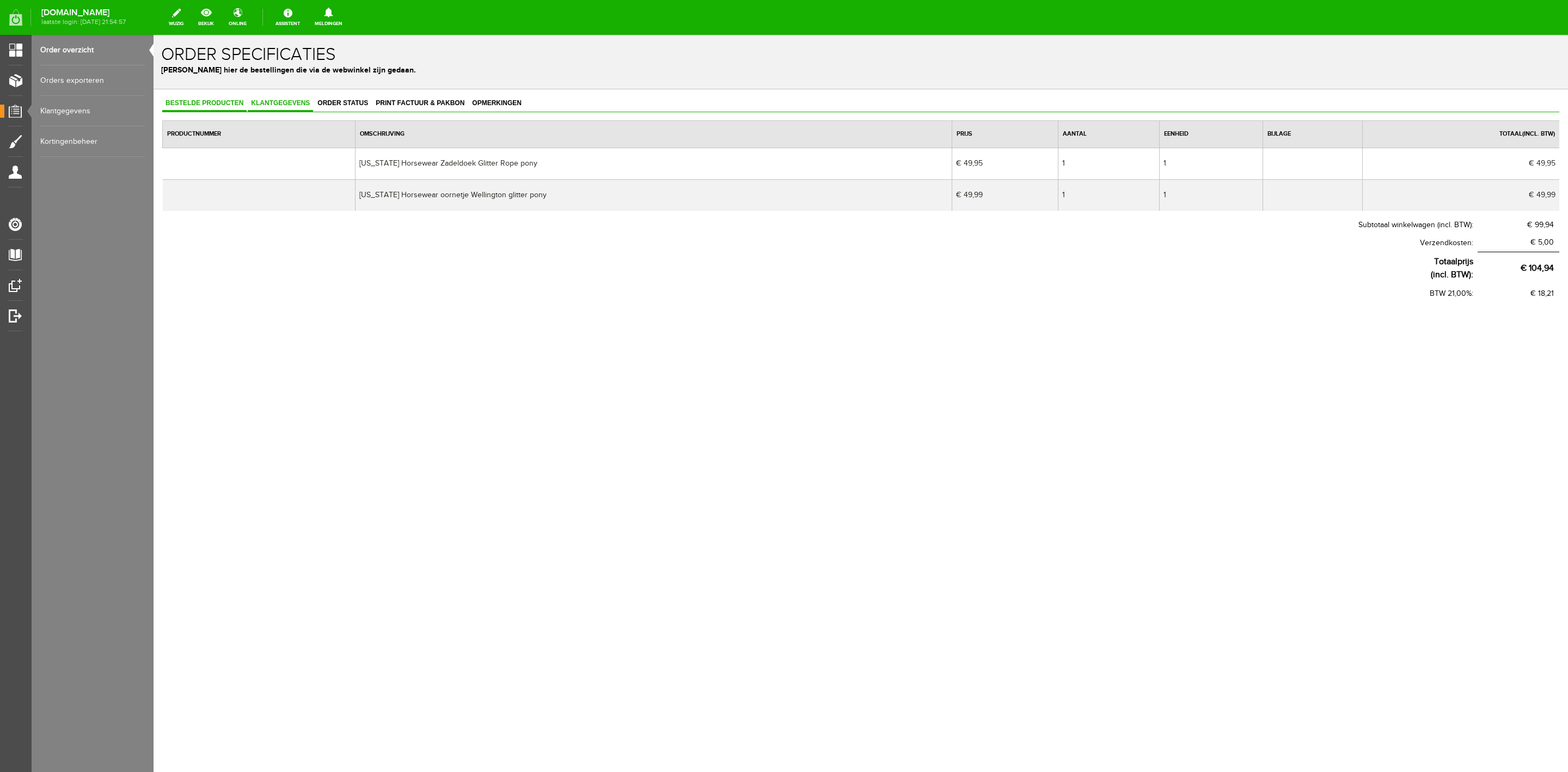
click at [258, 99] on span "Klantgegevens" at bounding box center [280, 102] width 66 height 7
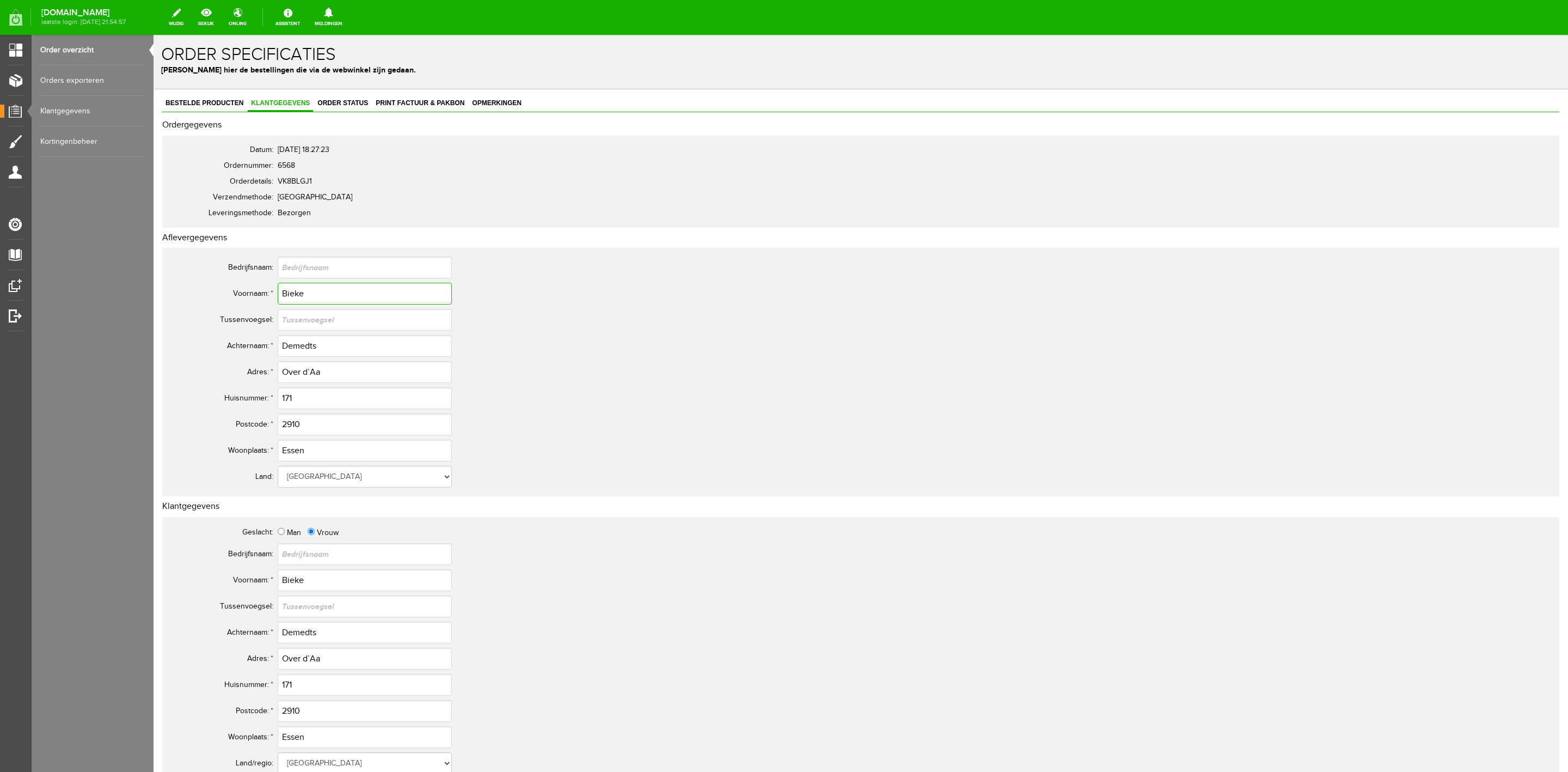
click at [290, 285] on input "Bieke" at bounding box center [365, 293] width 174 height 22
click at [297, 345] on input "Demedts" at bounding box center [365, 345] width 174 height 22
click at [298, 345] on input "Demedts" at bounding box center [365, 345] width 174 height 22
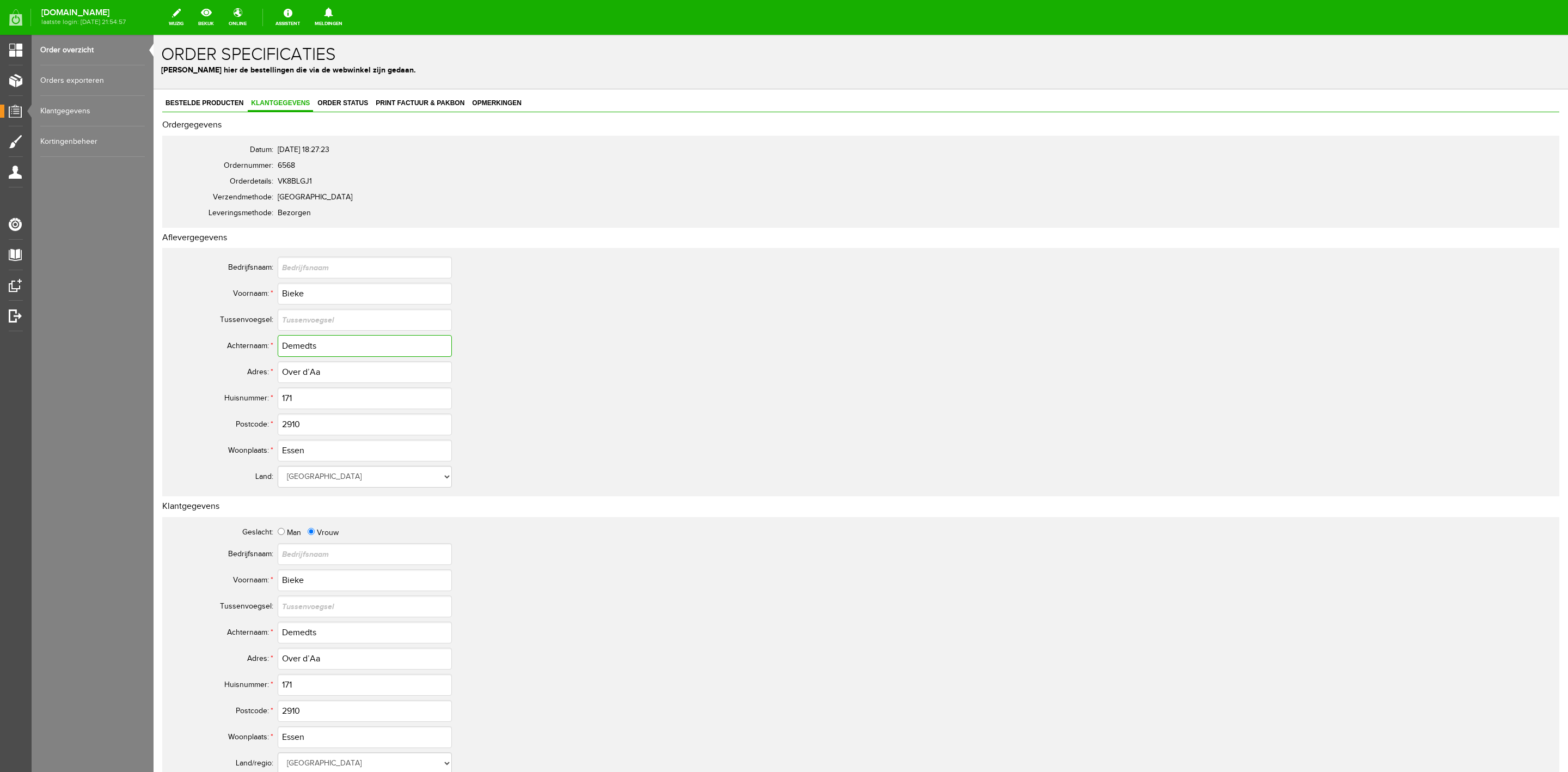
click at [298, 345] on input "Demedts" at bounding box center [365, 345] width 174 height 22
click at [293, 367] on input "Over d’Aa" at bounding box center [365, 372] width 174 height 22
click at [283, 455] on input "Essen" at bounding box center [365, 451] width 174 height 22
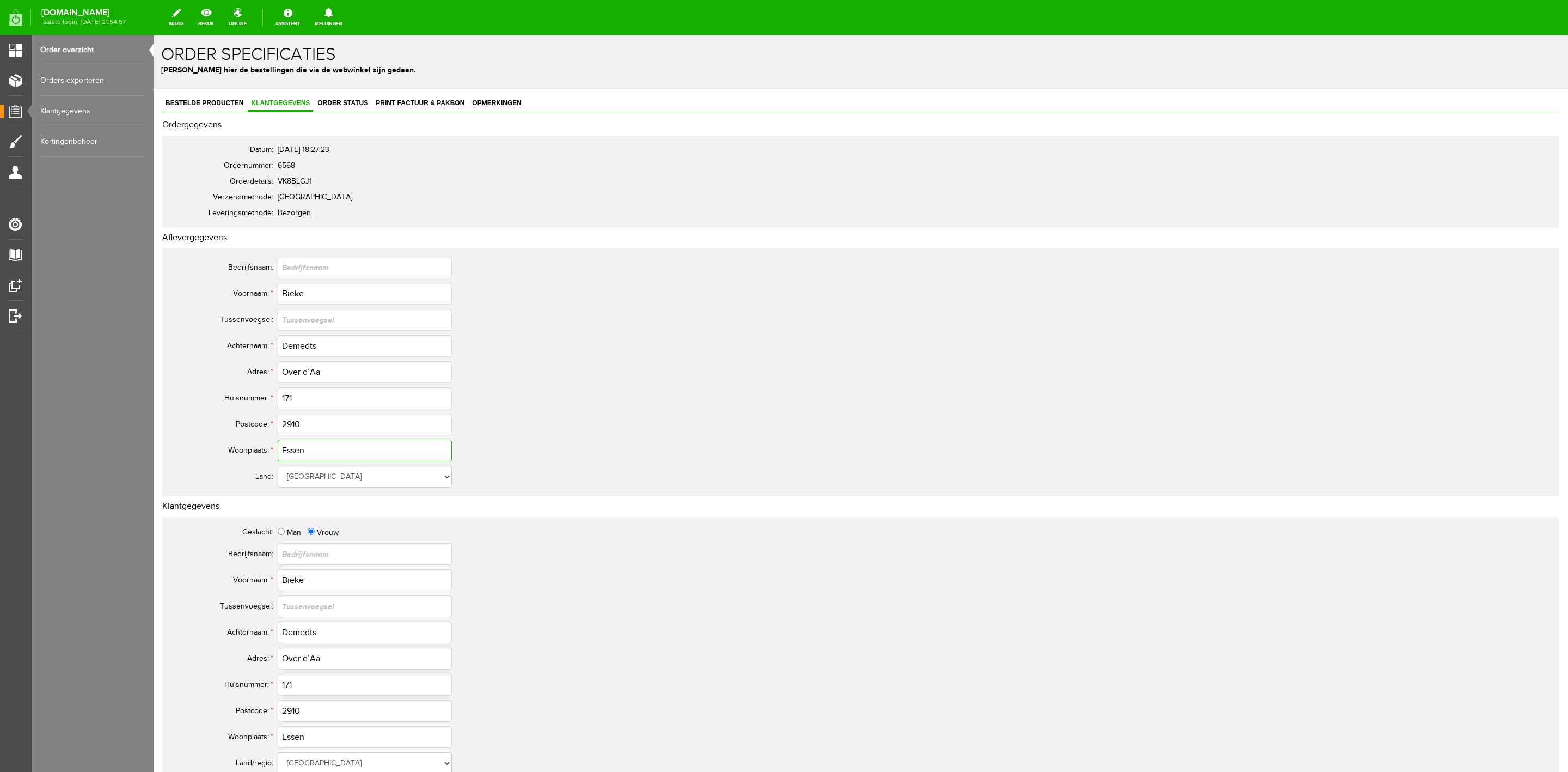
click at [283, 455] on input "Essen" at bounding box center [365, 451] width 174 height 22
click at [323, 368] on input "Over d’Aa" at bounding box center [365, 372] width 174 height 22
click at [361, 108] on link "Order status" at bounding box center [342, 104] width 57 height 16
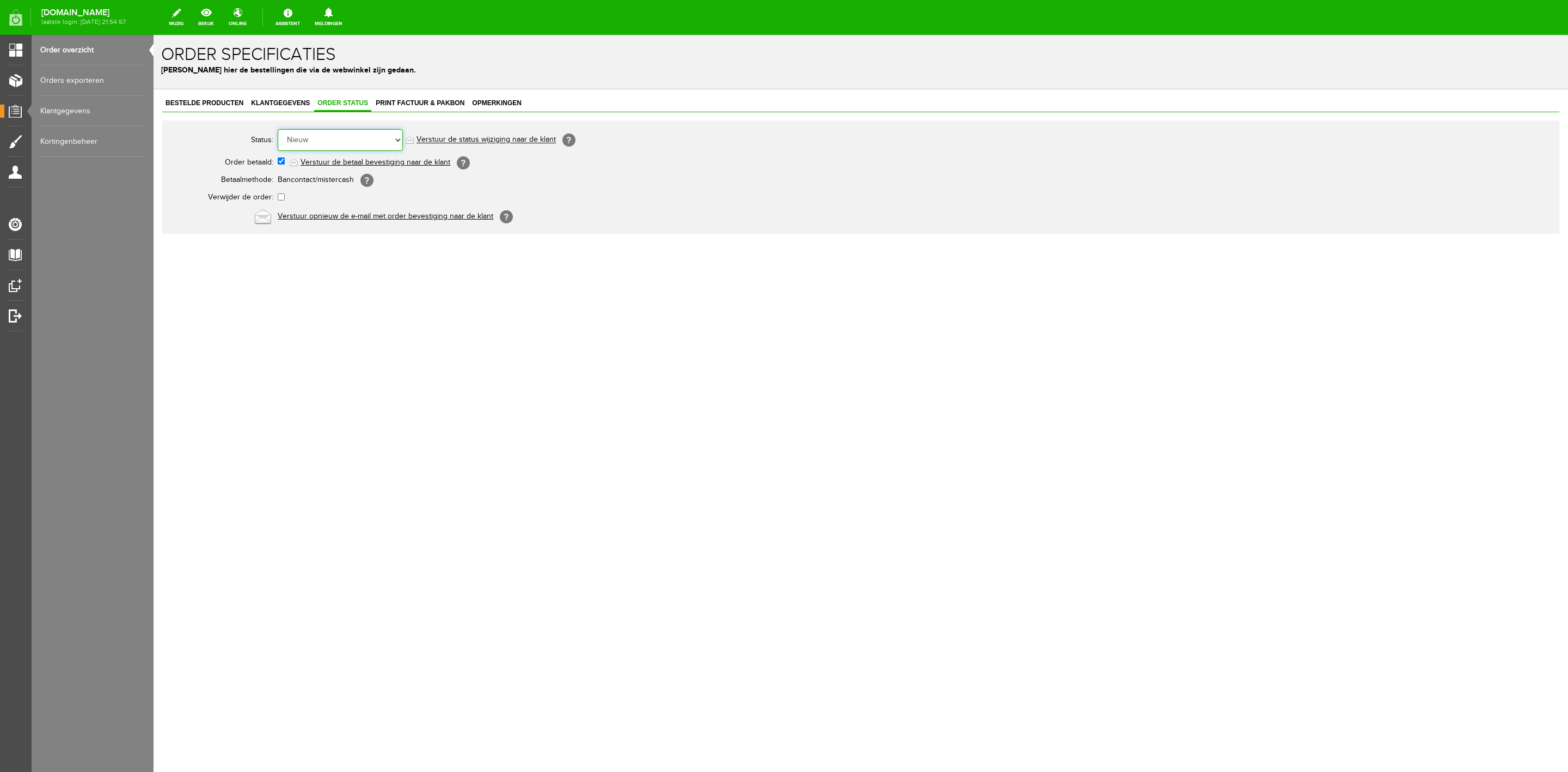
click at [353, 135] on select "Order niet afgerond Nieuw Order in behandeling Wacht op leverancier Wacht op be…" at bounding box center [340, 140] width 125 height 22
select select "6"
click at [278, 129] on select "Order niet afgerond Nieuw Order in behandeling Wacht op leverancier Wacht op be…" at bounding box center [340, 140] width 125 height 22
click at [327, 129] on select "Order niet afgerond Nieuw Order in behandeling Wacht op leverancier Wacht op be…" at bounding box center [340, 140] width 125 height 22
select select "5"
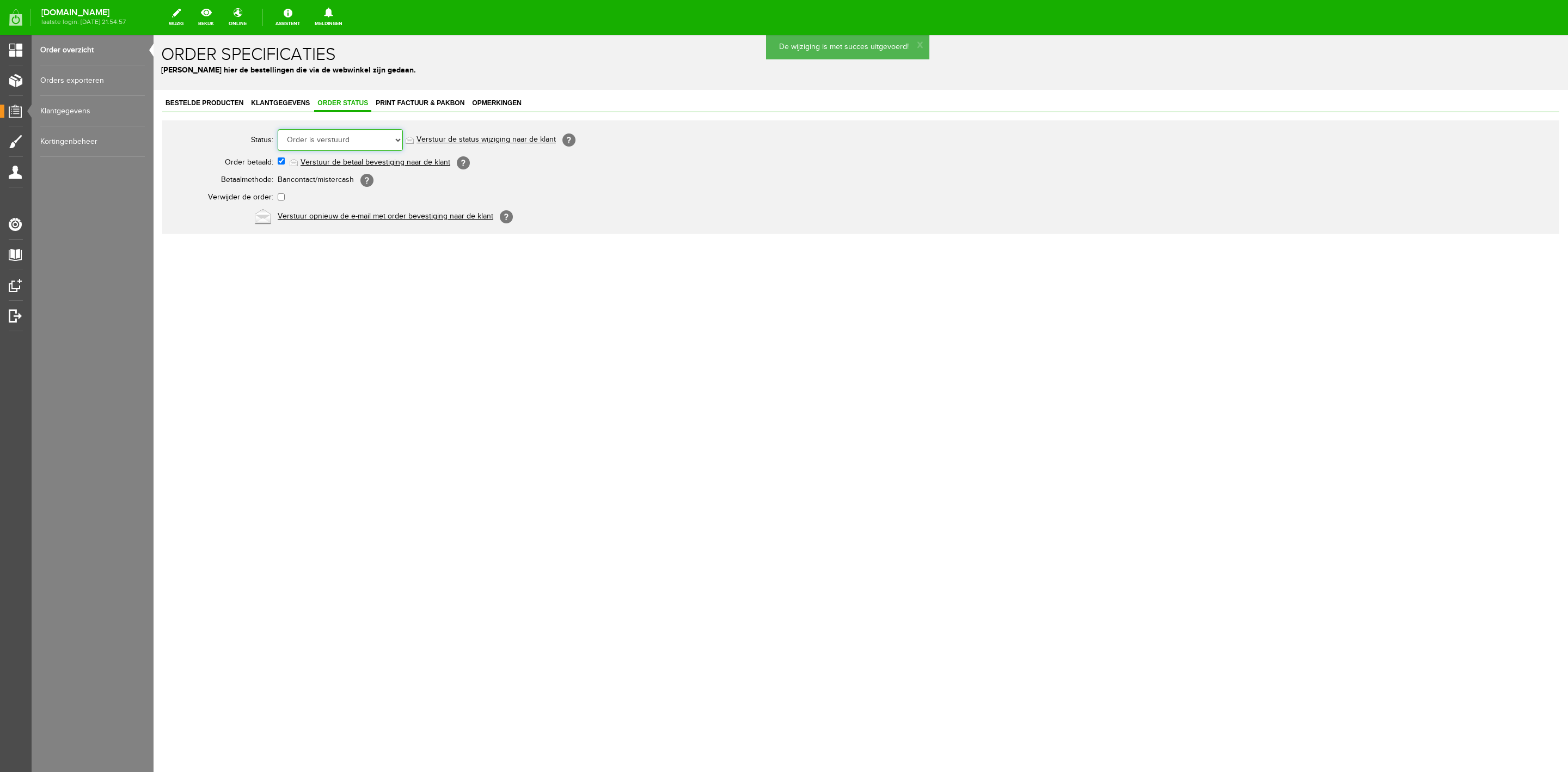
click at [278, 129] on select "Order niet afgerond Nieuw Order in behandeling Wacht op leverancier Wacht op be…" at bounding box center [340, 140] width 125 height 22
click at [462, 137] on link "Verstuur de status wijziging naar de klant" at bounding box center [486, 140] width 139 height 9
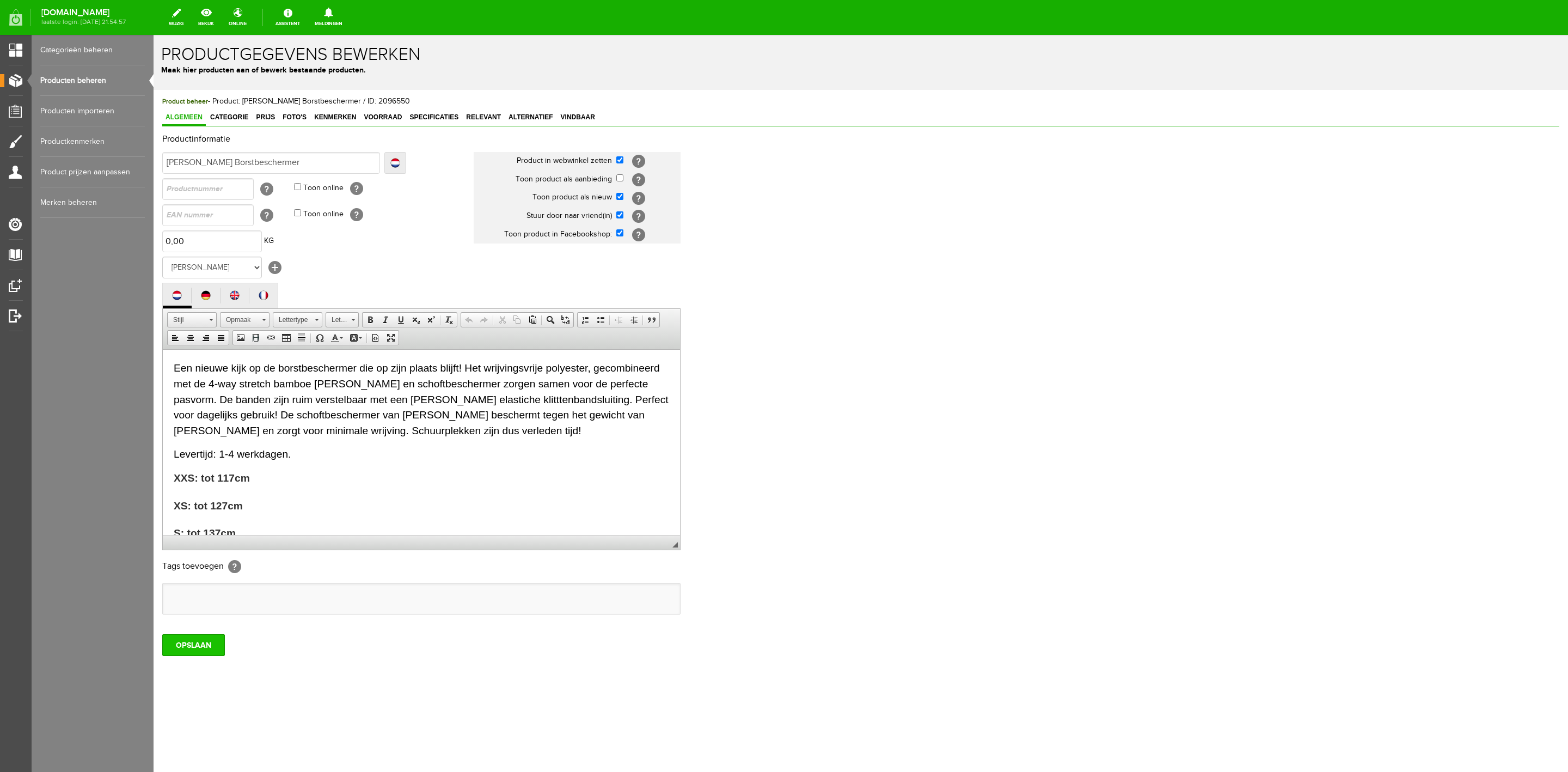
click at [197, 650] on input "OPSLAAN" at bounding box center [193, 645] width 63 height 22
